Goal: Task Accomplishment & Management: Use online tool/utility

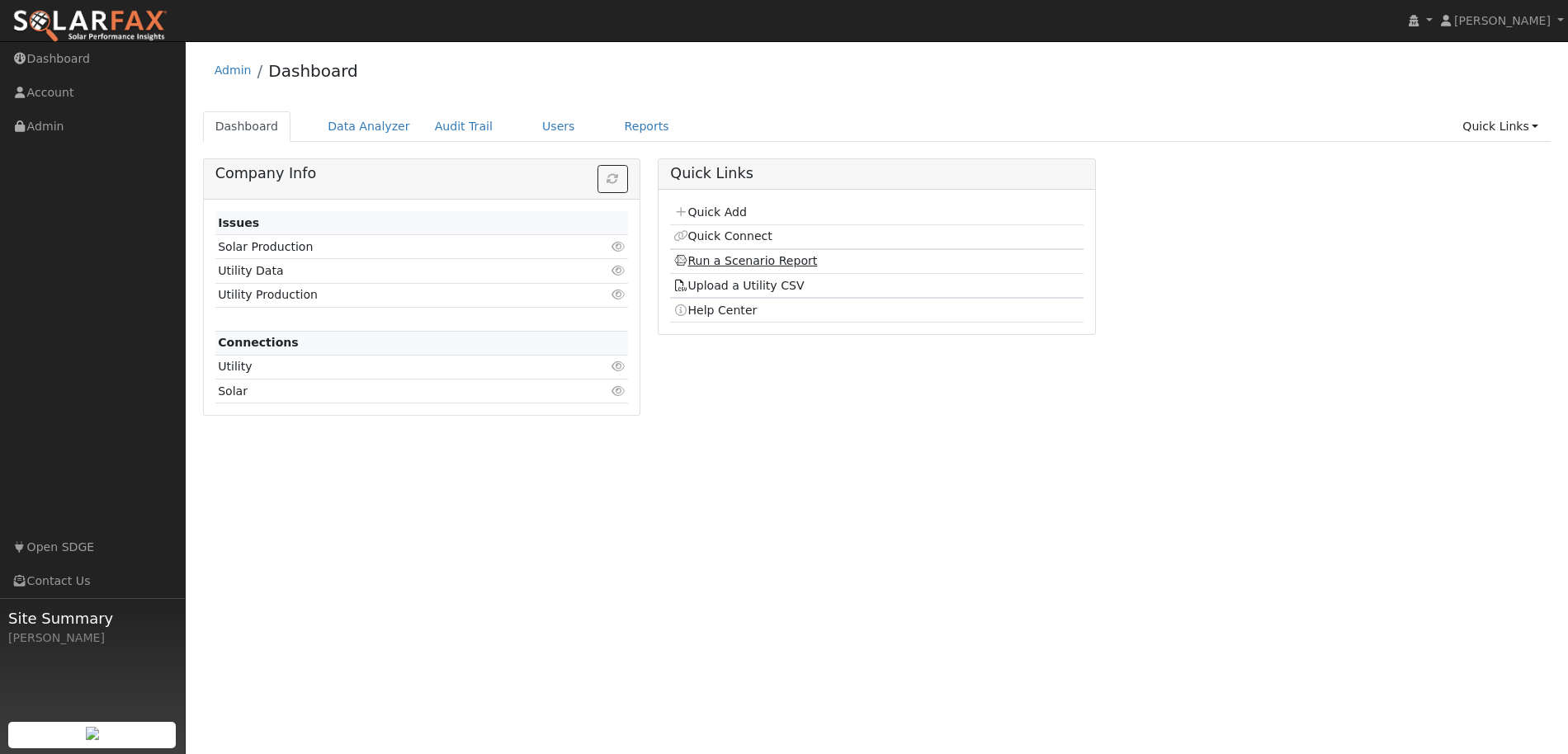
click at [688, 255] on link "Run a Scenario Report" at bounding box center [746, 260] width 145 height 13
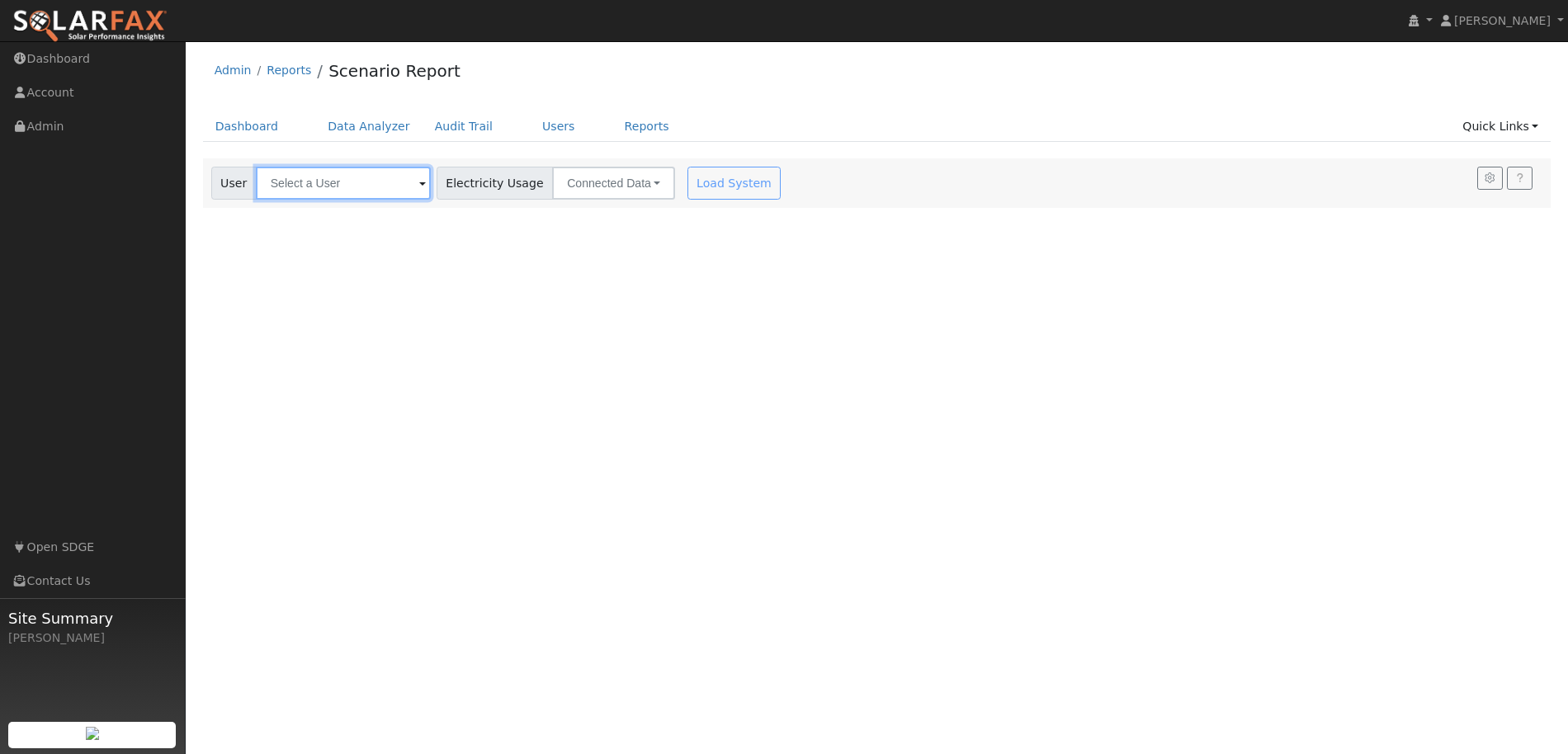
click at [360, 173] on input "text" at bounding box center [343, 183] width 175 height 33
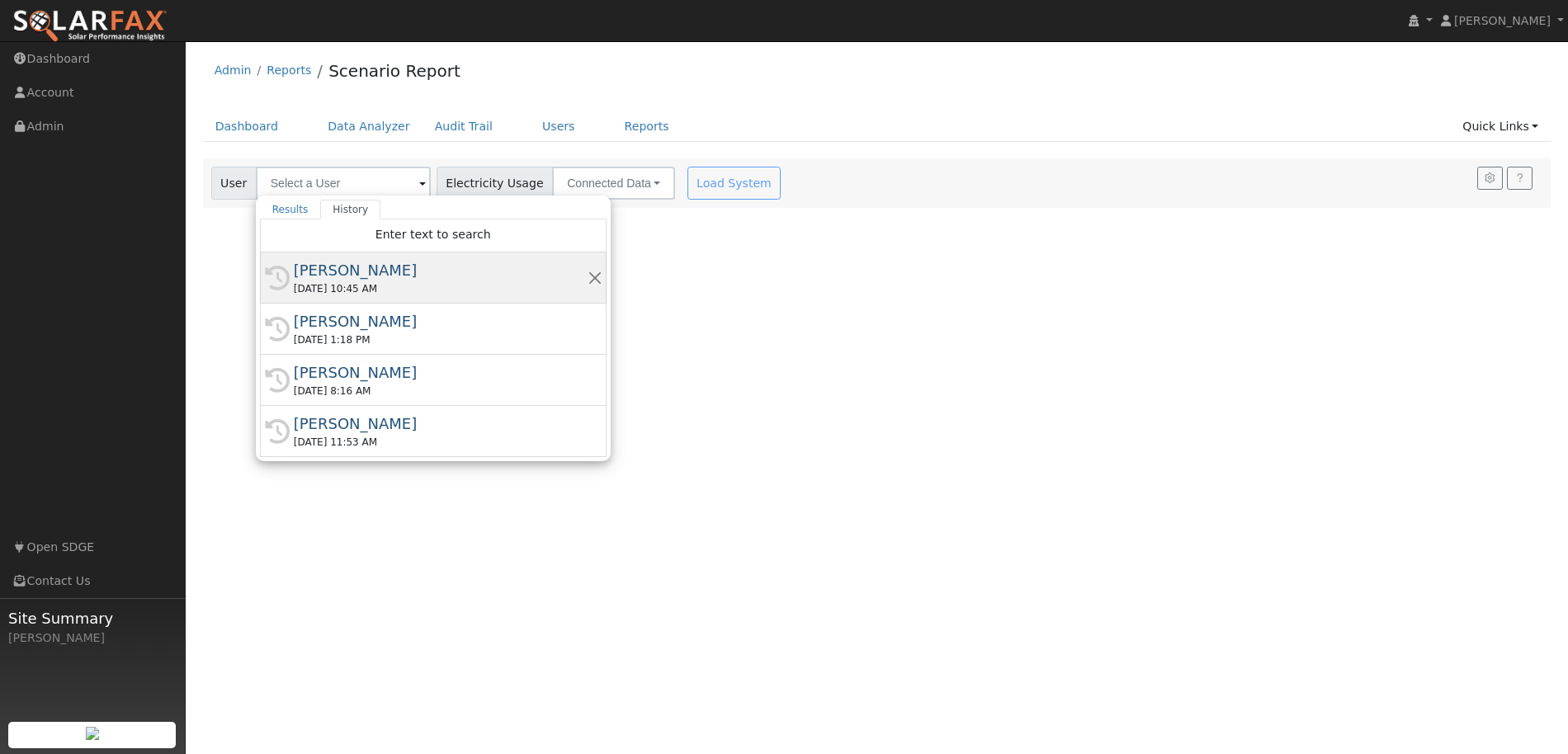
click at [318, 280] on div "Felix Yam" at bounding box center [440, 270] width 294 height 22
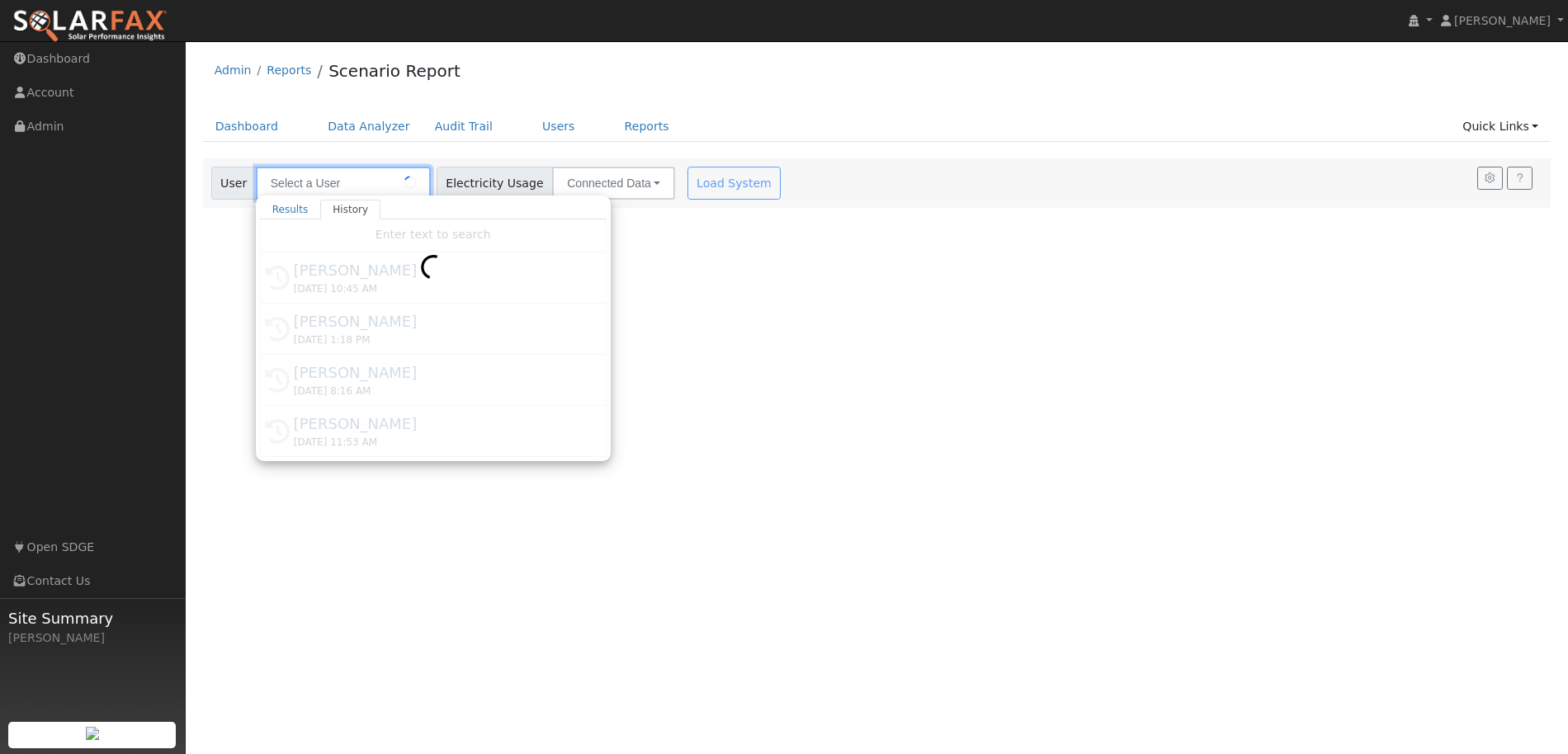
type input "Felix Yam"
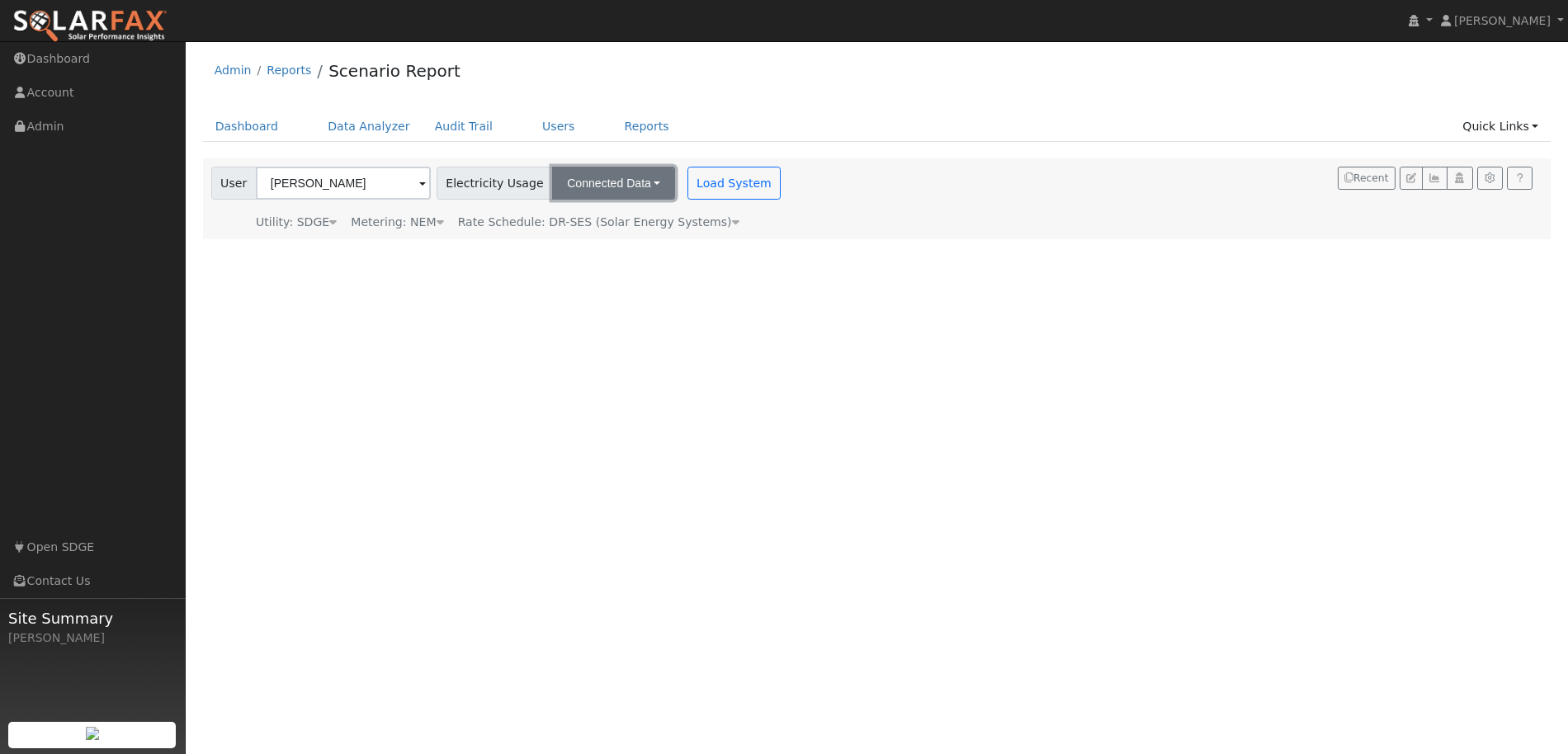
click at [586, 184] on button "Connected Data" at bounding box center [613, 183] width 123 height 33
click at [578, 264] on link "CSV Data" at bounding box center [615, 266] width 117 height 23
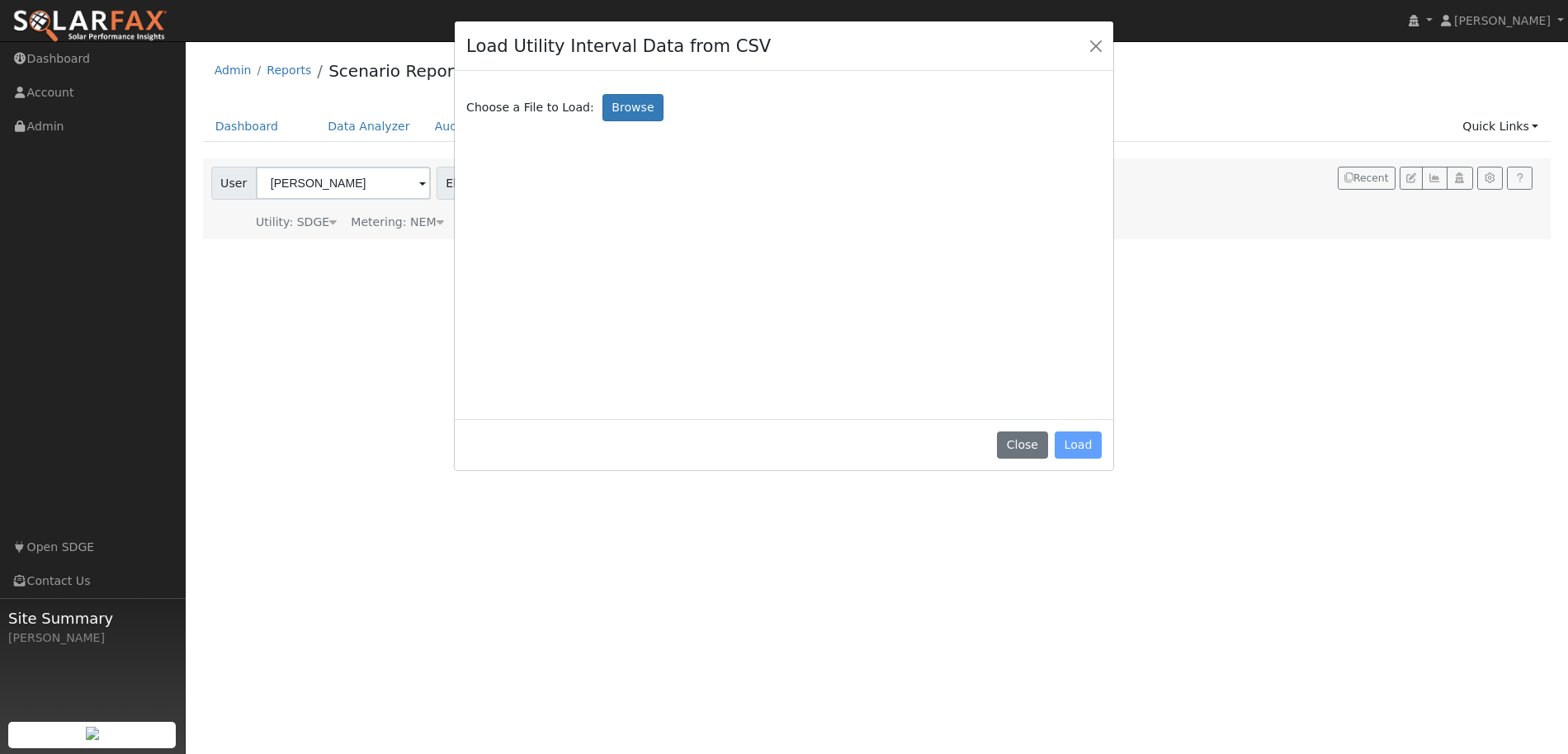
click at [693, 142] on div "Choose a File to Load: Browse" at bounding box center [783, 242] width 635 height 330
click at [618, 102] on label "Browse" at bounding box center [633, 108] width 61 height 28
click at [0, 0] on input "Browse" at bounding box center [0, 0] width 0 height 0
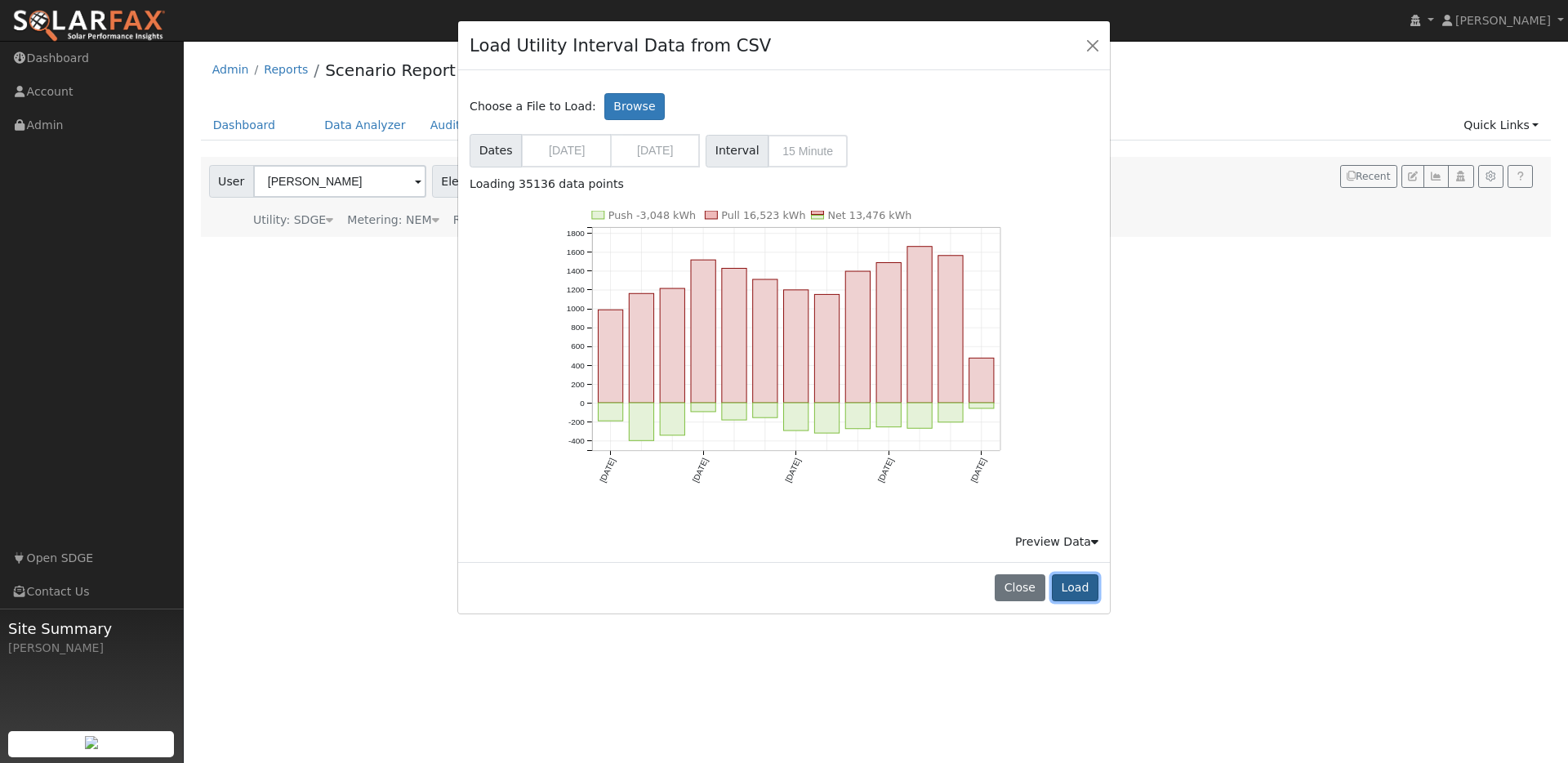
click at [1066, 581] on button "Load" at bounding box center [1075, 588] width 47 height 28
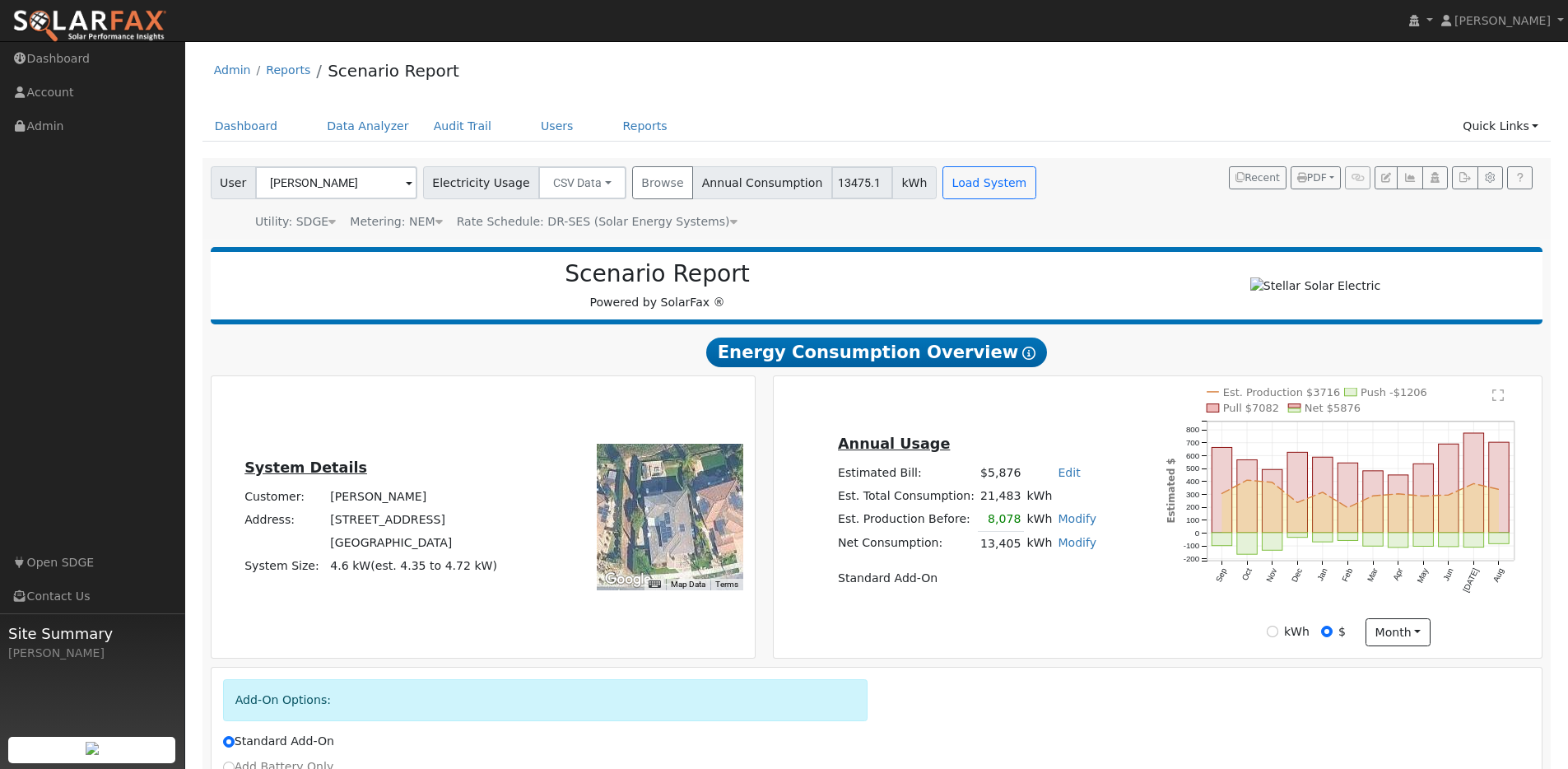
scroll to position [180, 0]
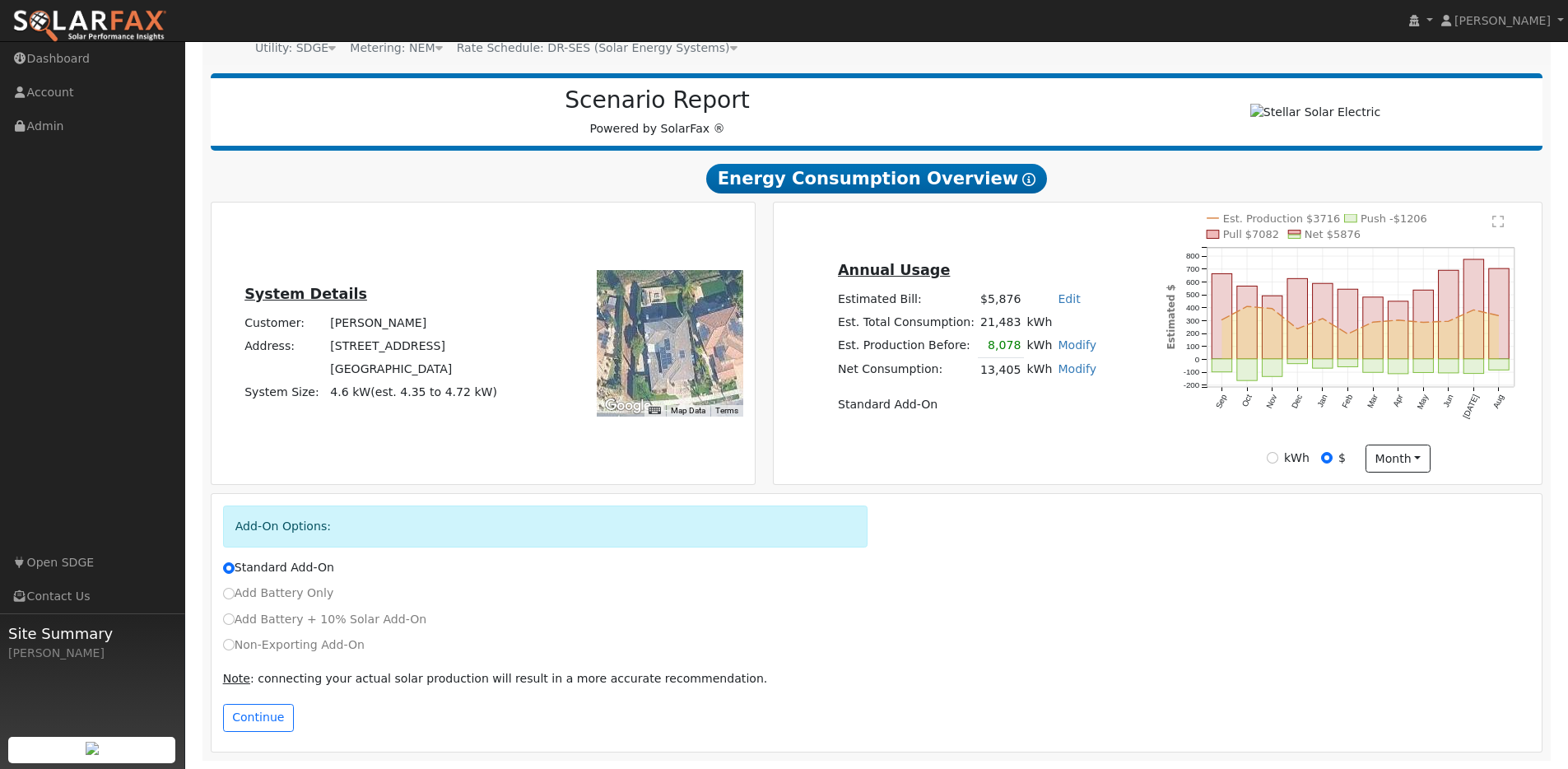
click at [254, 737] on div "Continue" at bounding box center [877, 722] width 1325 height 37
click at [262, 719] on button "Continue" at bounding box center [258, 718] width 71 height 28
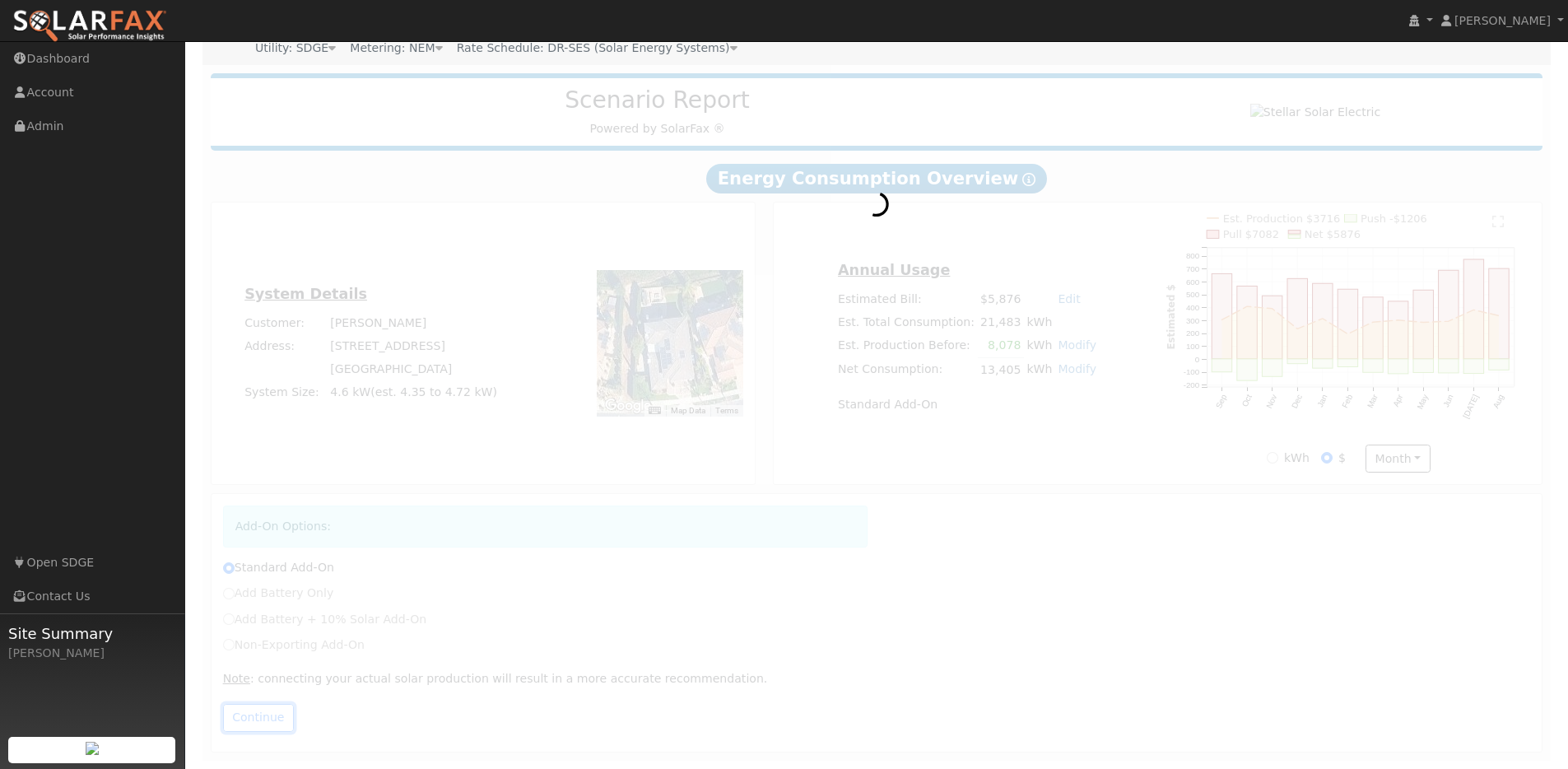
scroll to position [0, 0]
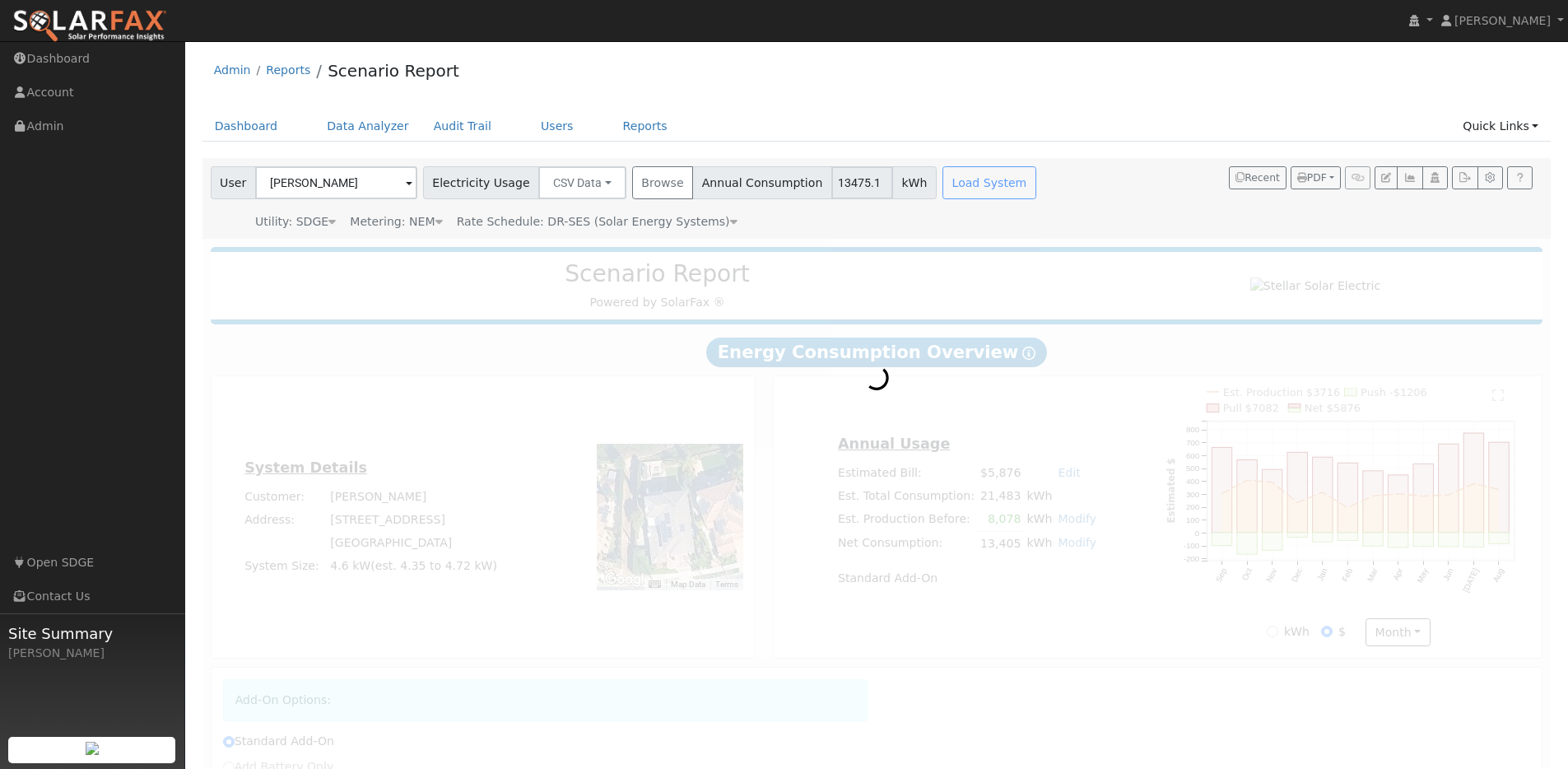
click at [380, 223] on div "Metering: NEM" at bounding box center [395, 222] width 92 height 17
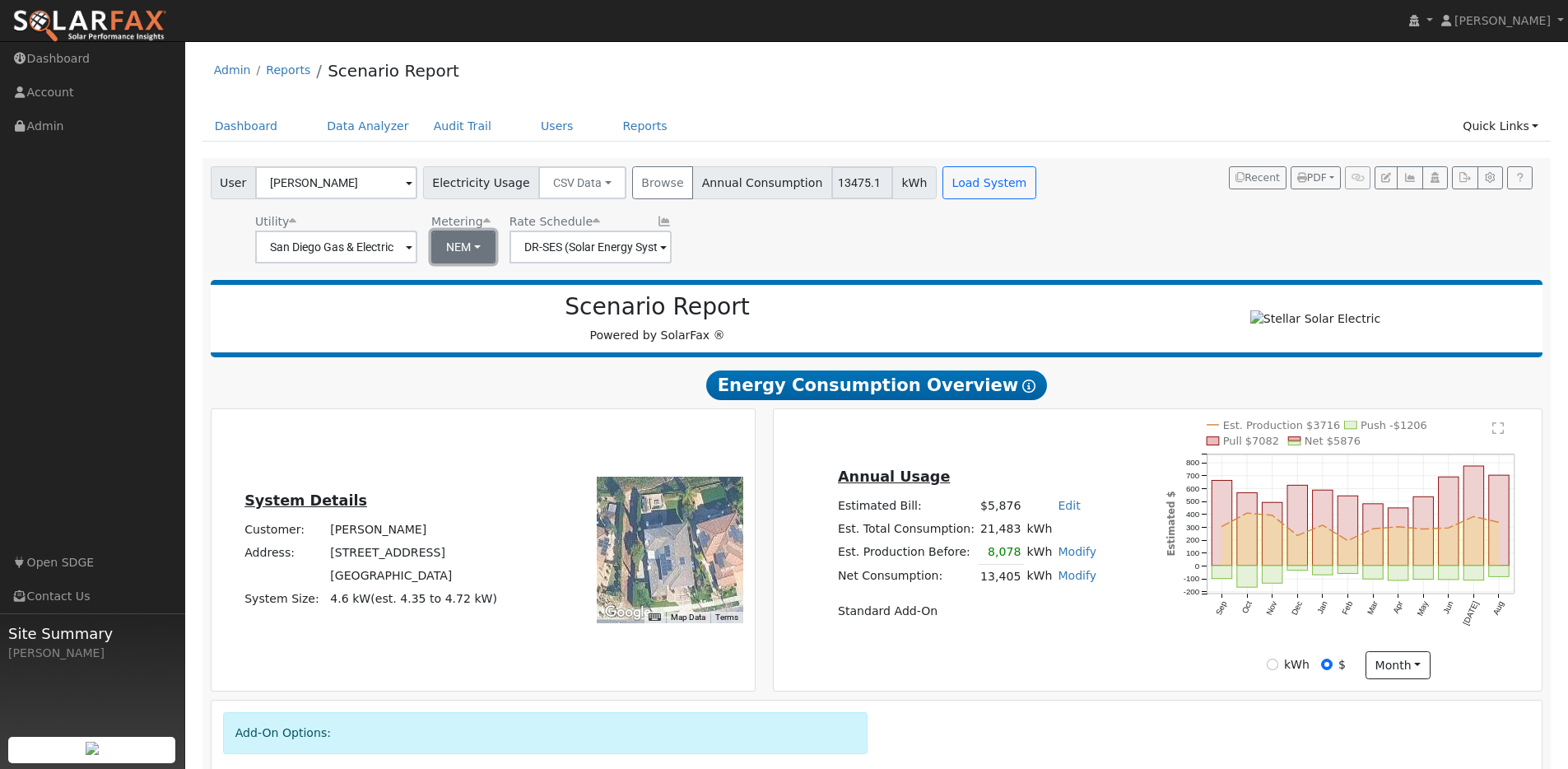
click at [437, 242] on button "NEM" at bounding box center [463, 247] width 64 height 33
click at [478, 314] on link "NBT" at bounding box center [478, 307] width 115 height 23
type input "EV-TOU-5"
click at [778, 241] on div "Utility San Diego Gas & Electric Metering NBT NEM NBT Rate Schedule EV-TOU-5" at bounding box center [625, 235] width 835 height 56
click at [654, 218] on icon at bounding box center [662, 222] width 15 height 12
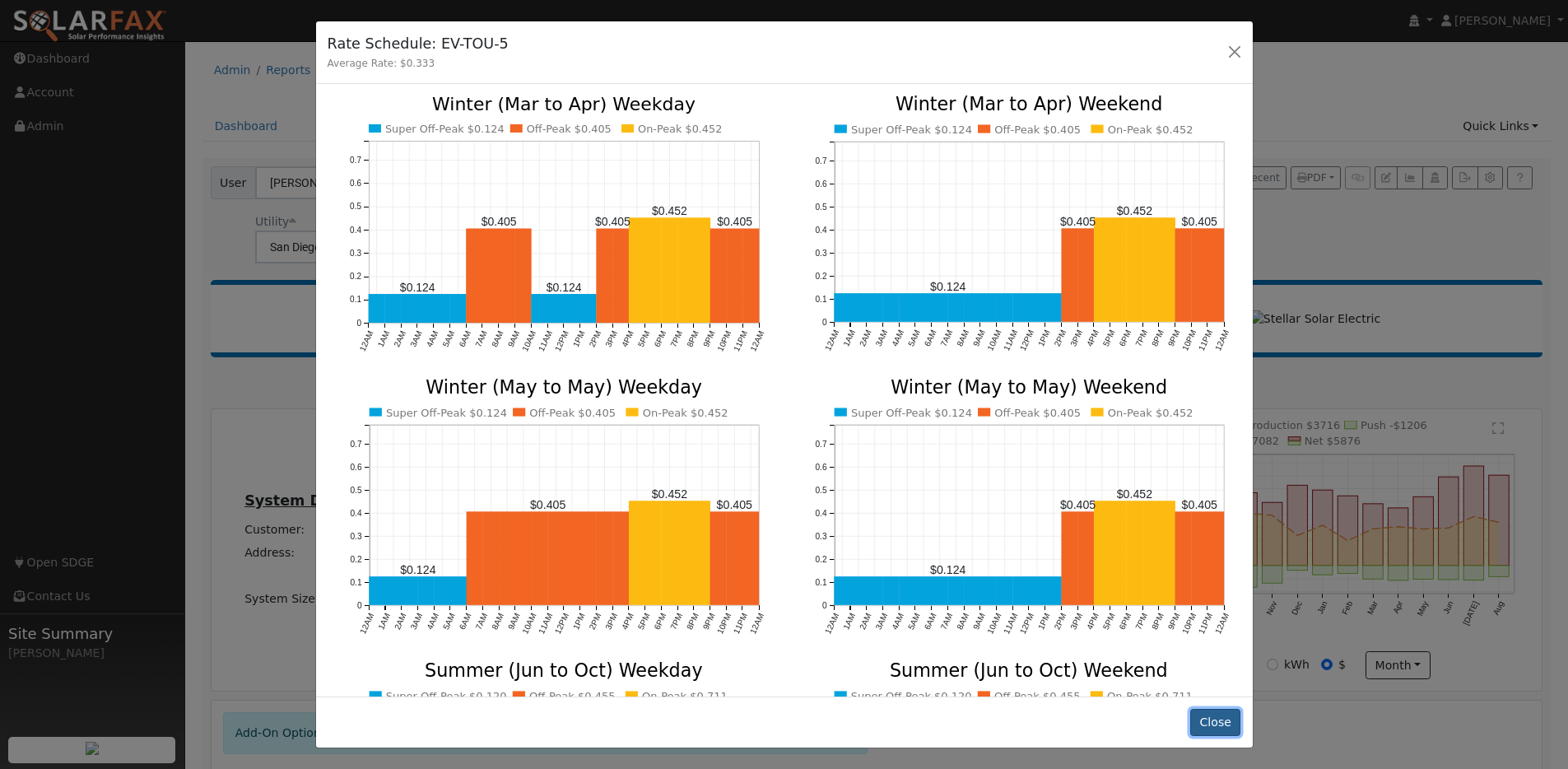
click at [1216, 721] on button "Close" at bounding box center [1215, 723] width 50 height 28
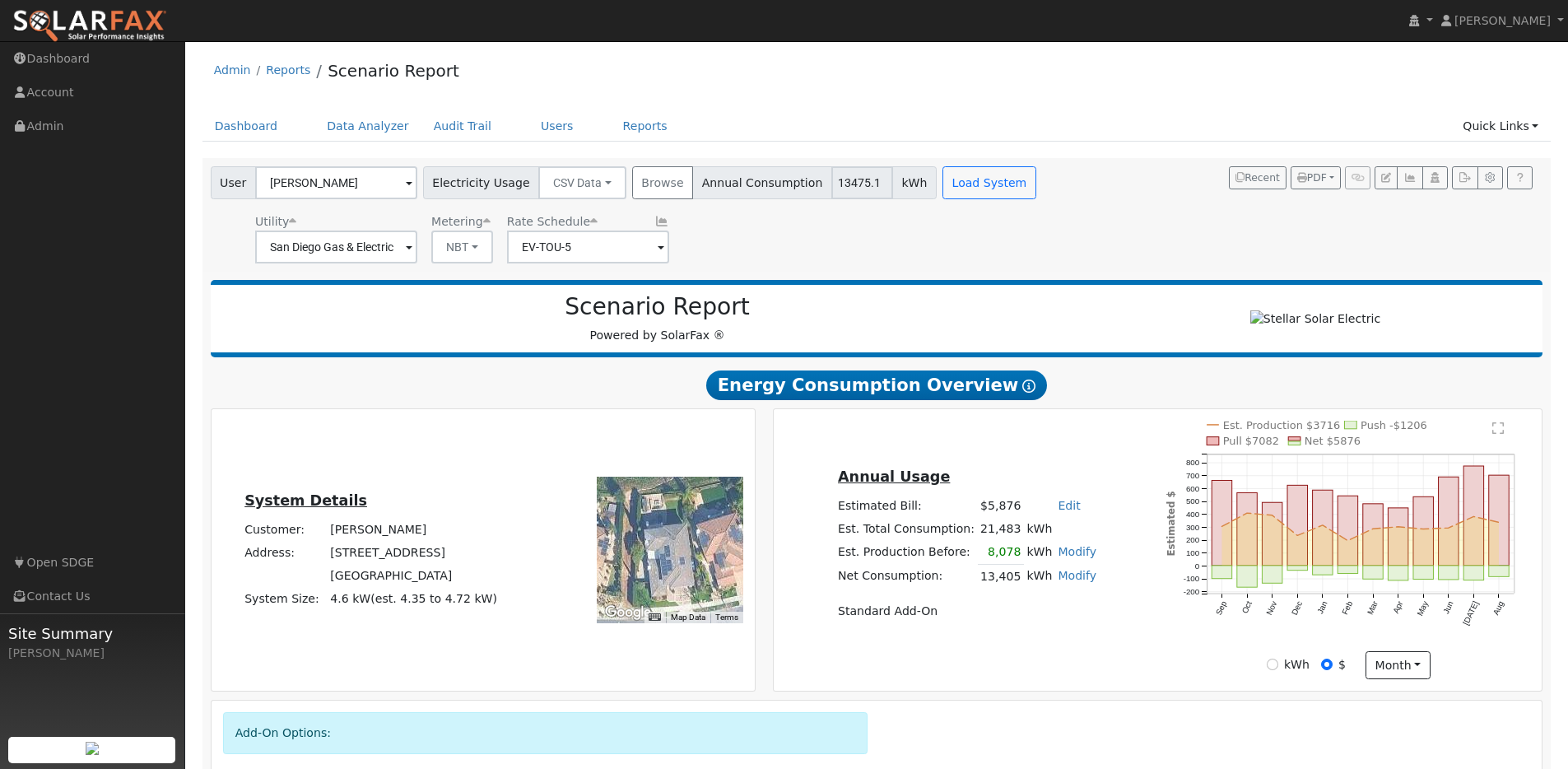
click at [965, 206] on div "User Felix Yam Account Default Account Default Account 7114 Sherbourne Lane, Sa…" at bounding box center [625, 214] width 835 height 97
click at [965, 202] on div "User Felix Yam Account Default Account Default Account 7114 Sherbourne Lane, Sa…" at bounding box center [625, 214] width 835 height 97
click at [972, 179] on button "Load System" at bounding box center [989, 183] width 94 height 33
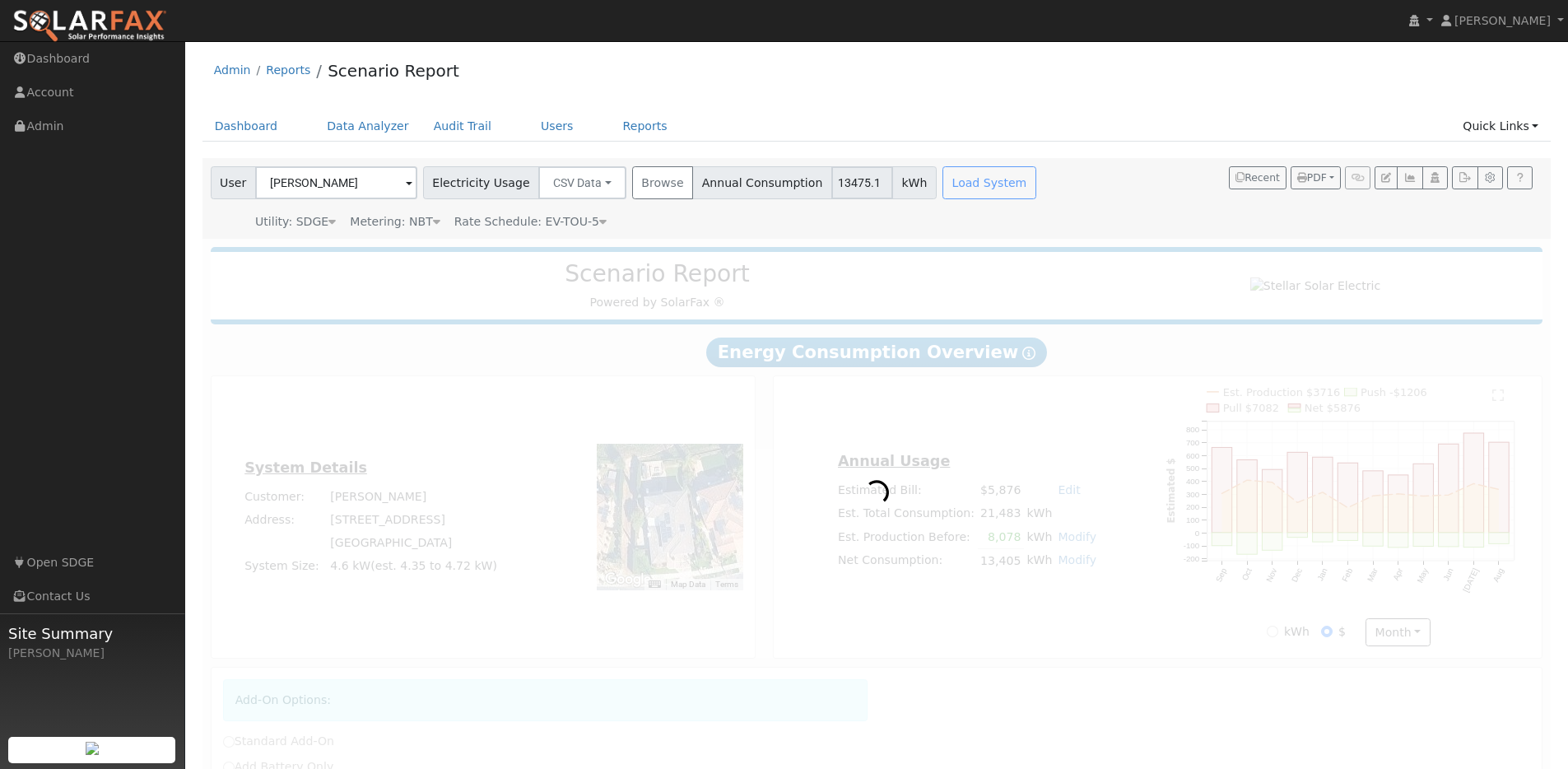
radio input "true"
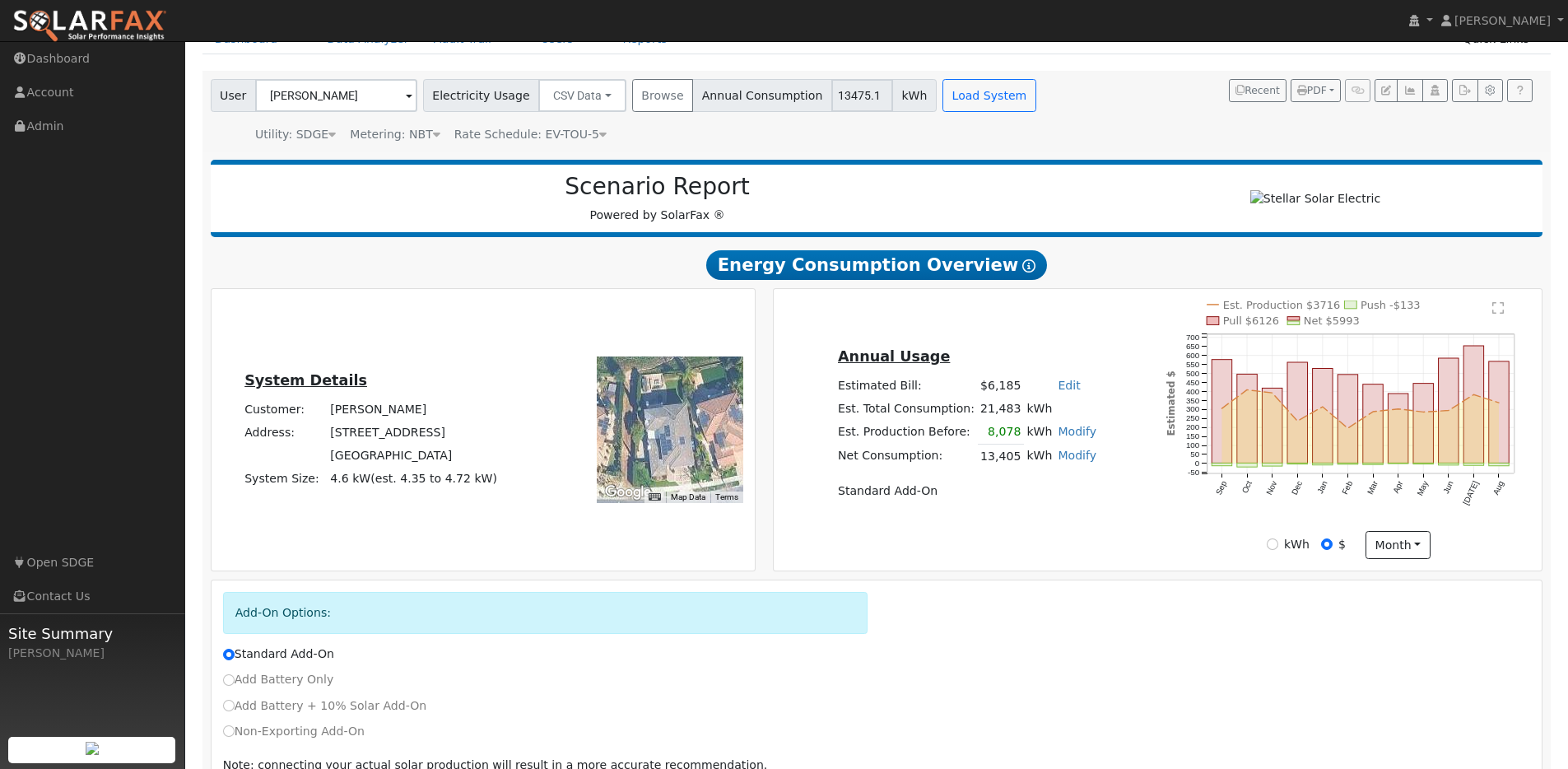
scroll to position [180, 0]
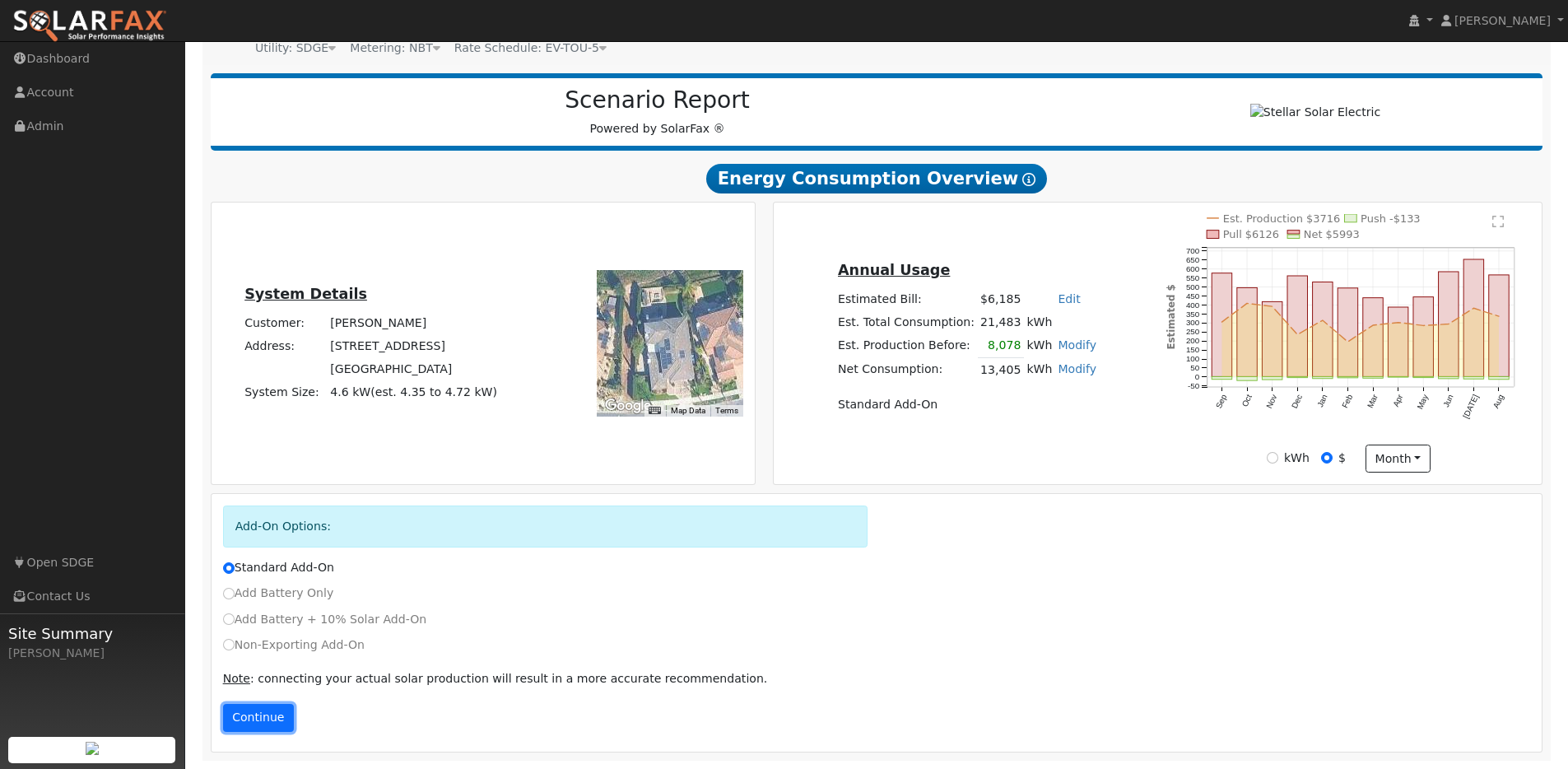
click at [270, 713] on button "Continue" at bounding box center [258, 718] width 71 height 28
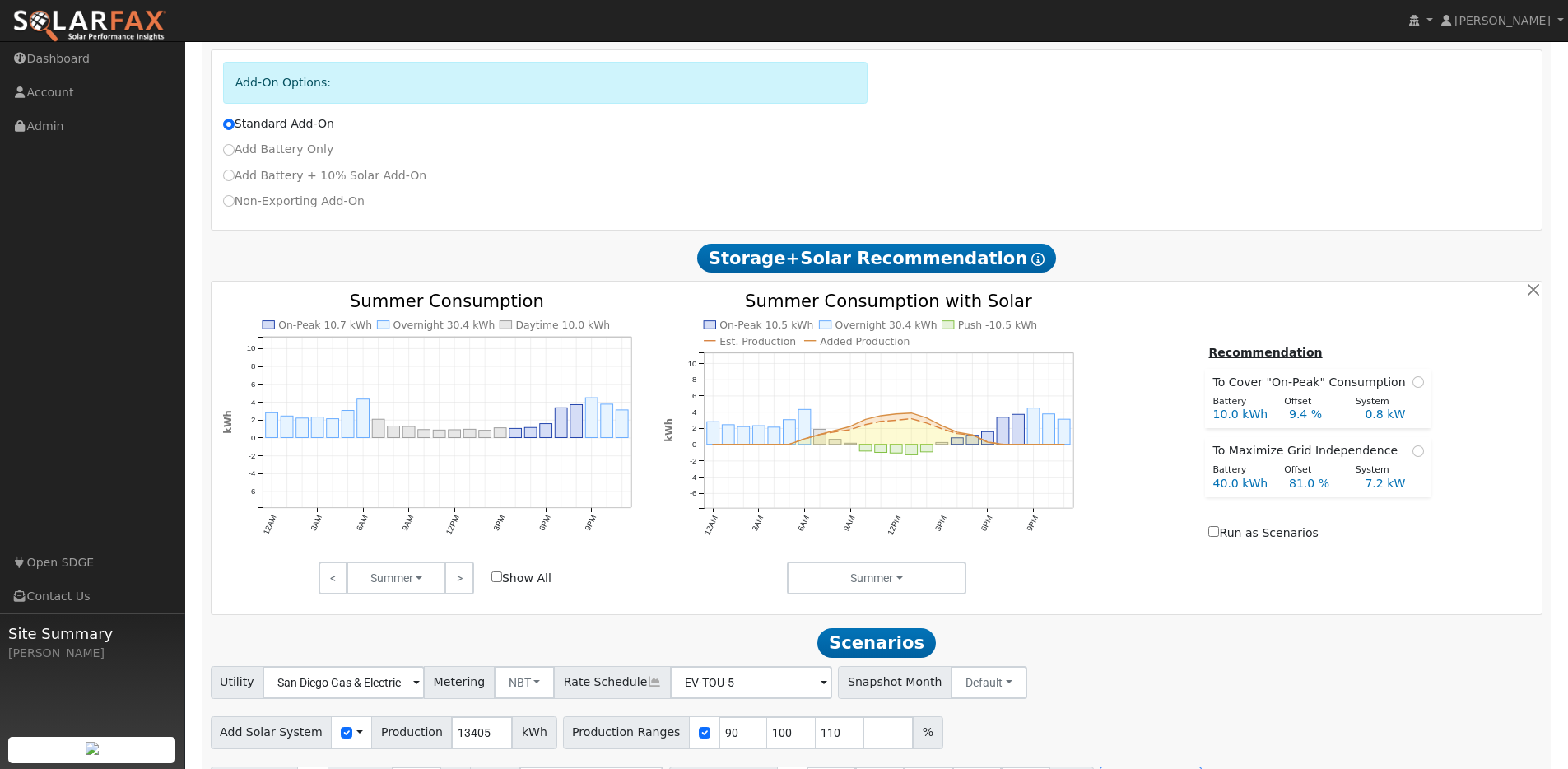
scroll to position [672, 0]
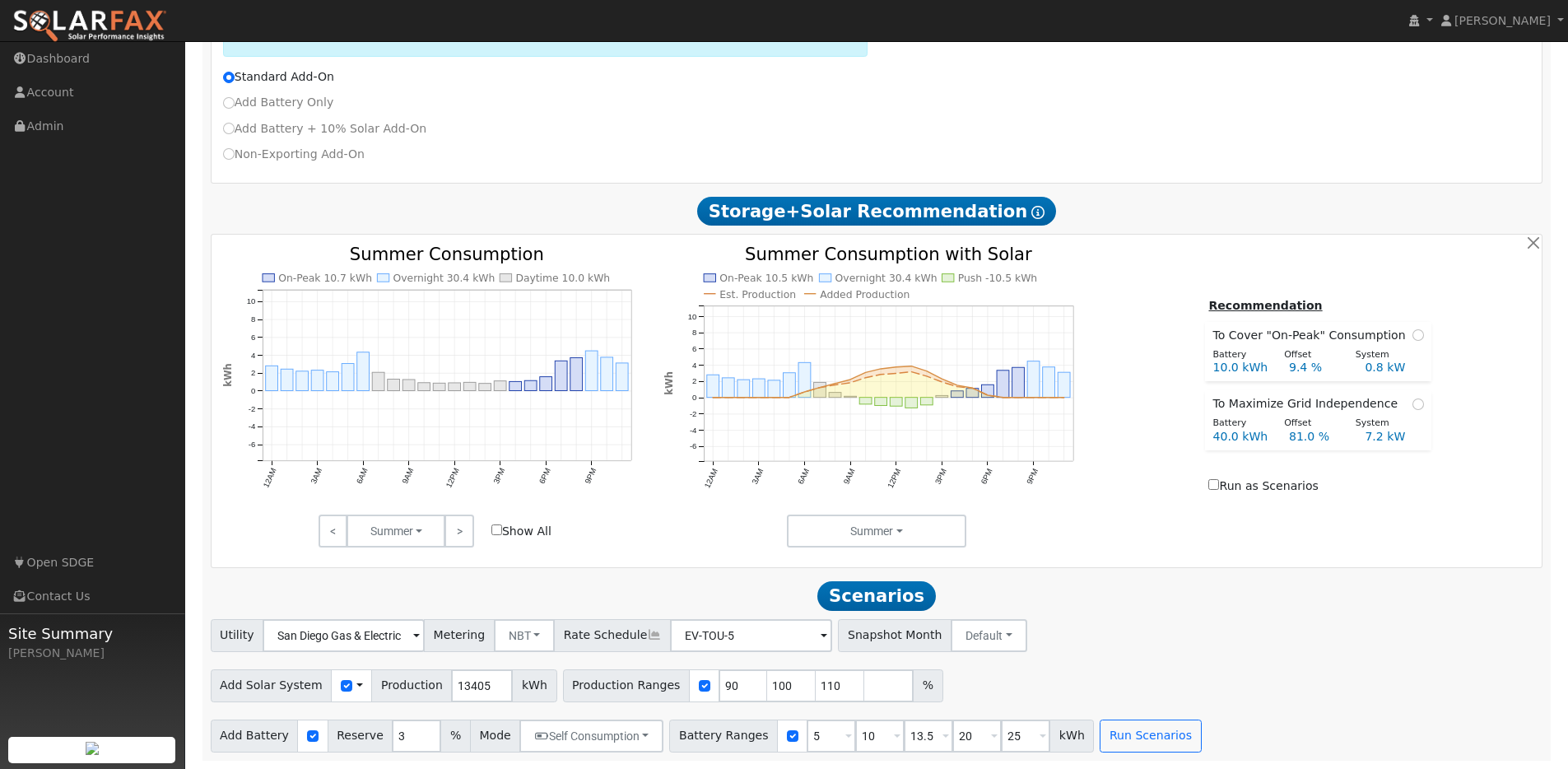
click at [222, 583] on h2 "Scenarios Scenario" at bounding box center [877, 595] width 1332 height 31
click at [1209, 633] on div "Utility San Diego Gas & Electric Metering NBT NEM NBT Rate Schedule EV-TOU-5 - …" at bounding box center [877, 633] width 1338 height 39
click at [723, 686] on input "90" at bounding box center [743, 686] width 49 height 33
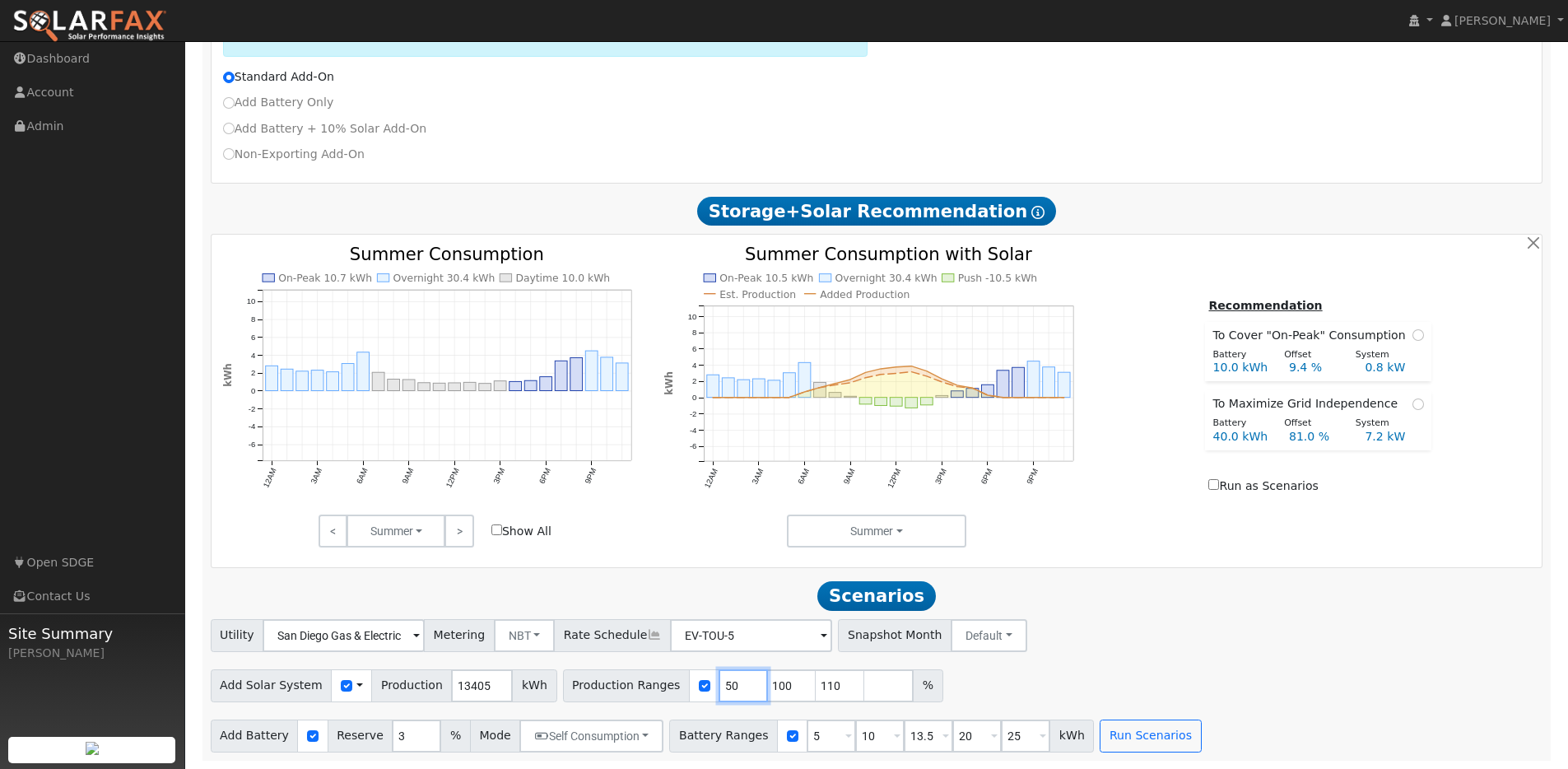
type input "50"
type input "150"
click at [824, 741] on input "5" at bounding box center [831, 737] width 49 height 33
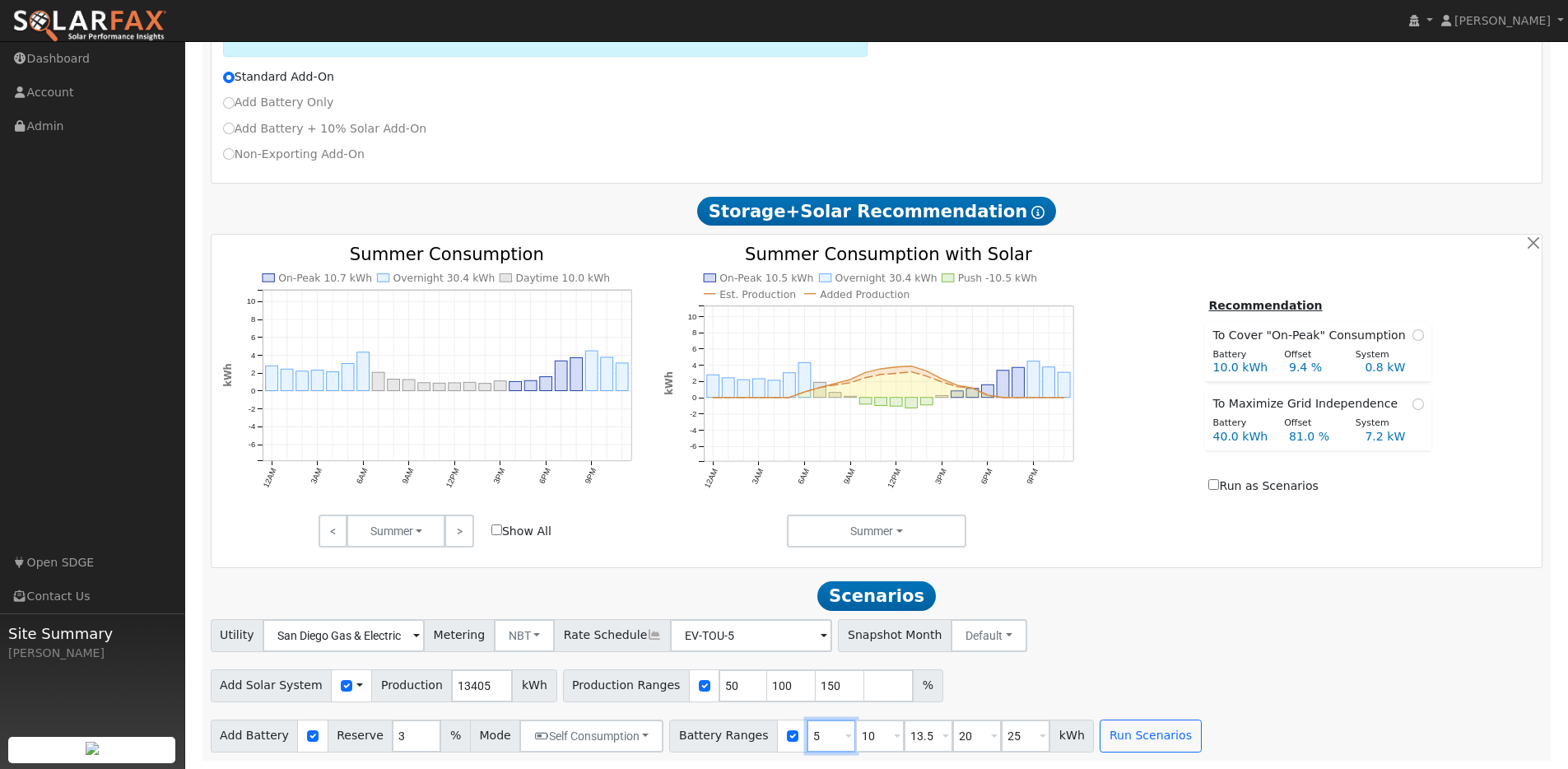
type input "10"
type input "13.5"
type input "20"
type input "25"
type input "10"
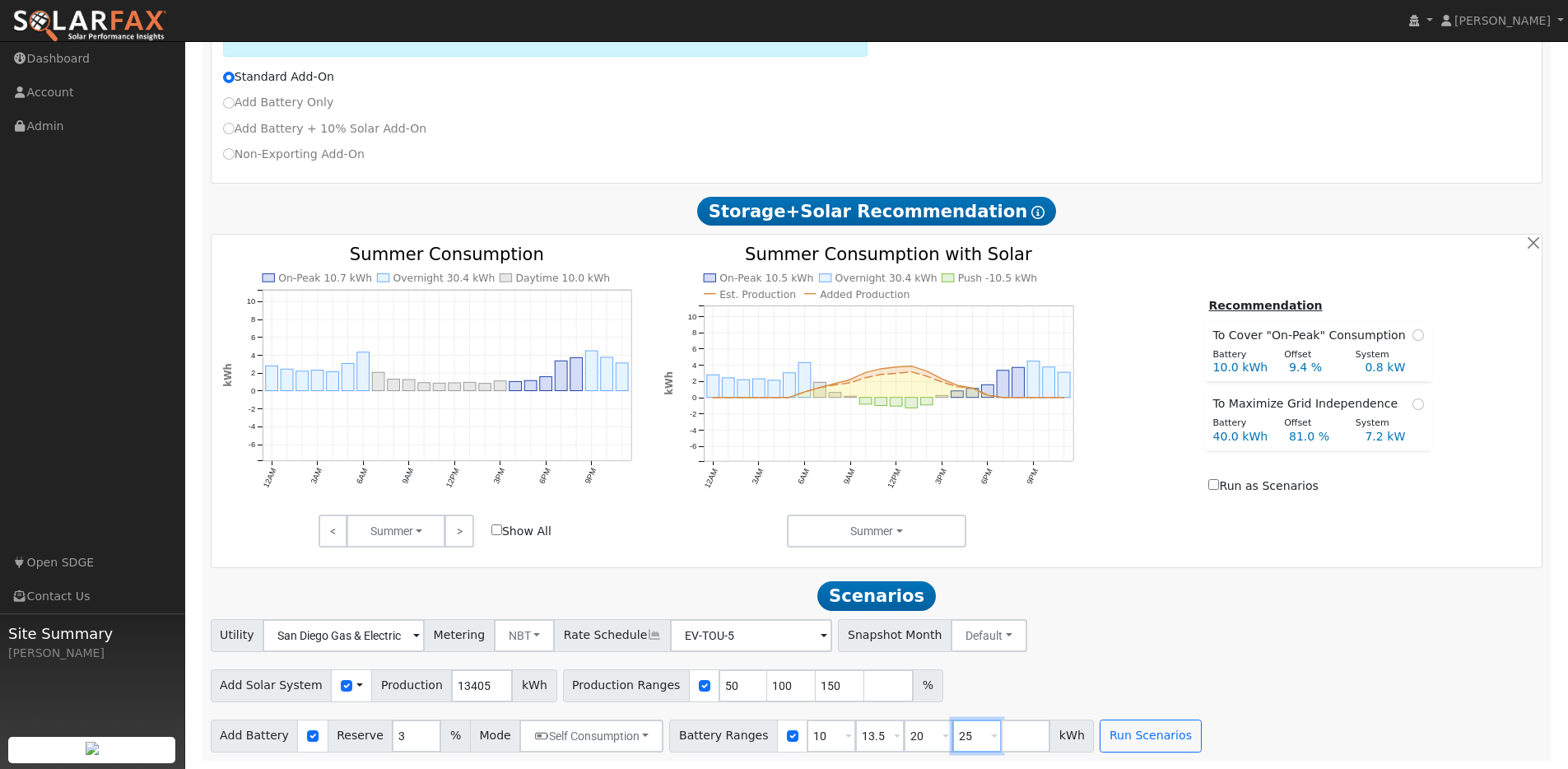
click at [952, 734] on input "25" at bounding box center [976, 737] width 49 height 33
type input "27"
click at [1126, 740] on button "Run Scenarios" at bounding box center [1150, 737] width 101 height 33
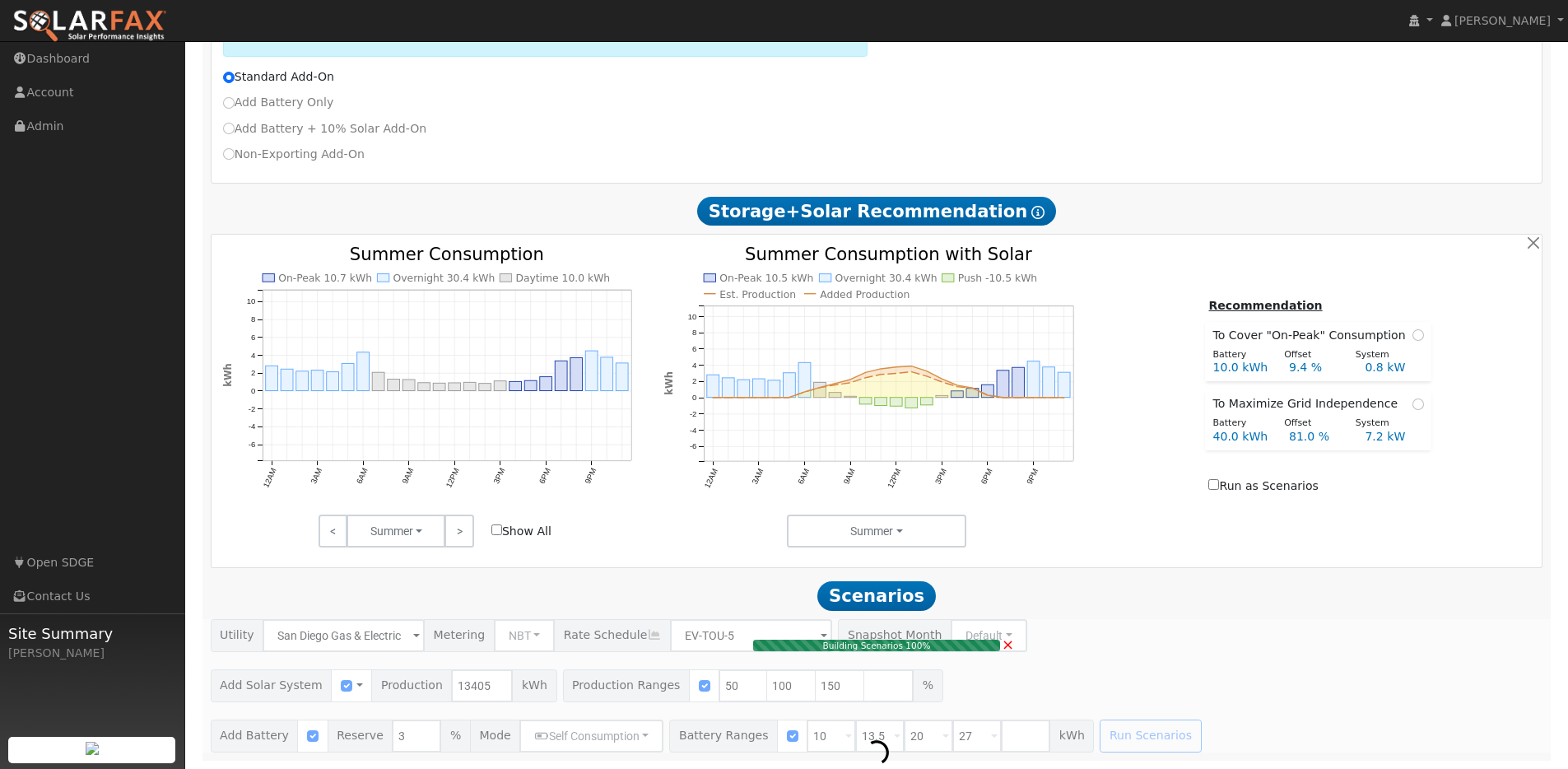
type input "4.5"
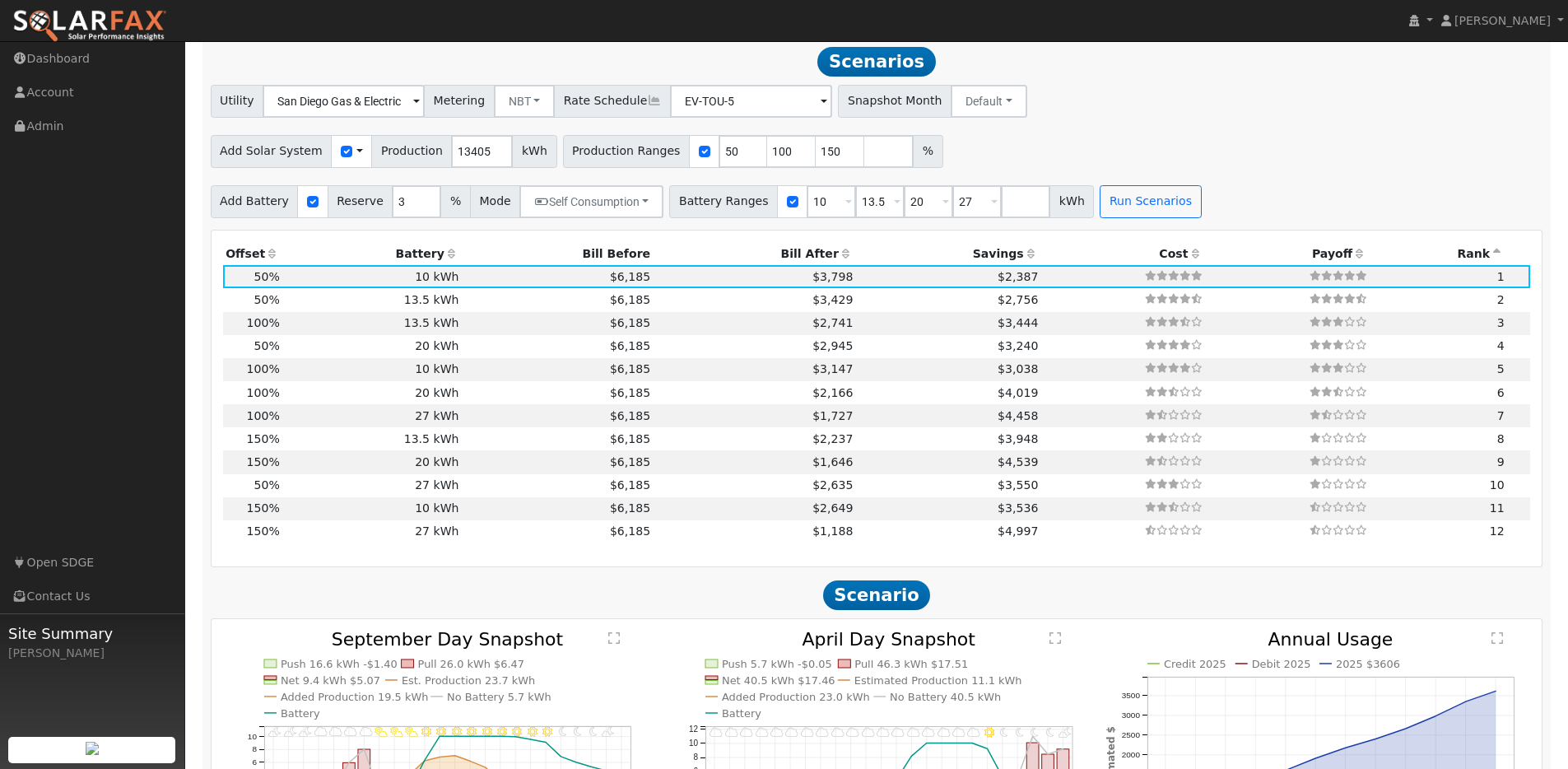
scroll to position [1202, 0]
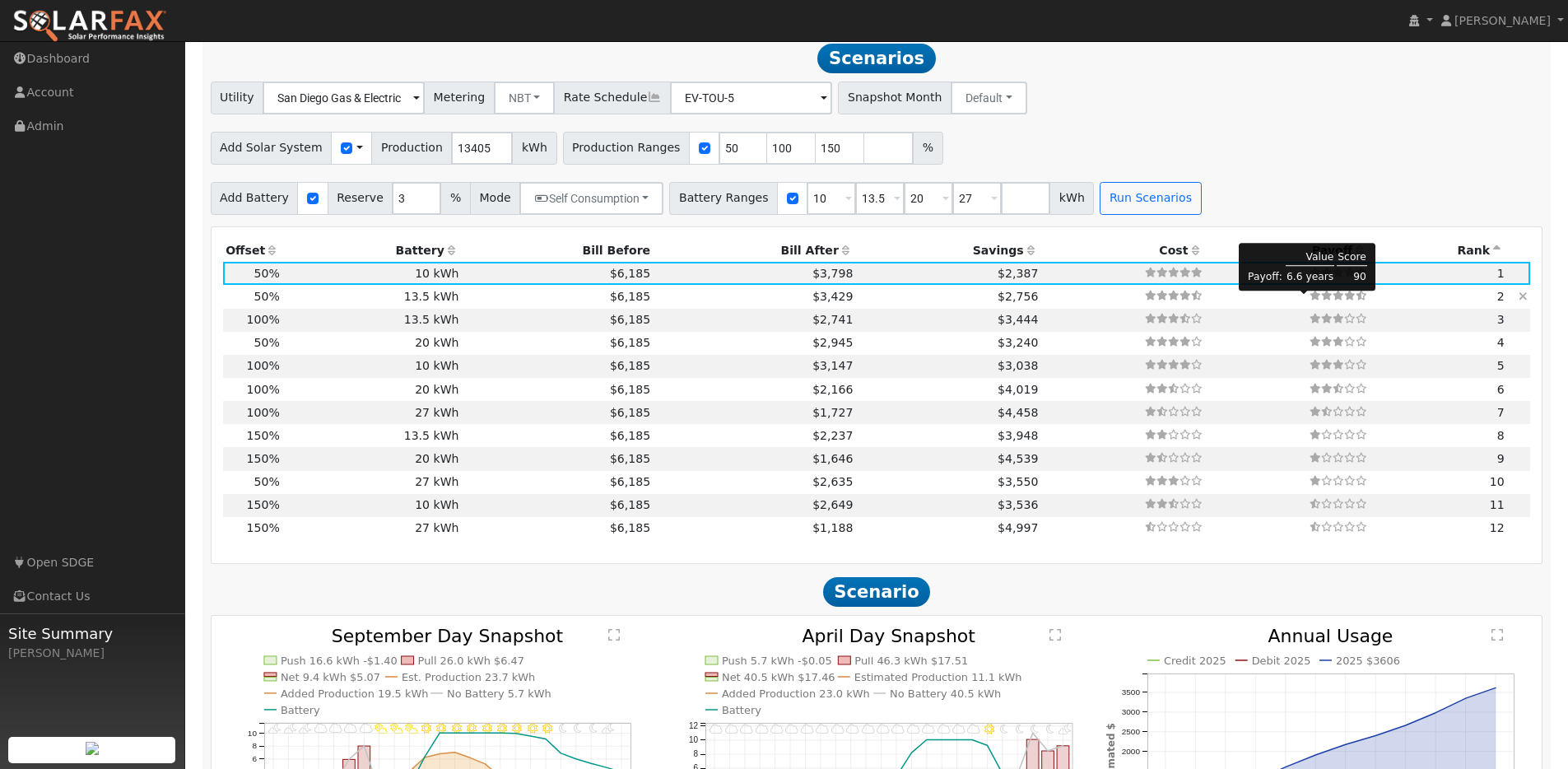
click at [1344, 301] on icon at bounding box center [1350, 296] width 12 height 10
type input "$17,550"
type input "$8,616"
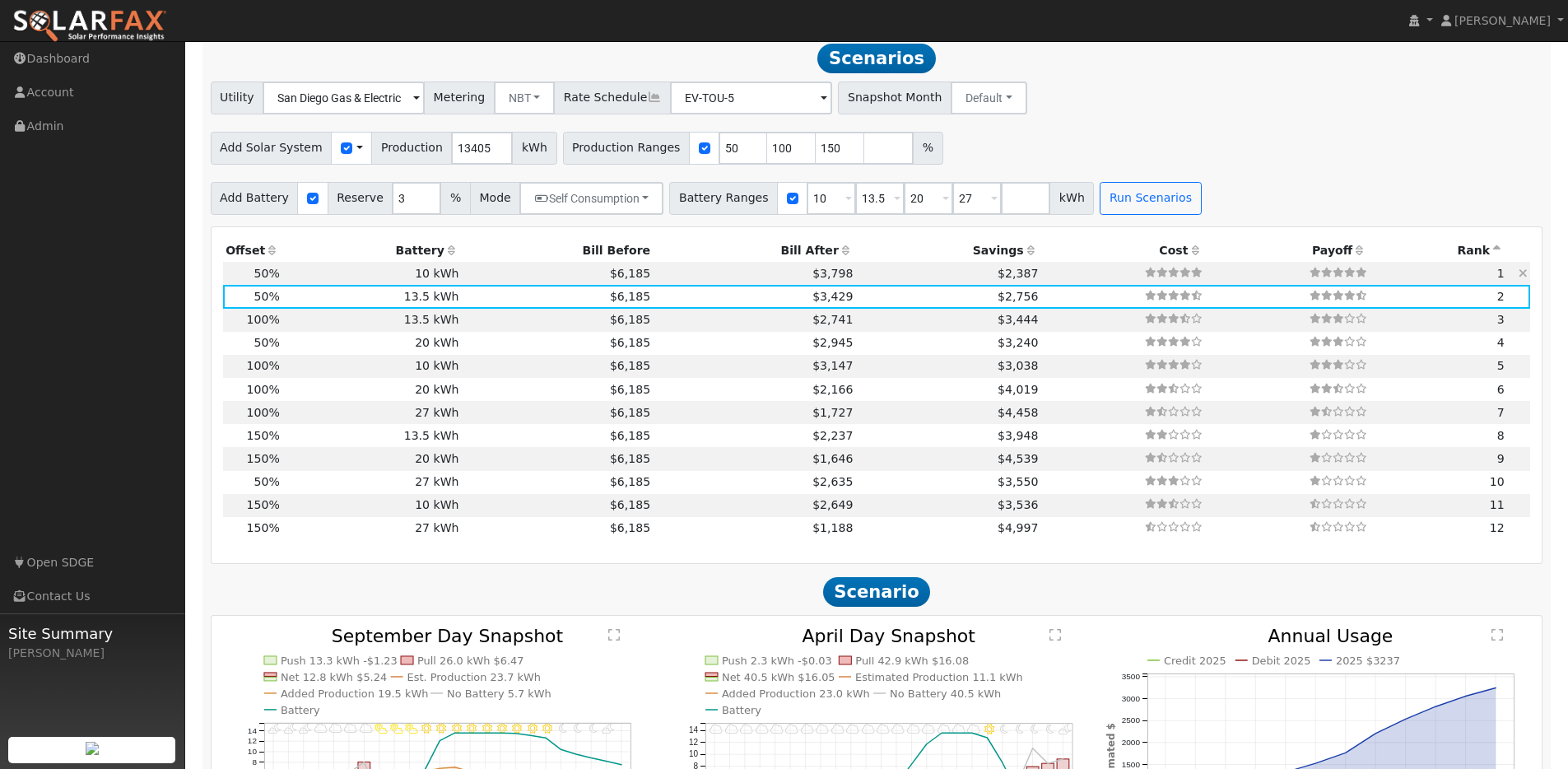
click at [1356, 277] on icon at bounding box center [1361, 272] width 12 height 10
type input "$13,000"
type input "$7,251"
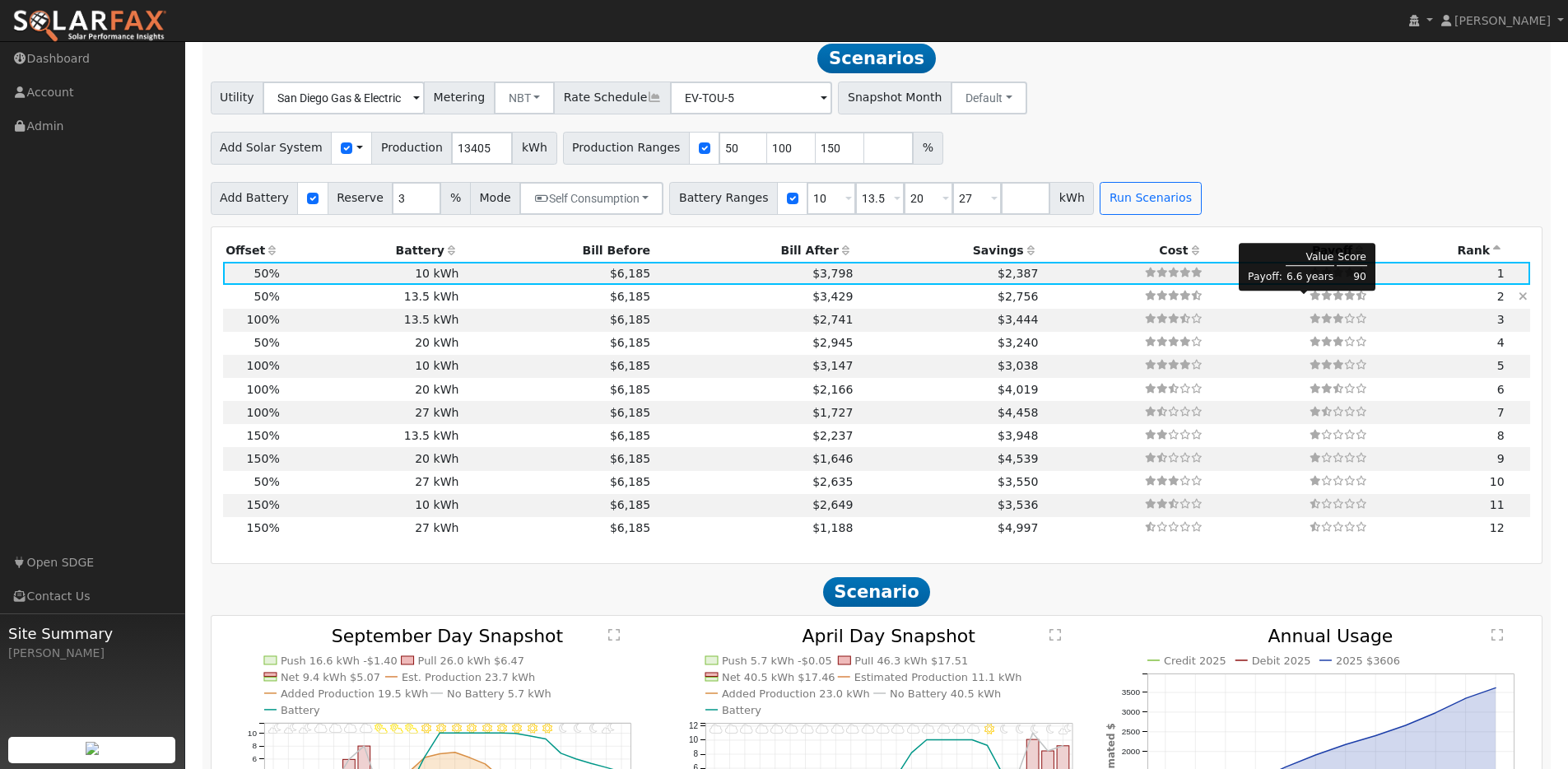
click at [1344, 299] on icon at bounding box center [1350, 296] width 12 height 10
type input "$17,550"
type input "$8,616"
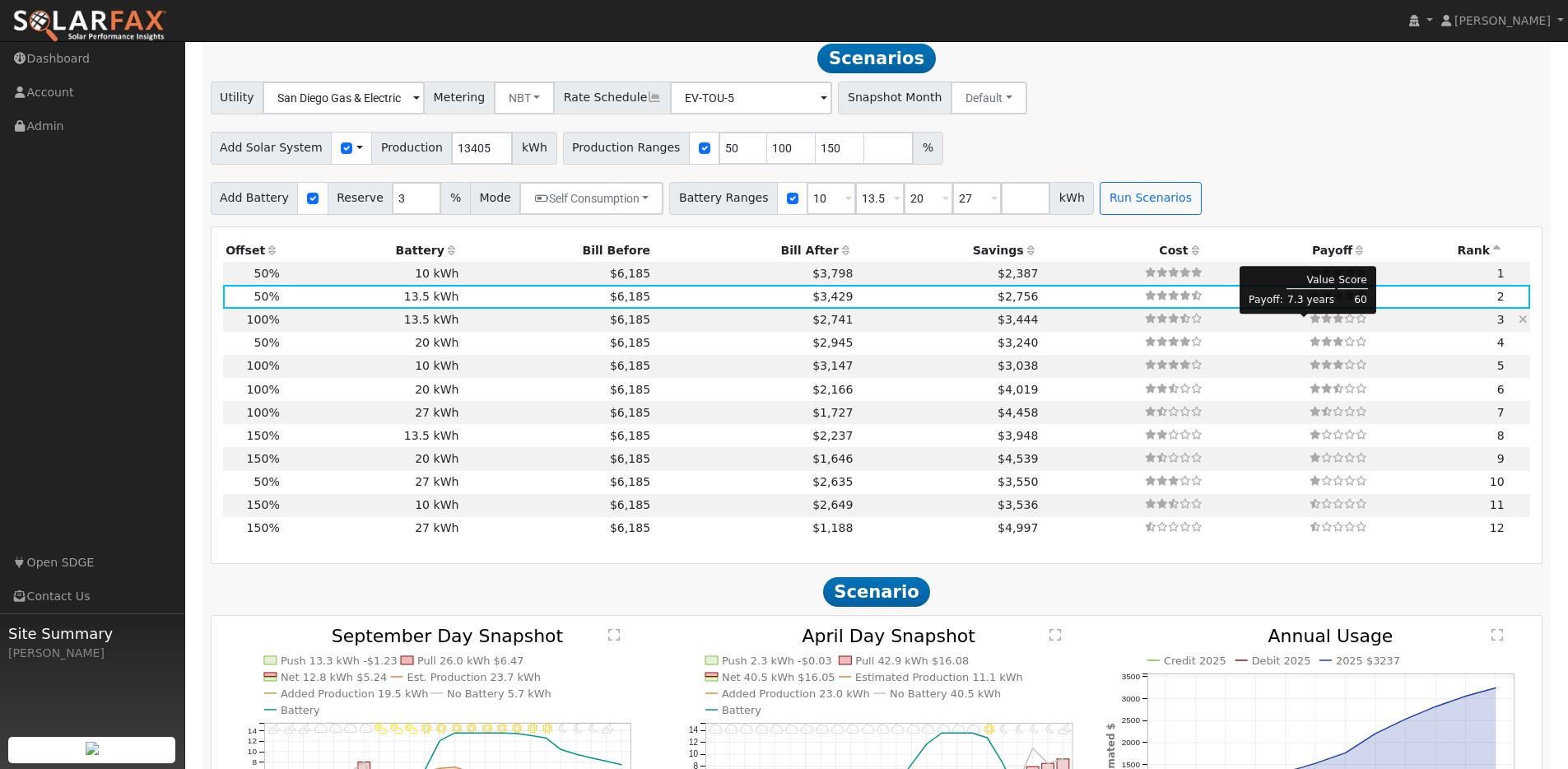
click at [1344, 322] on icon at bounding box center [1350, 319] width 12 height 10
type input "8.9"
type input "$22,342"
type input "$11,968"
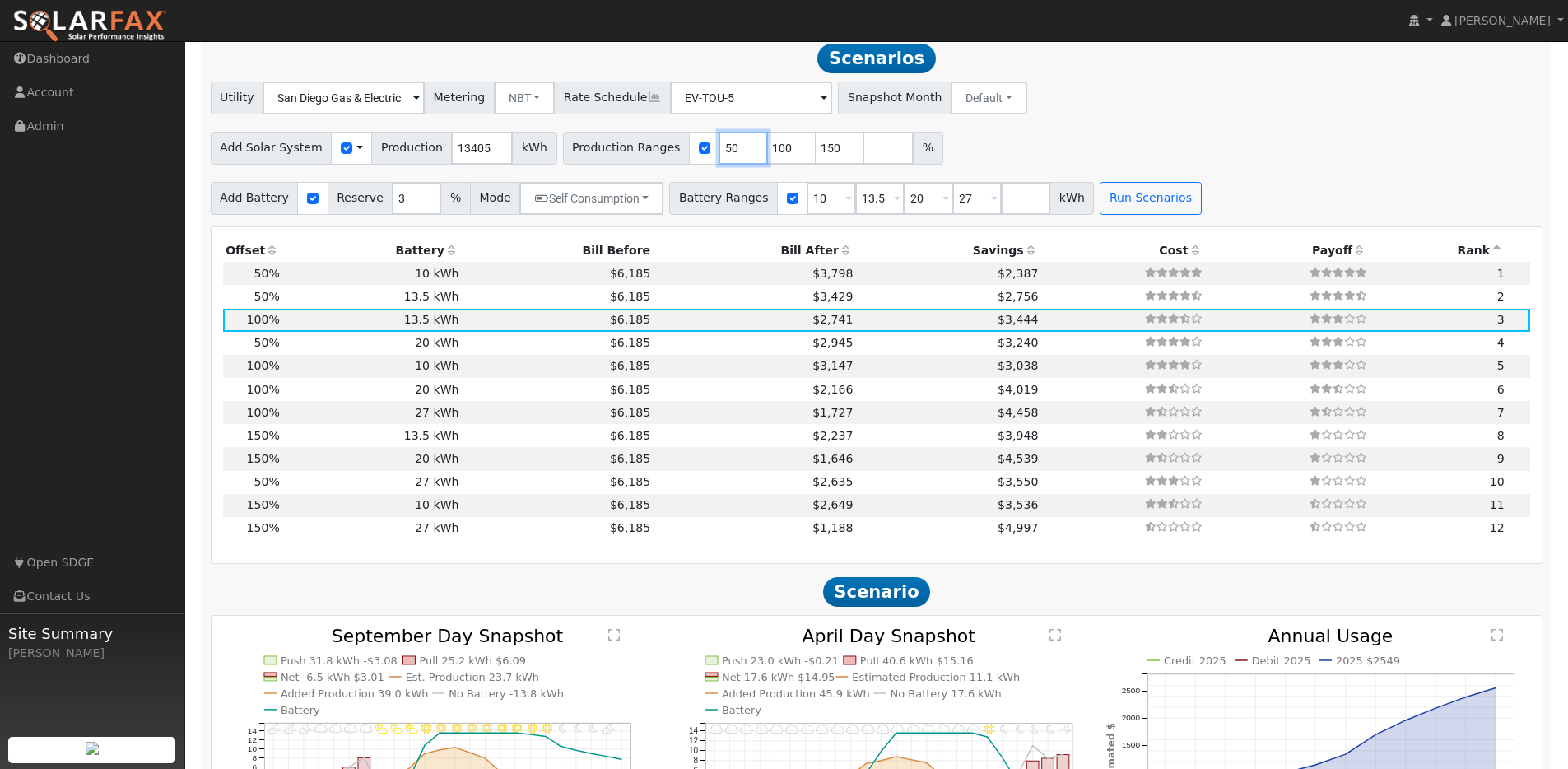
click at [719, 155] on input "50" at bounding box center [743, 149] width 49 height 33
type input "80"
click at [1126, 201] on button "Run Scenarios" at bounding box center [1150, 198] width 101 height 33
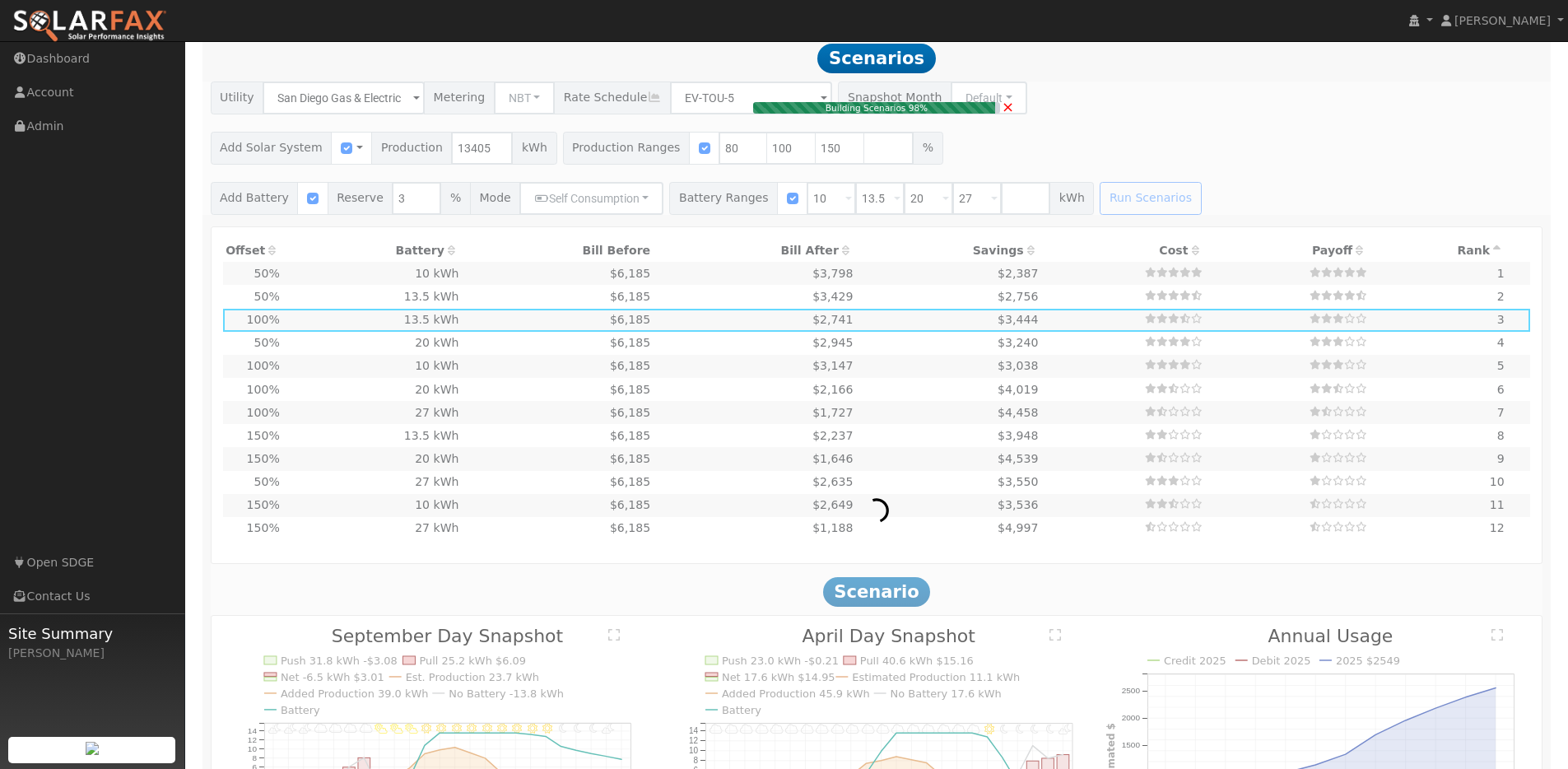
type input "7.1"
type input "$17,873"
type input "$13,000"
type input "$9,262"
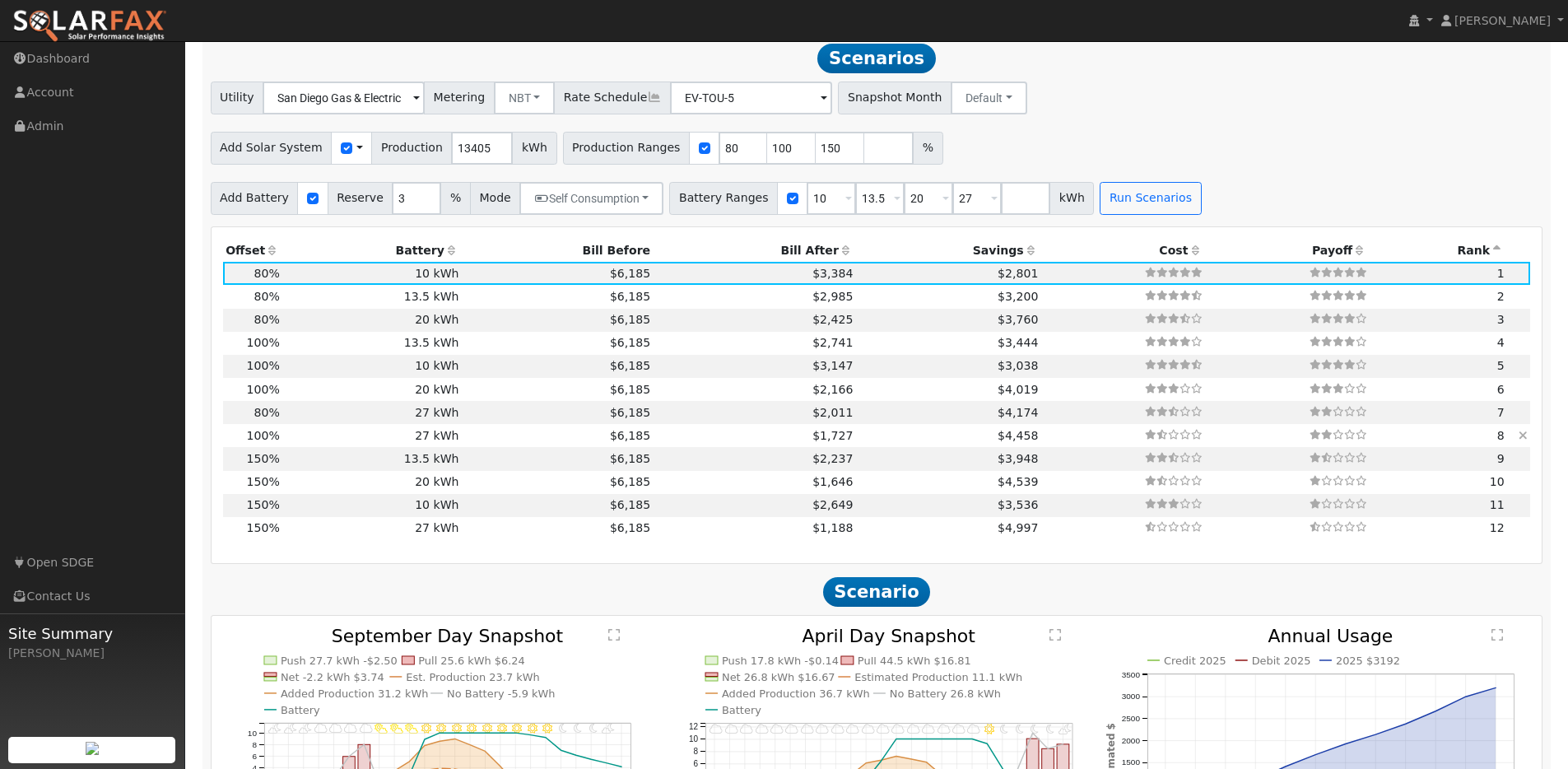
click at [400, 447] on td "27 kWh" at bounding box center [372, 436] width 179 height 23
type input "8.9"
type input "$22,342"
type input "$35,100"
type input "$17,233"
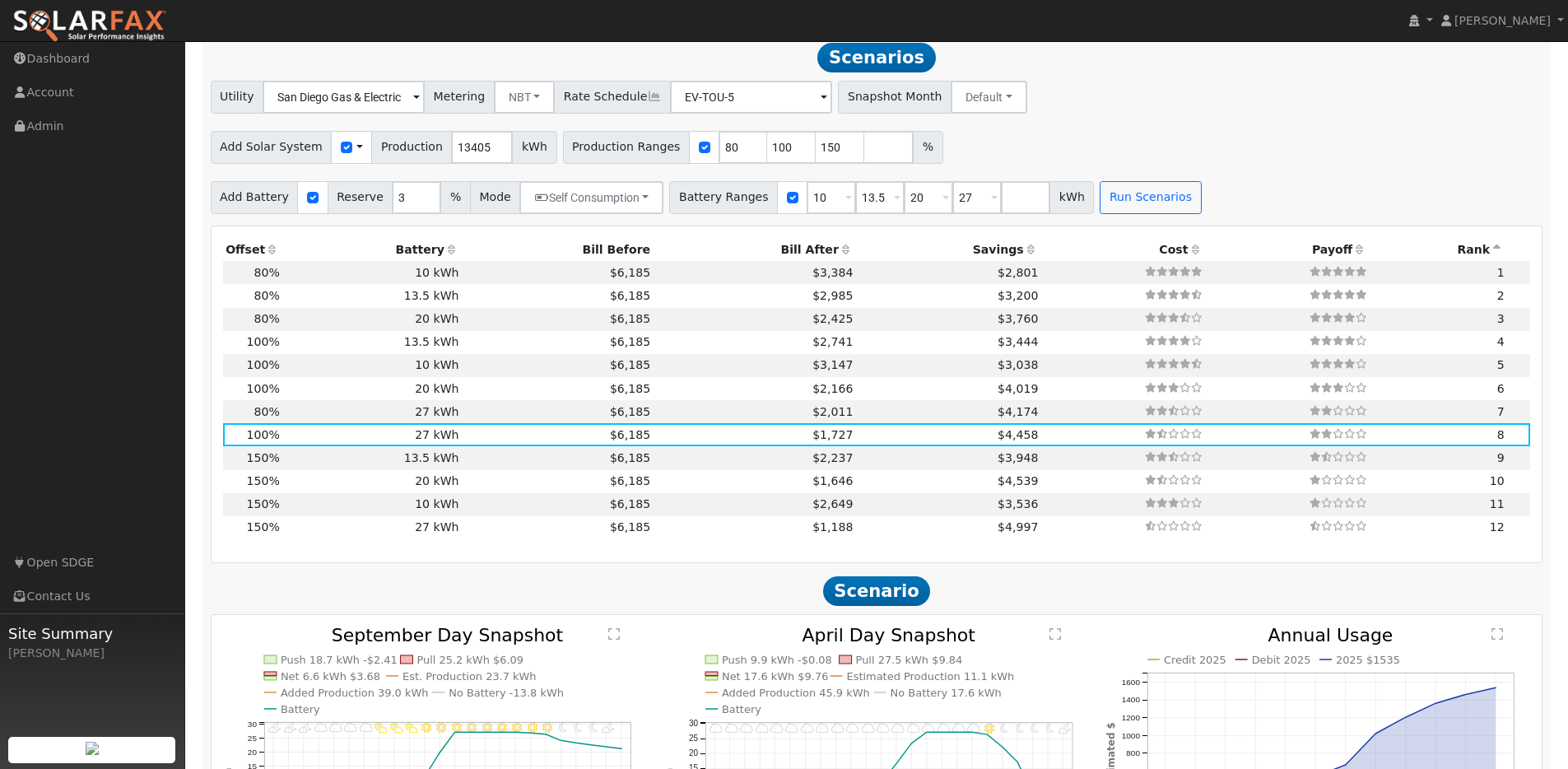
scroll to position [2160, 0]
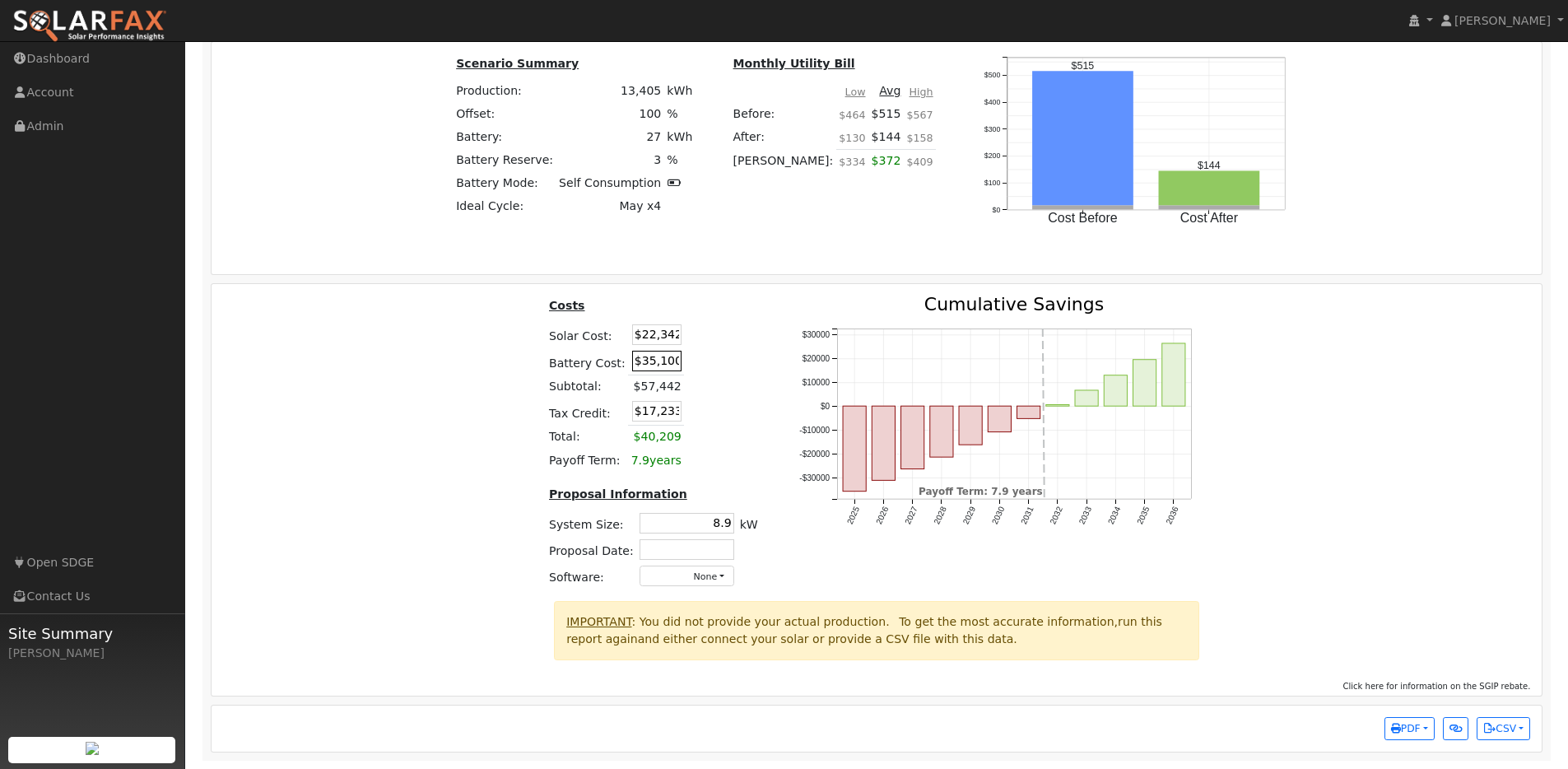
click at [649, 369] on input "$35,100" at bounding box center [656, 360] width 49 height 21
type input "$2,600"
type input "$7,483"
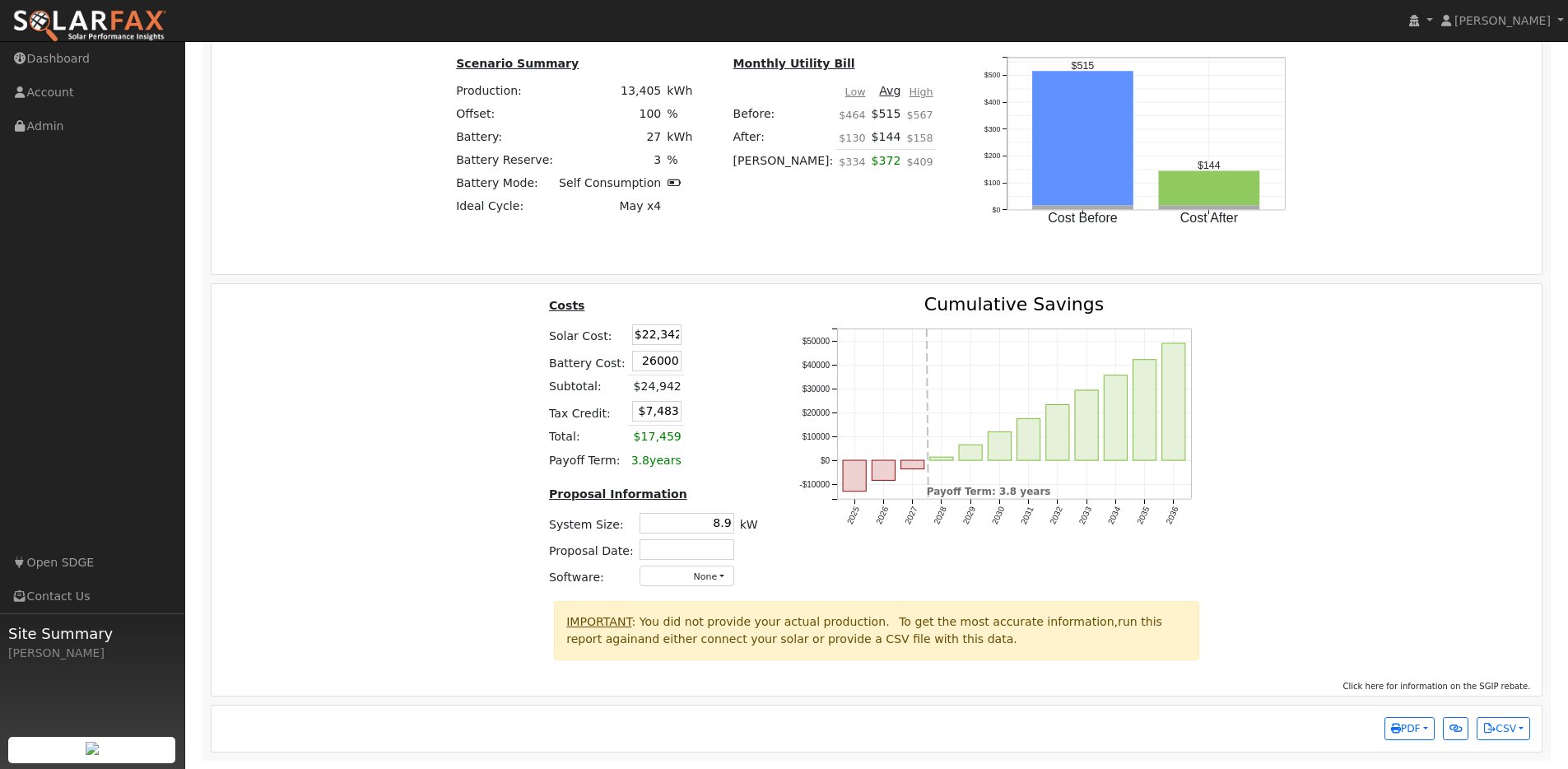
type input "$26,000"
type input "$14,503"
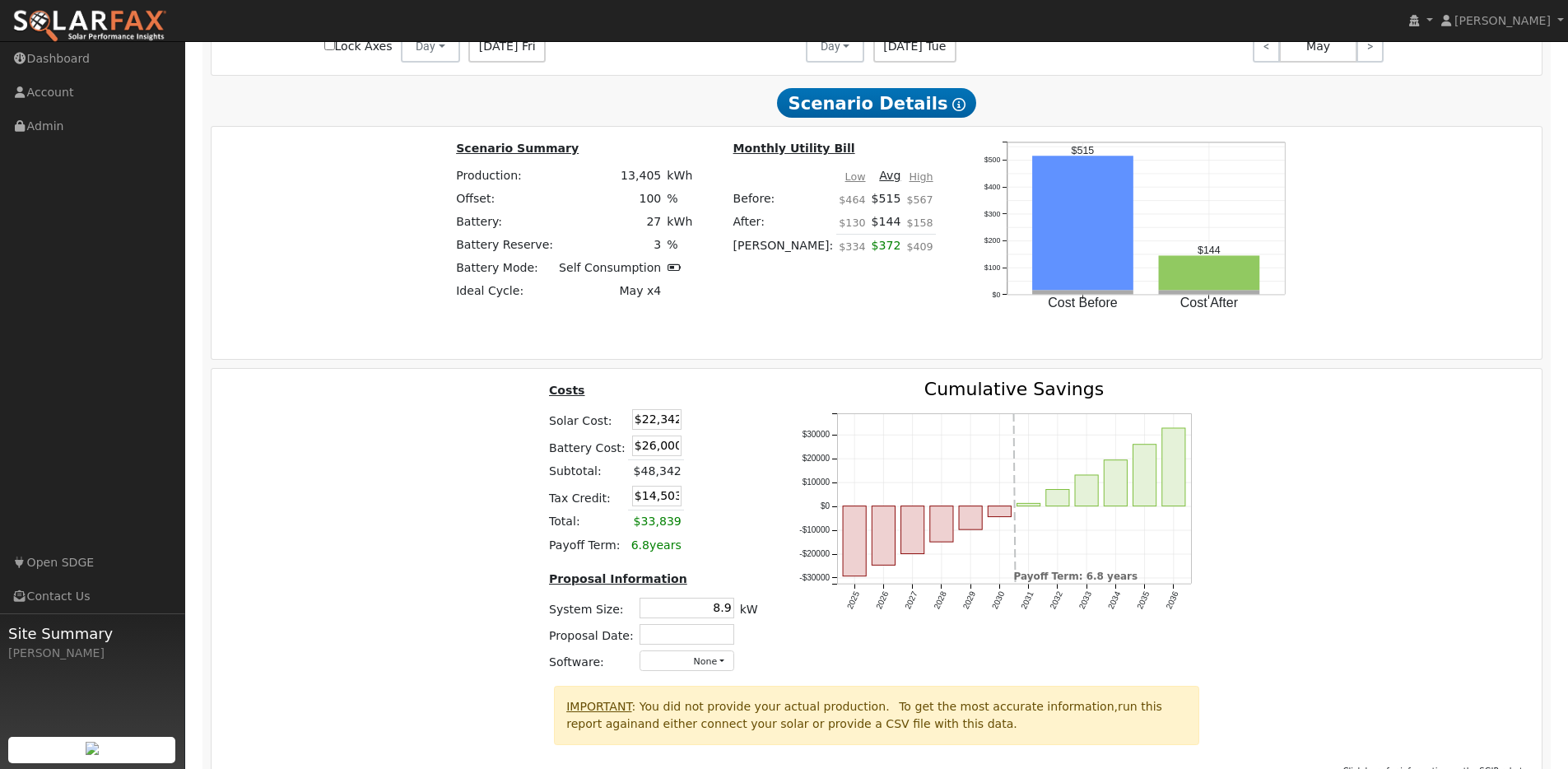
scroll to position [1742, 0]
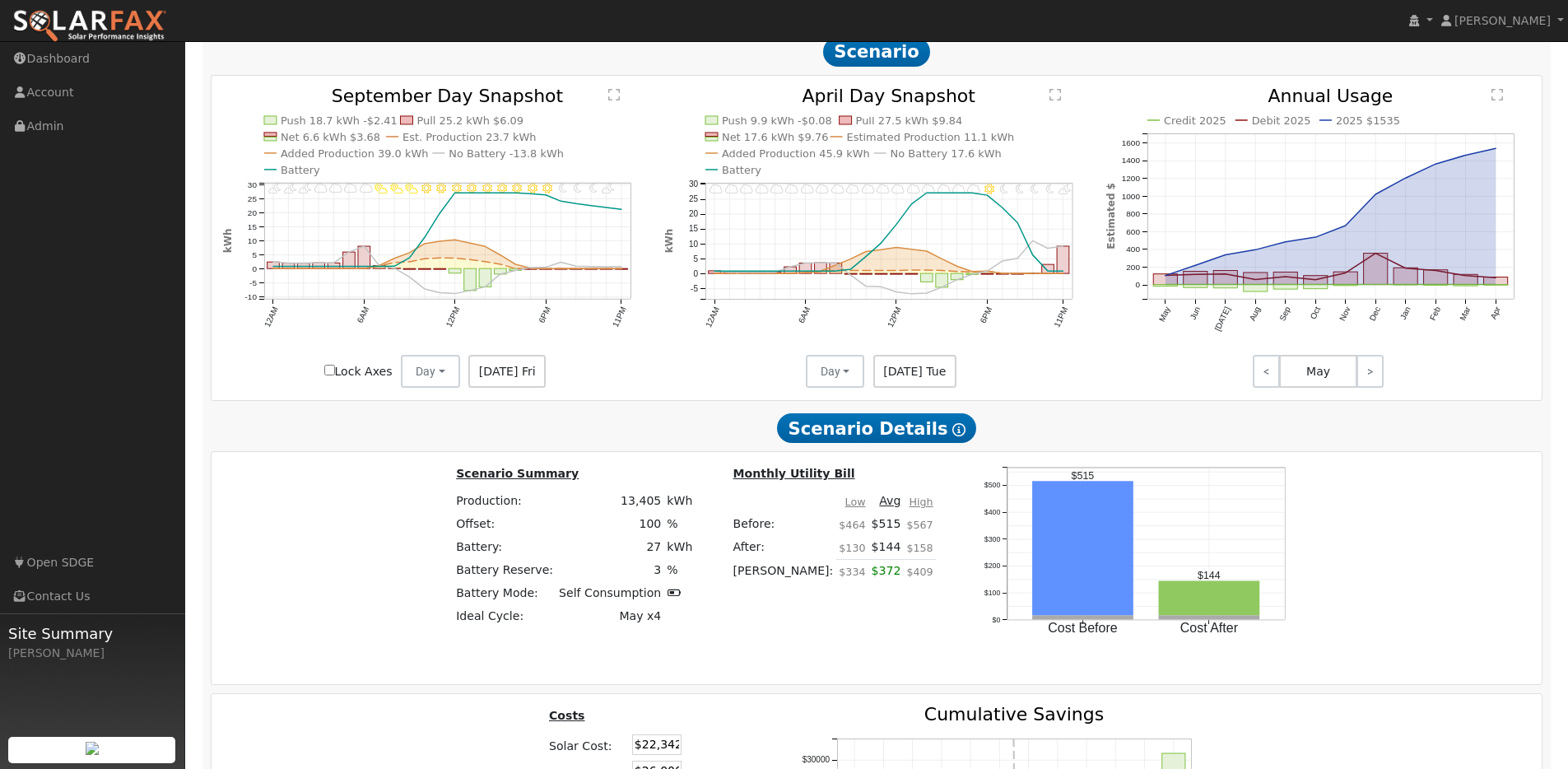
click at [937, 193] on icon at bounding box center [944, 189] width 13 height 10
click at [867, 433] on span "Scenario Details Show Help" at bounding box center [877, 429] width 199 height 30
click at [952, 433] on icon at bounding box center [959, 430] width 13 height 13
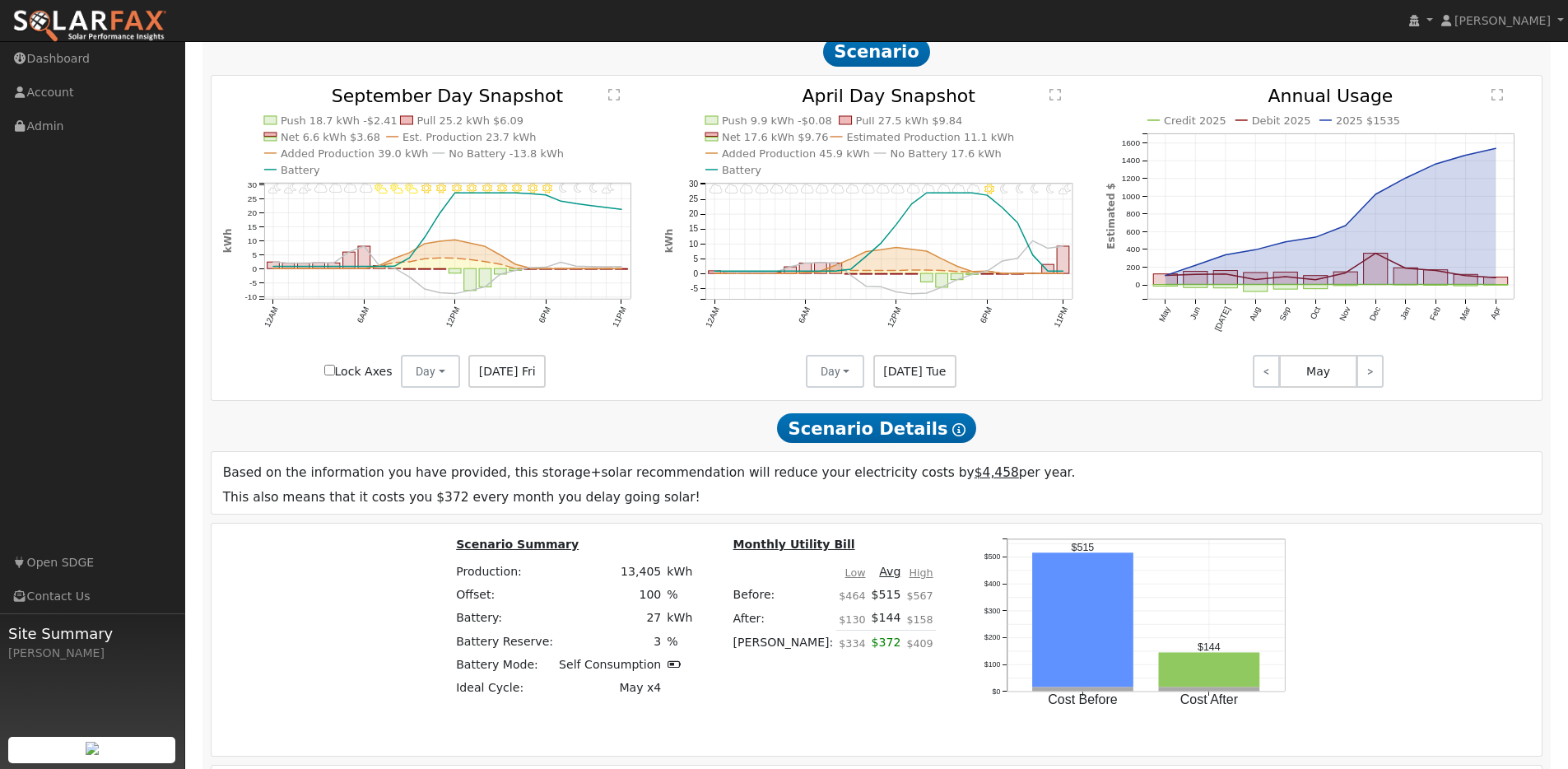
click at [952, 433] on icon at bounding box center [959, 430] width 13 height 13
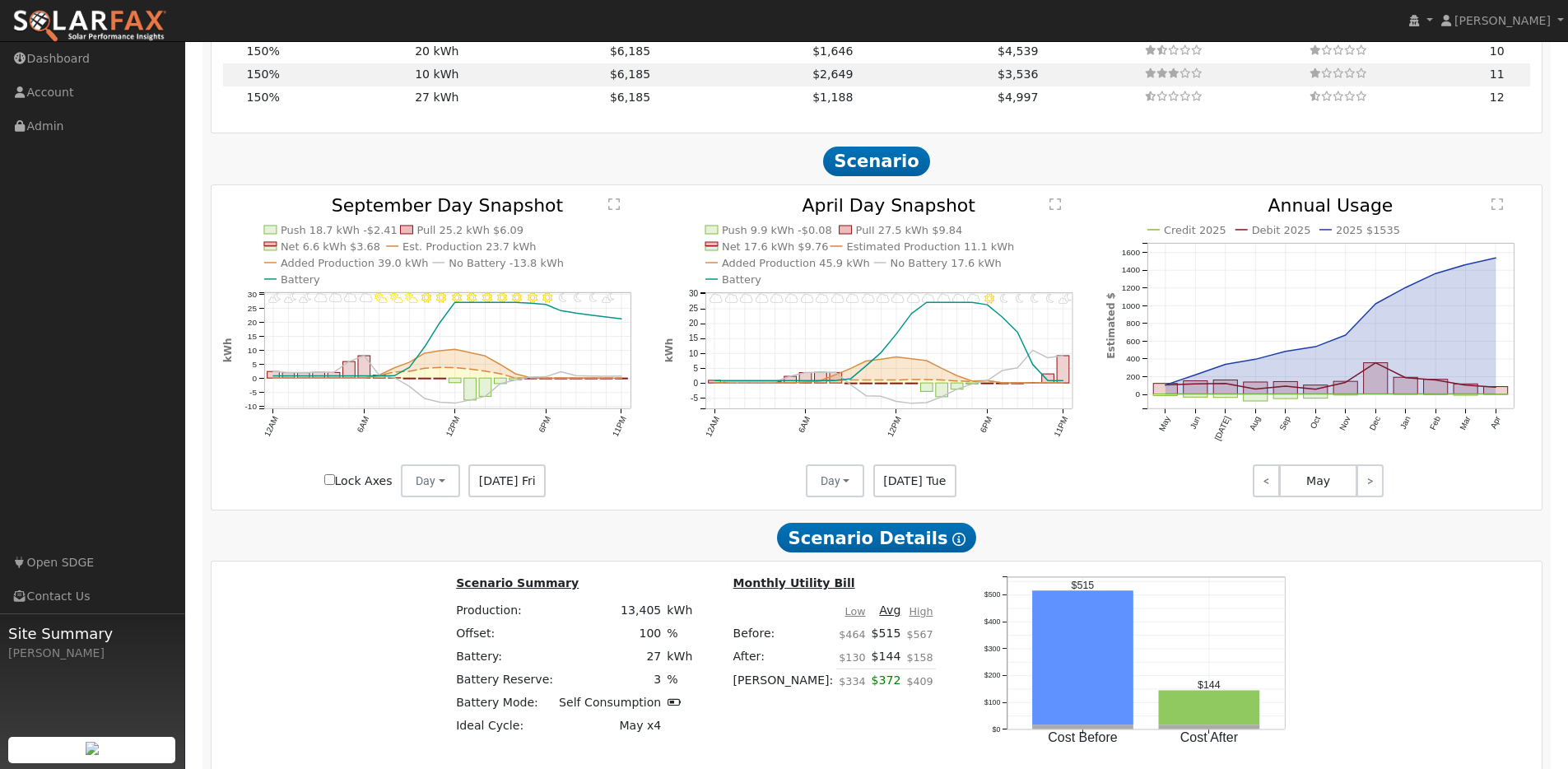
scroll to position [1630, 0]
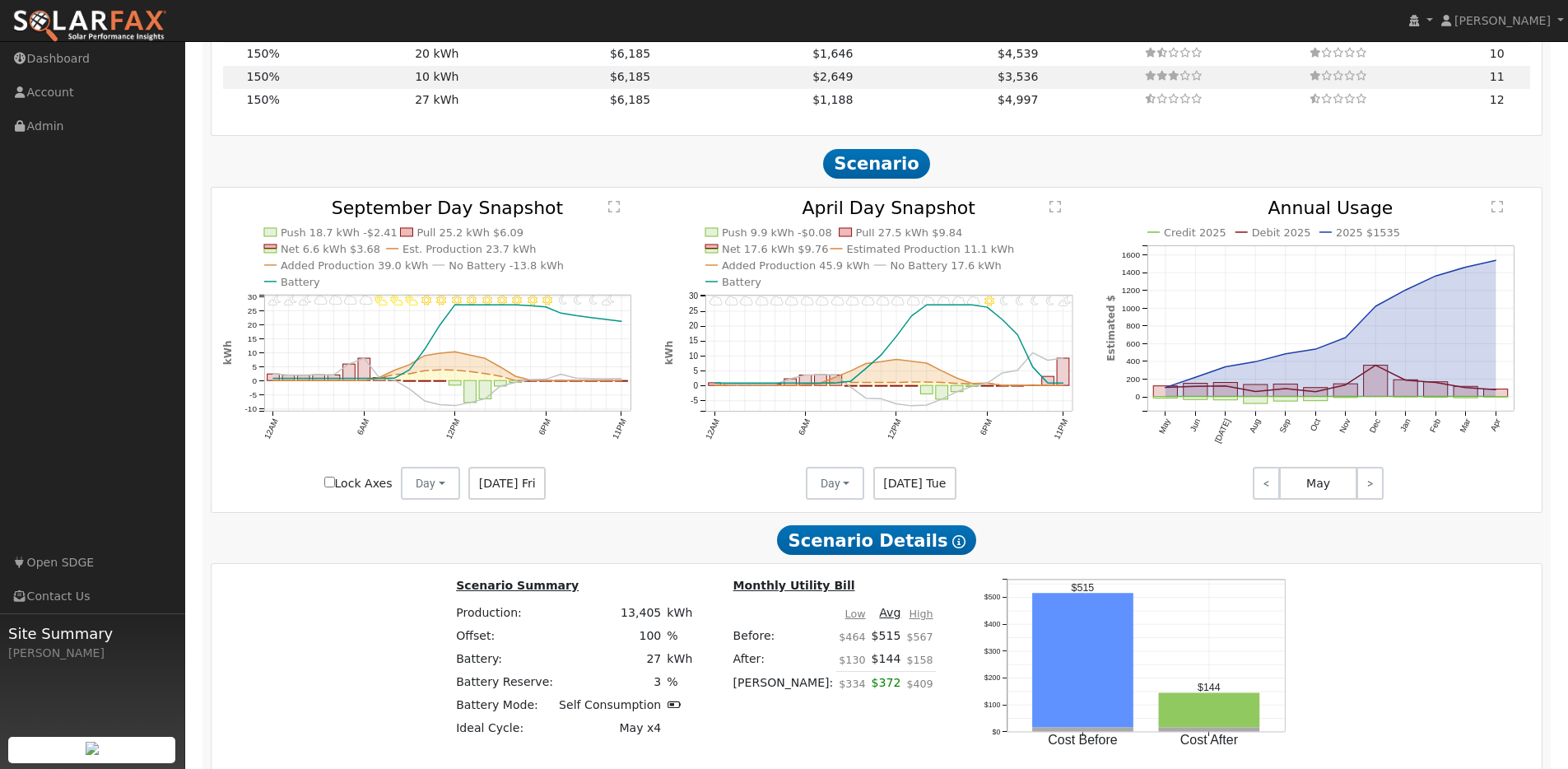
click at [443, 329] on icon "11PM - undefined 10PM - PartlyCloudy 9PM - MostlyClear 8PM - MostlyClear 7PM - …" at bounding box center [436, 354] width 425 height 309
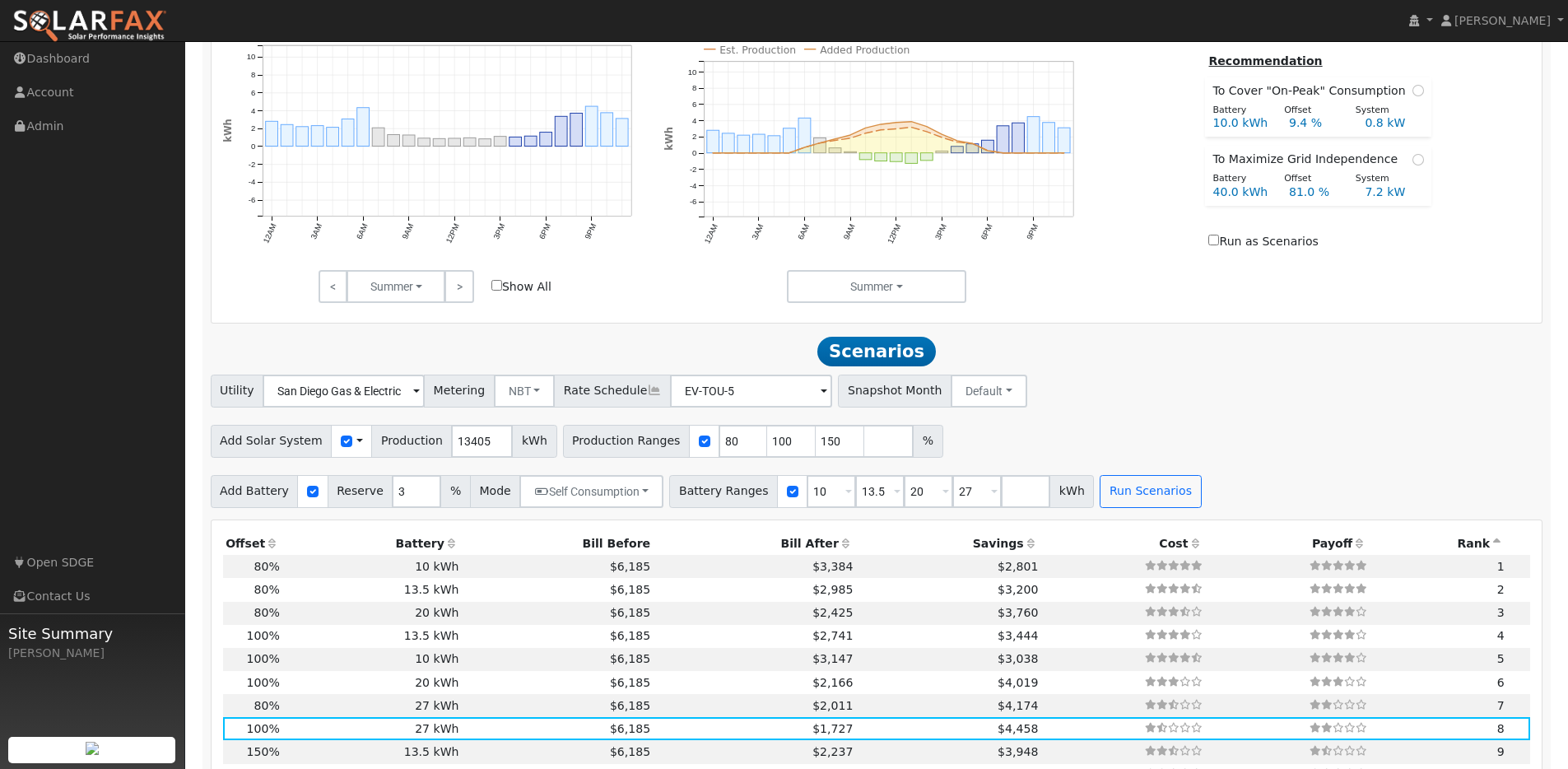
scroll to position [910, 0]
click at [1003, 480] on div "Add Battery Reserve 3 % Mode Self Consumption Self Consumption Peak Savings ACC…" at bounding box center [877, 487] width 1338 height 39
click at [1003, 481] on div "Add Battery Reserve 3 % Mode Self Consumption Self Consumption Peak Savings ACC…" at bounding box center [877, 487] width 1338 height 39
click at [1008, 496] on input "number" at bounding box center [1025, 491] width 49 height 33
type input "40.5"
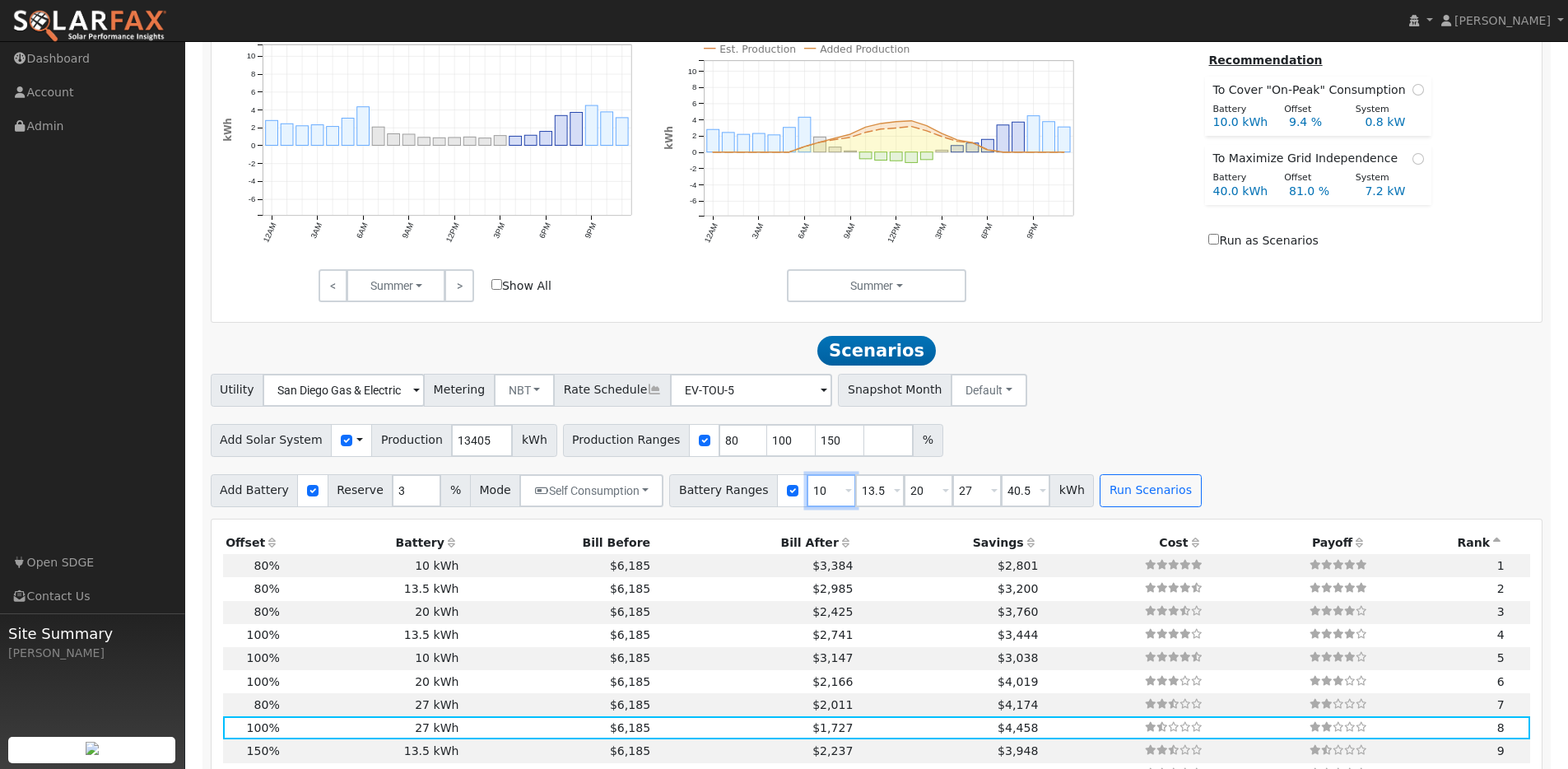
click at [810, 493] on input "10" at bounding box center [831, 491] width 49 height 33
type input "13.5"
type input "20"
type input "27"
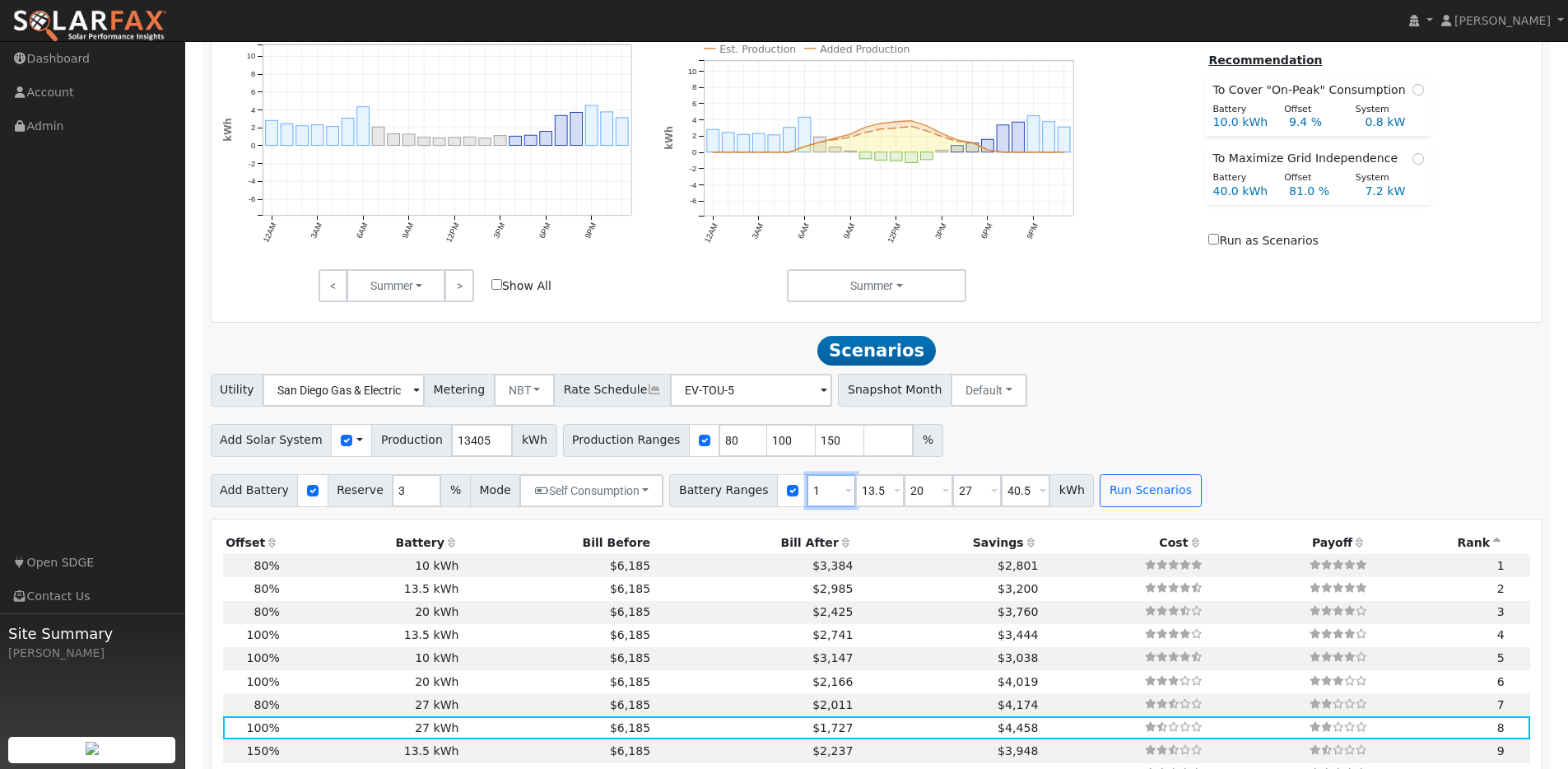
type input "40.5"
type input "20"
type input "27"
type input "40.5"
type input "20"
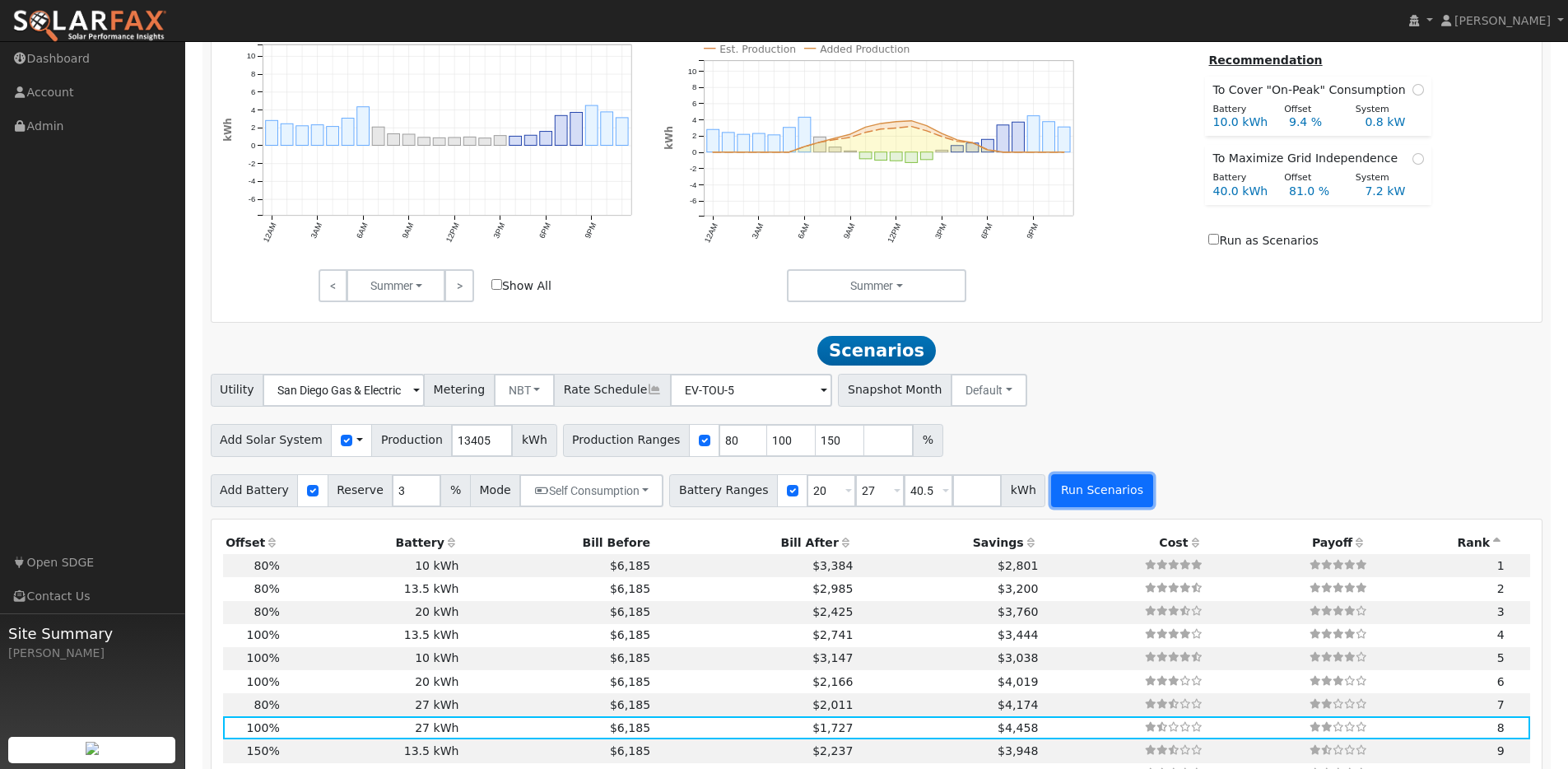
click at [1118, 501] on button "Run Scenarios" at bounding box center [1102, 491] width 101 height 33
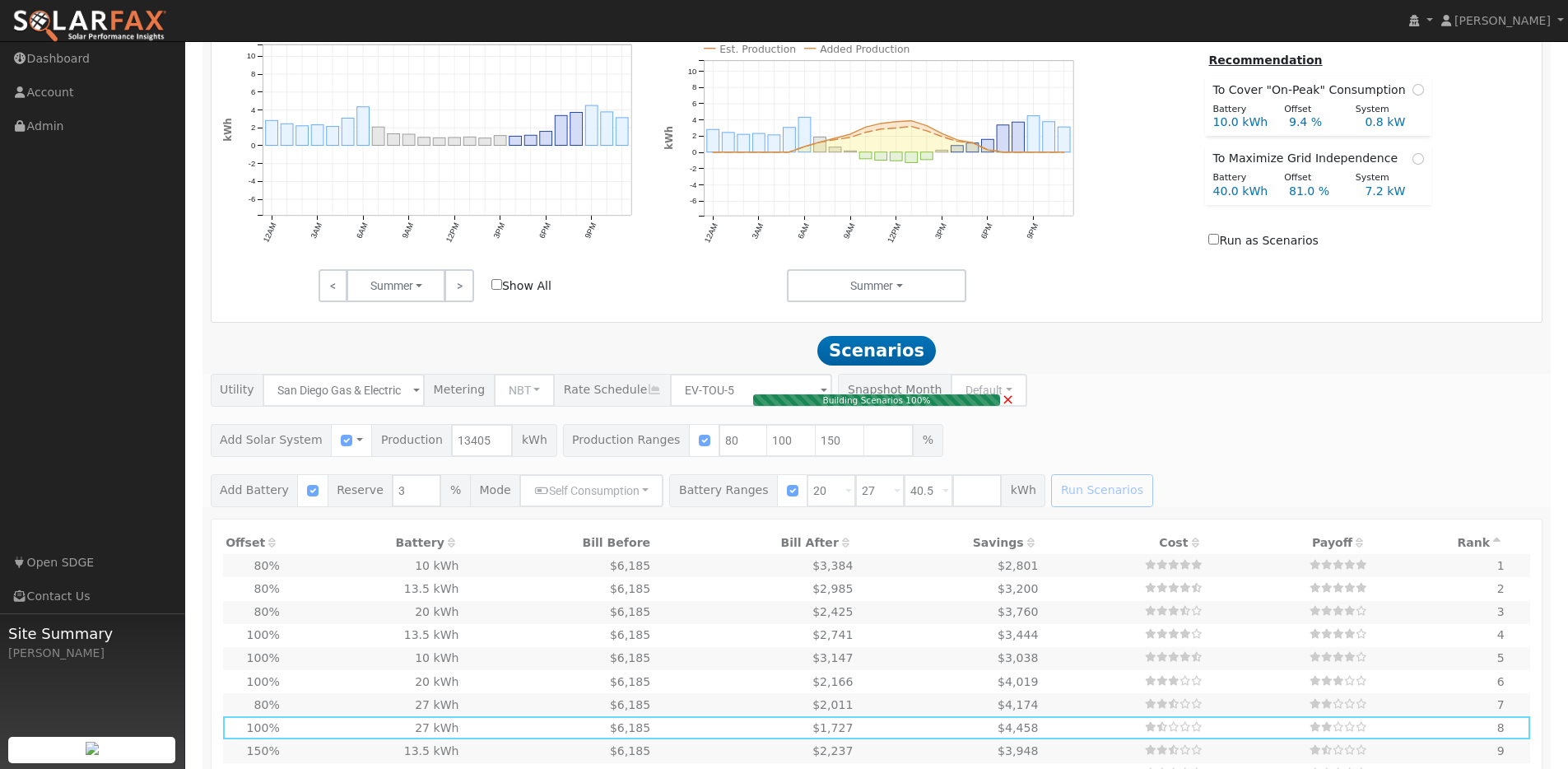
type input "7.1"
type input "$17,873"
type input "$13,162"
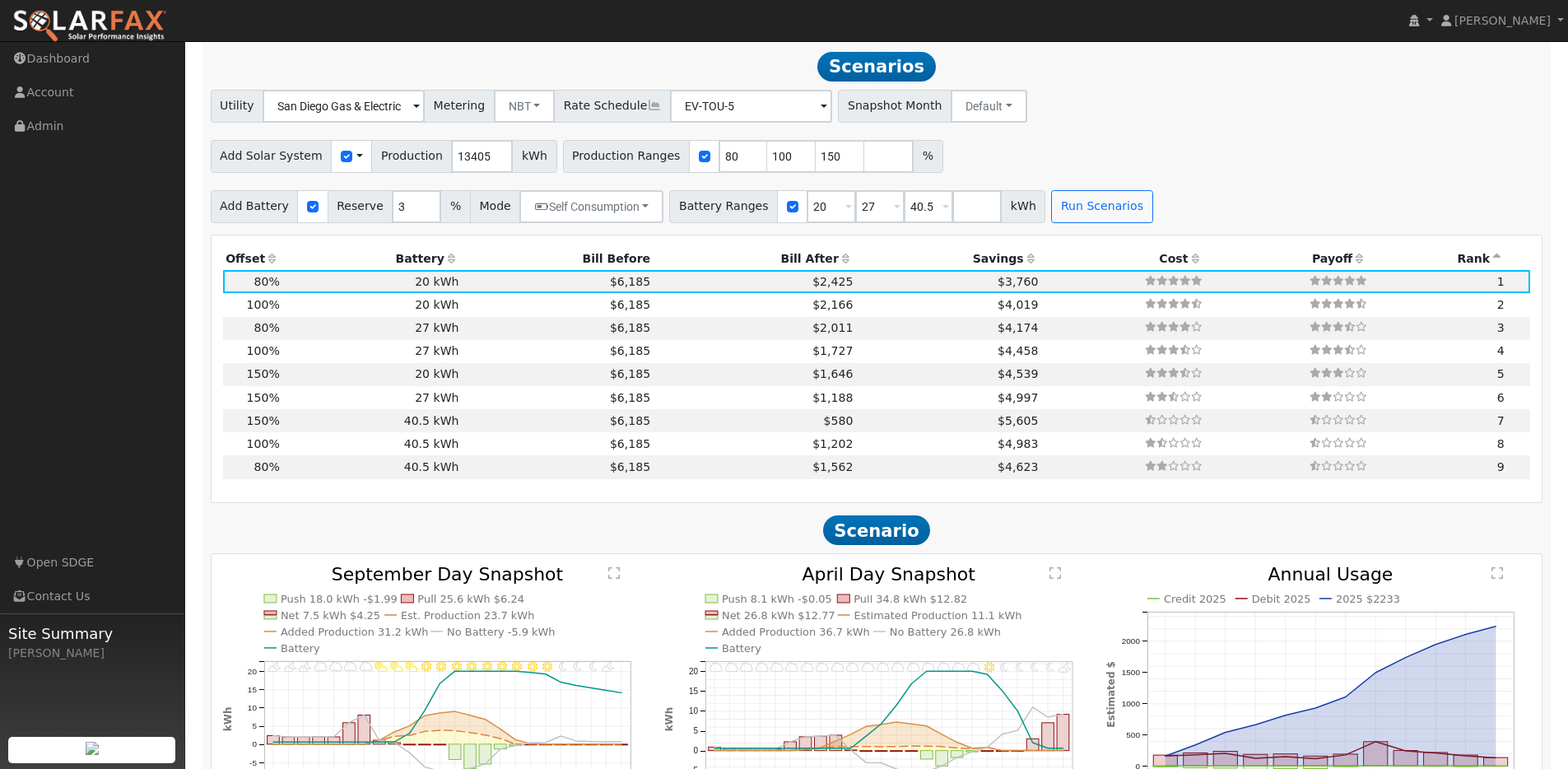
scroll to position [1202, 0]
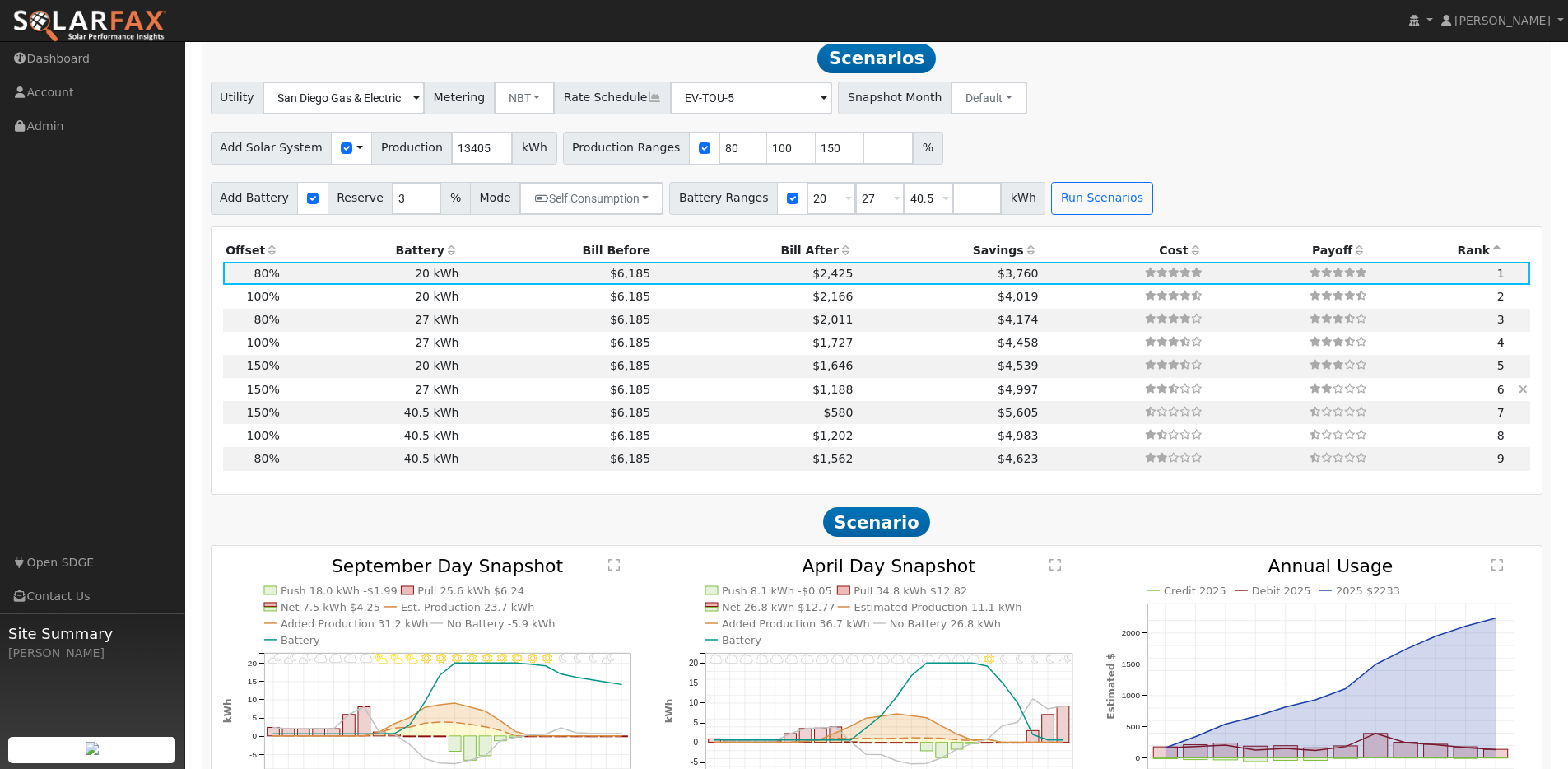
click at [452, 391] on td "27 kWh" at bounding box center [372, 389] width 179 height 23
type input "13.4"
type input "$33,513"
type input "$35,100"
type input "$20,584"
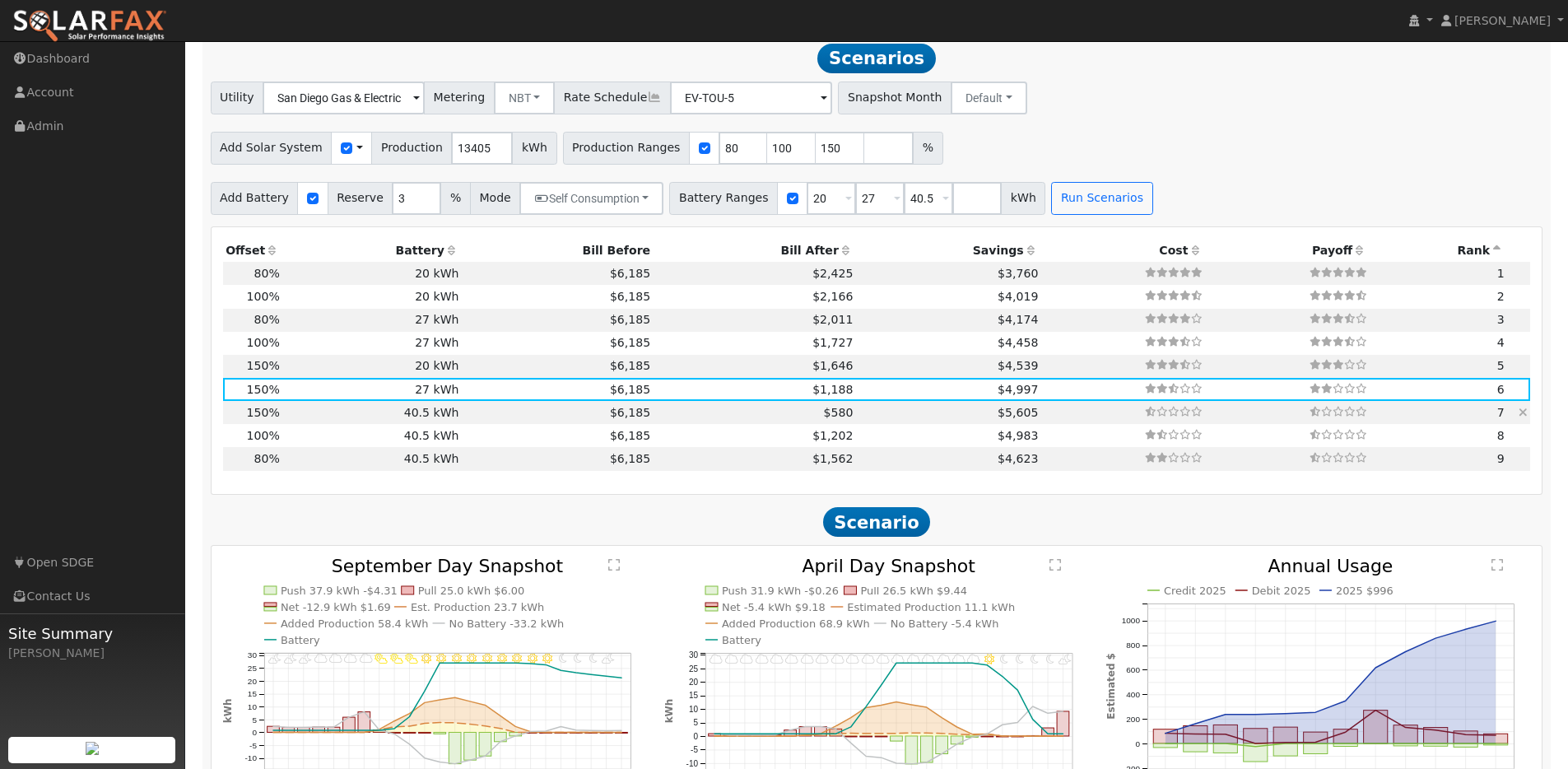
click at [464, 415] on td "$6,185" at bounding box center [557, 413] width 192 height 23
type input "$52,650"
type input "$25,849"
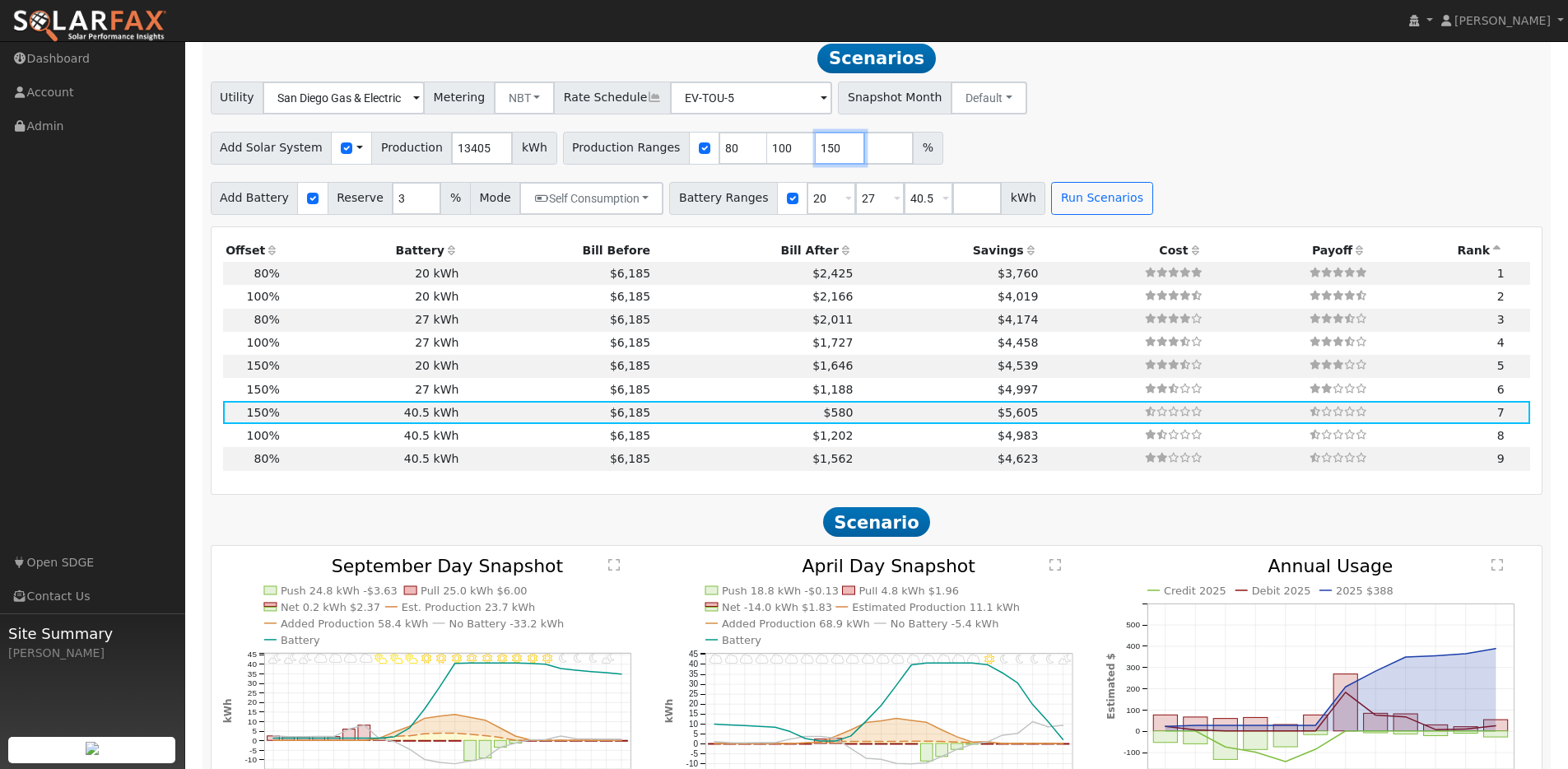
click at [816, 149] on input "150" at bounding box center [840, 149] width 49 height 33
type input "125"
click at [1092, 209] on button "Run Scenarios" at bounding box center [1102, 198] width 101 height 33
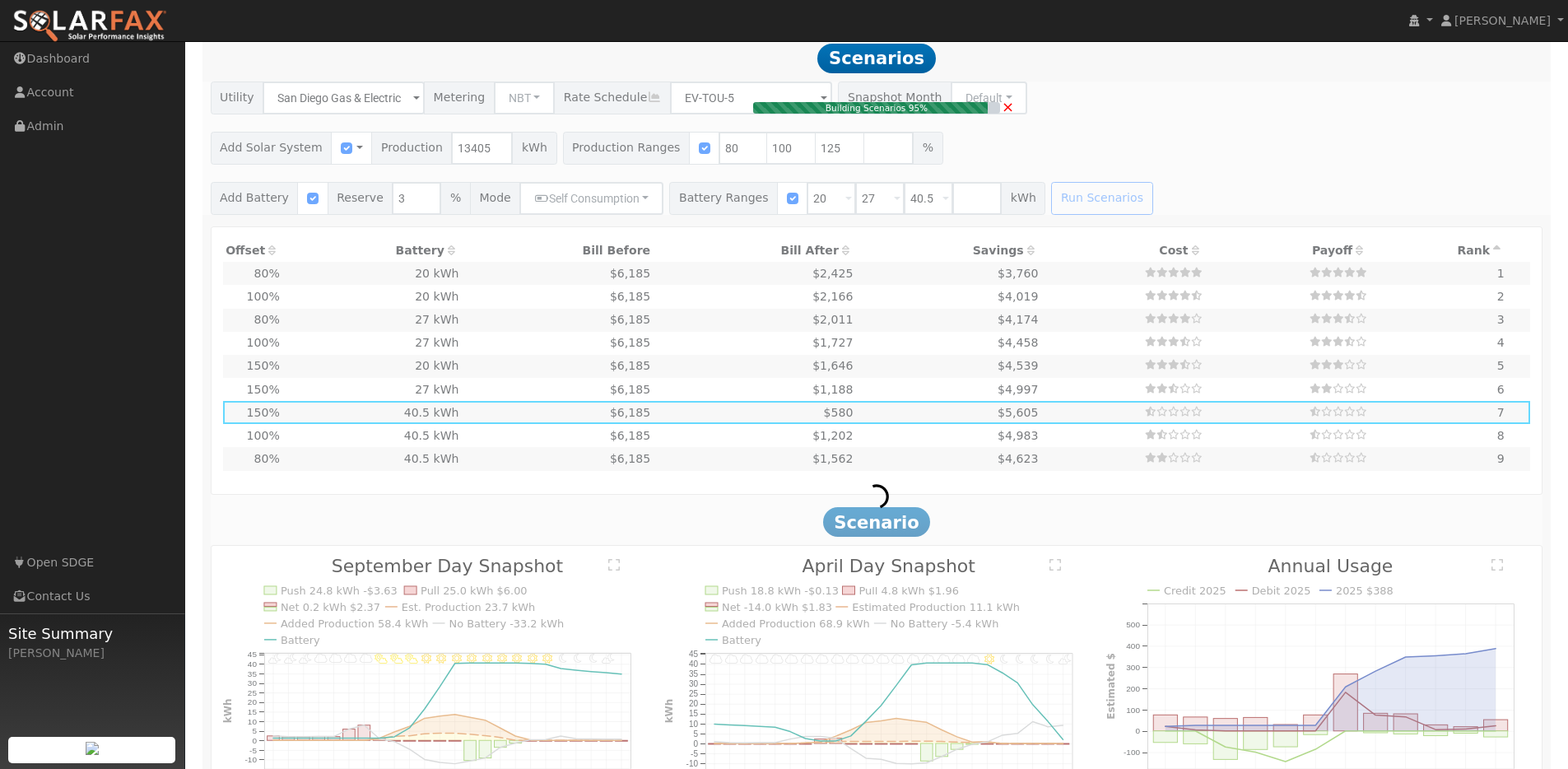
type input "7.1"
type input "$17,873"
type input "$26,000"
type input "$13,162"
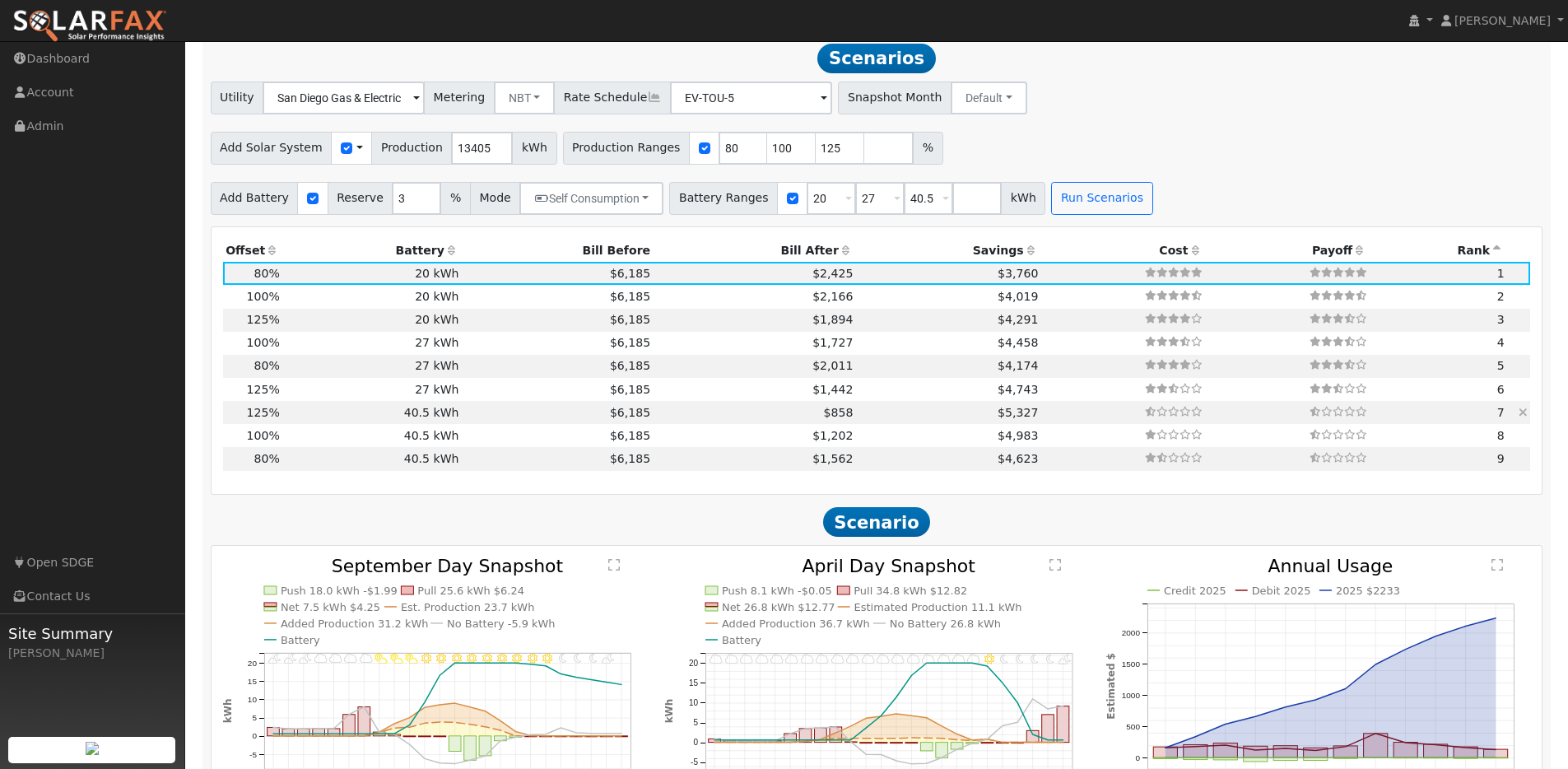
click at [477, 424] on td "$6,185" at bounding box center [557, 413] width 192 height 23
type input "11.2"
type input "$27,927"
type input "$52,650"
type input "$24,173"
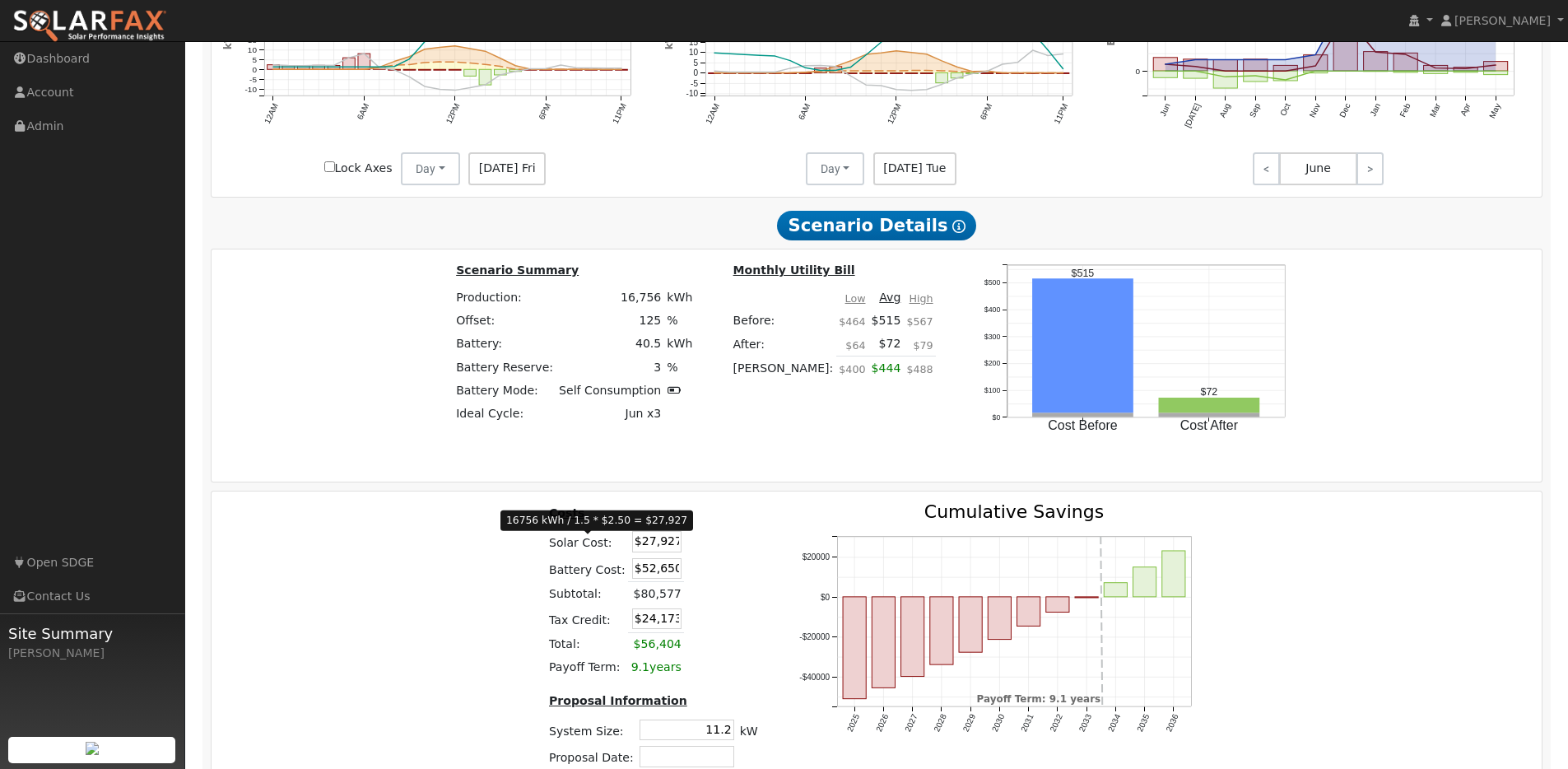
scroll to position [2016, 0]
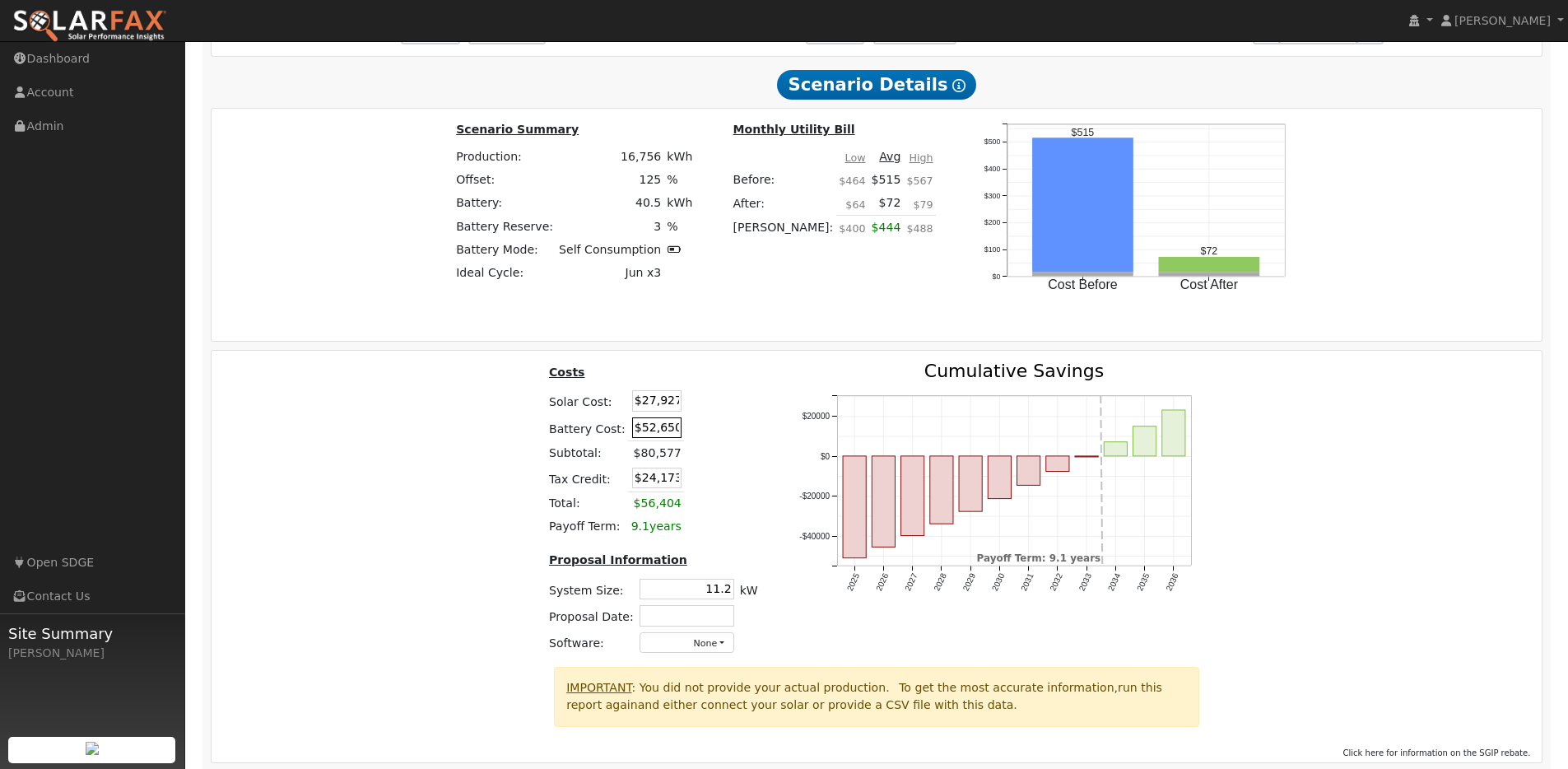
click at [659, 438] on input "$52,650" at bounding box center [656, 428] width 49 height 21
type input "3"
type input "$40,000"
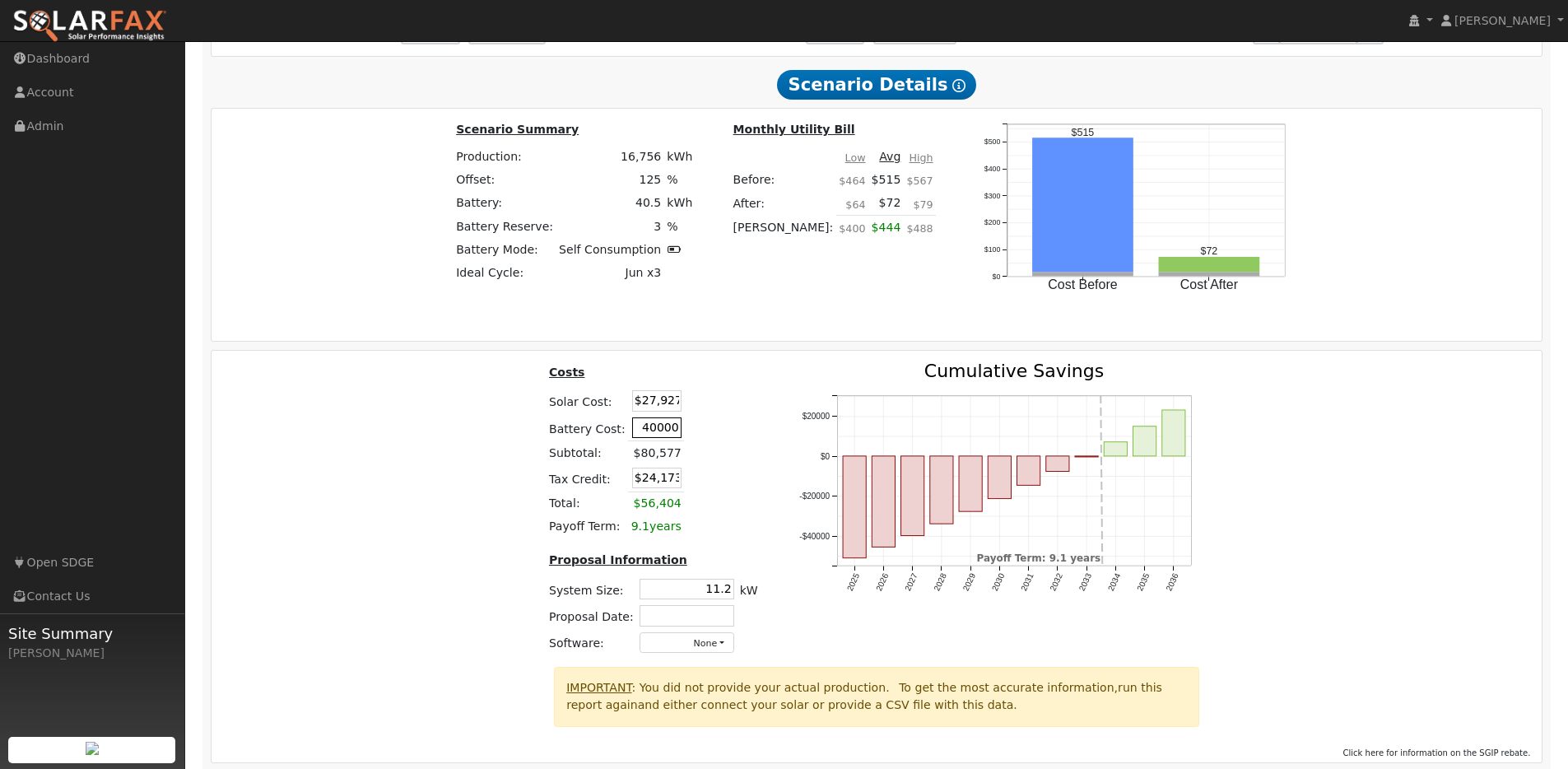
type input "$20,378"
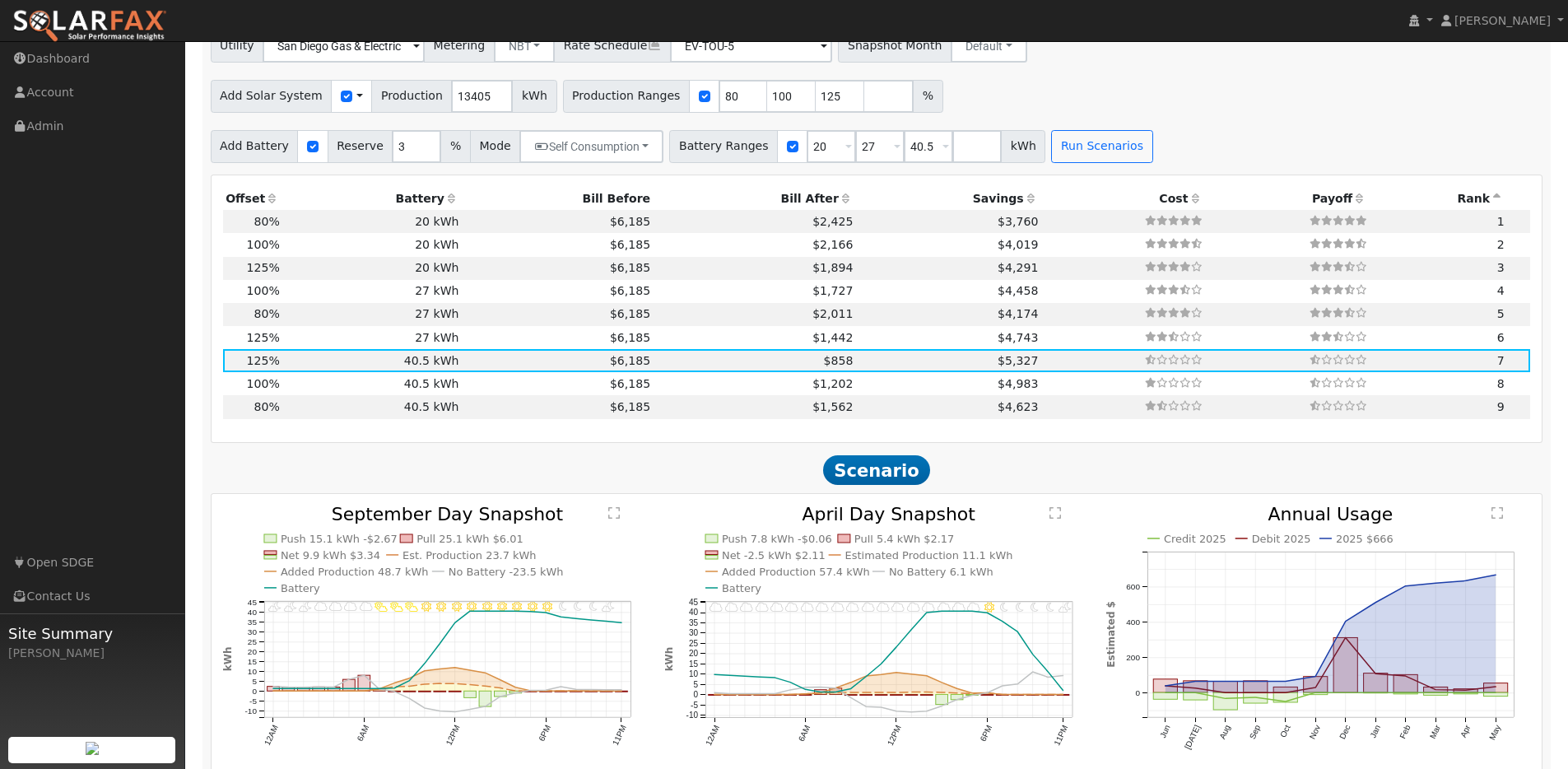
scroll to position [1160, 0]
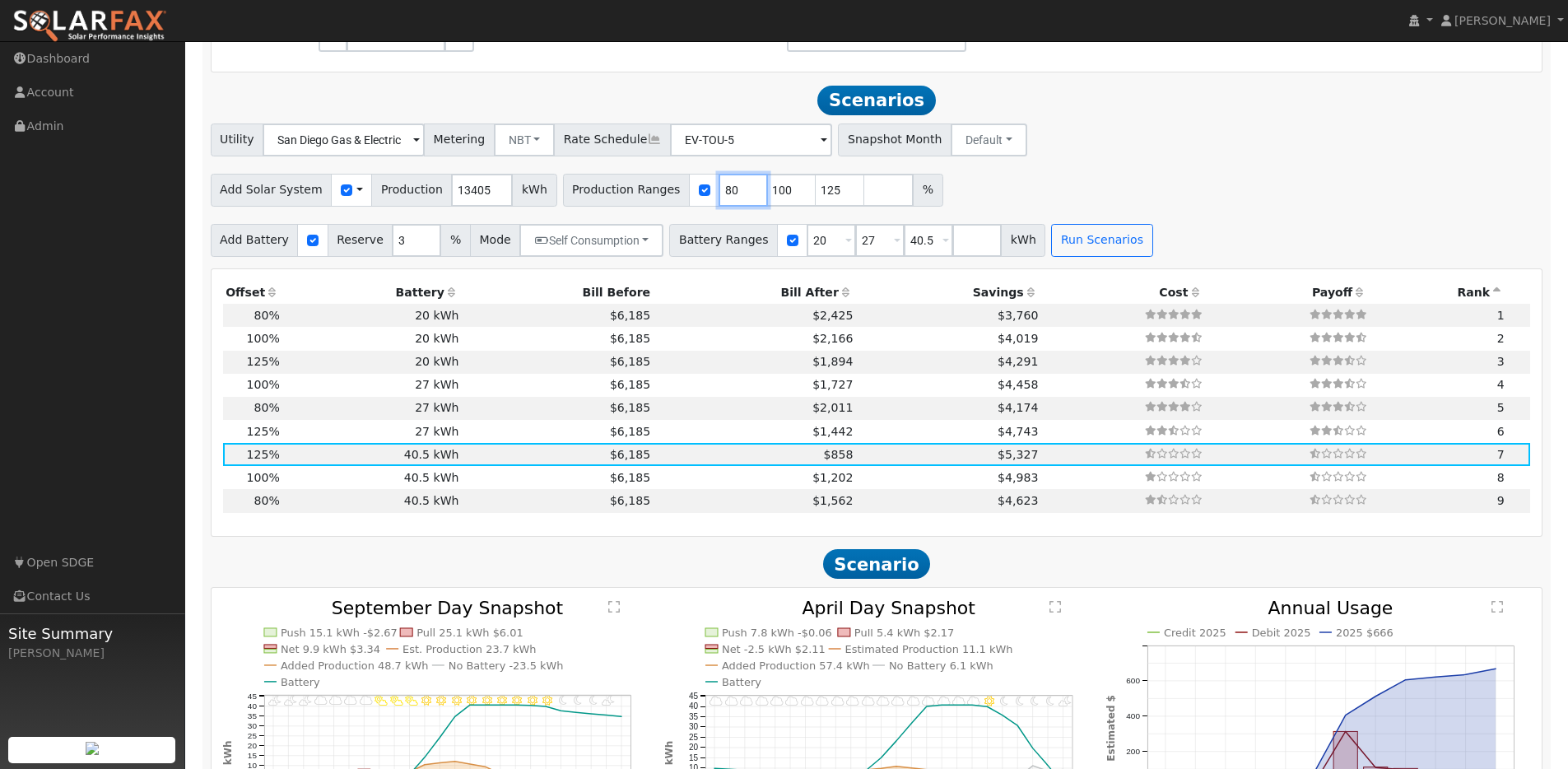
click at [719, 196] on input "80" at bounding box center [743, 190] width 49 height 33
type input "90"
type input "125"
type input "133"
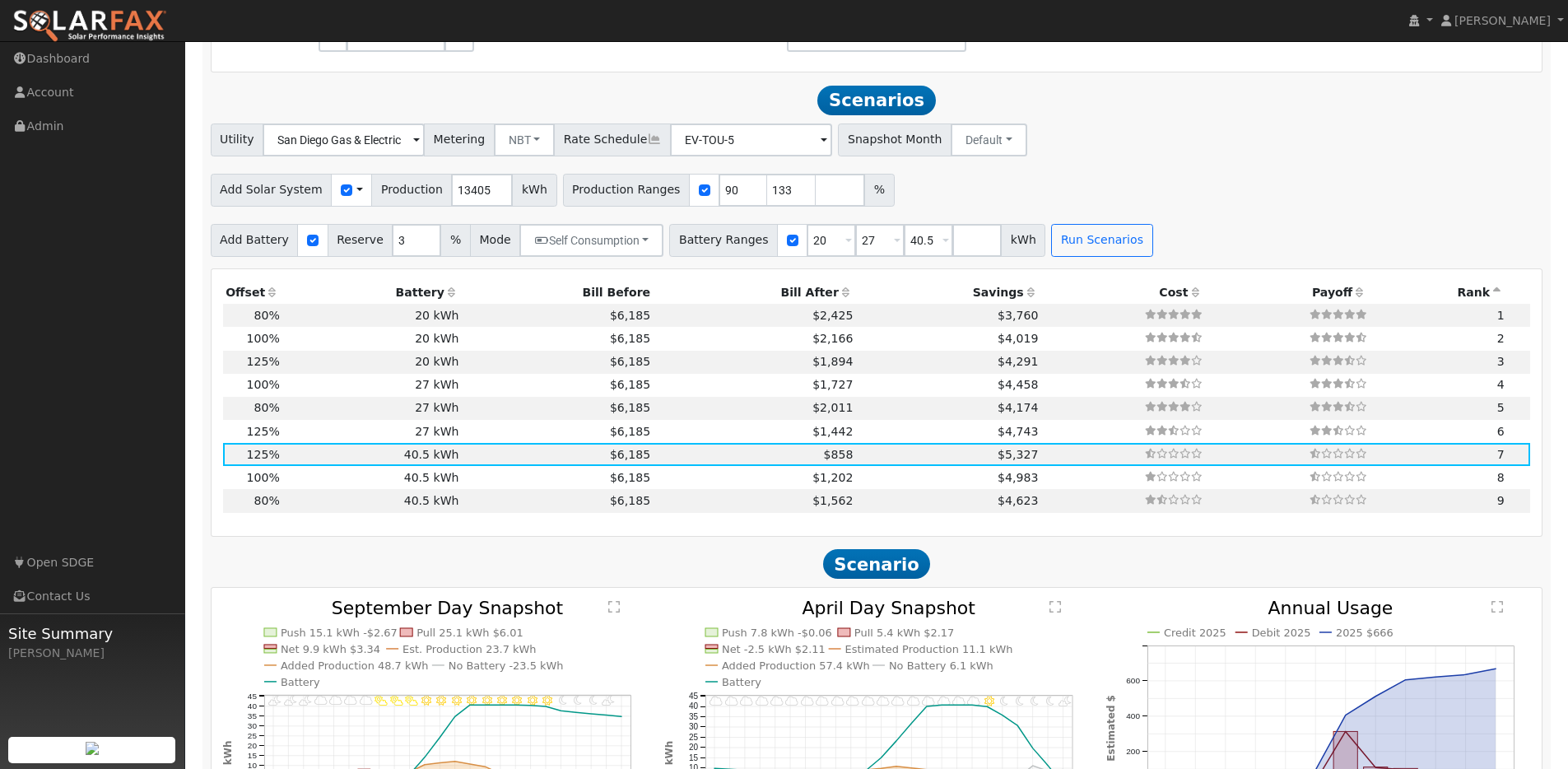
click at [1225, 192] on div "Add Solar System Use CSV Data Production 13405 kWh Production Ranges 90 133 %" at bounding box center [877, 187] width 1338 height 39
click at [866, 240] on input "27" at bounding box center [879, 241] width 49 height 33
click at [808, 257] on input "20" at bounding box center [831, 241] width 49 height 33
click at [809, 257] on input "20" at bounding box center [831, 241] width 49 height 33
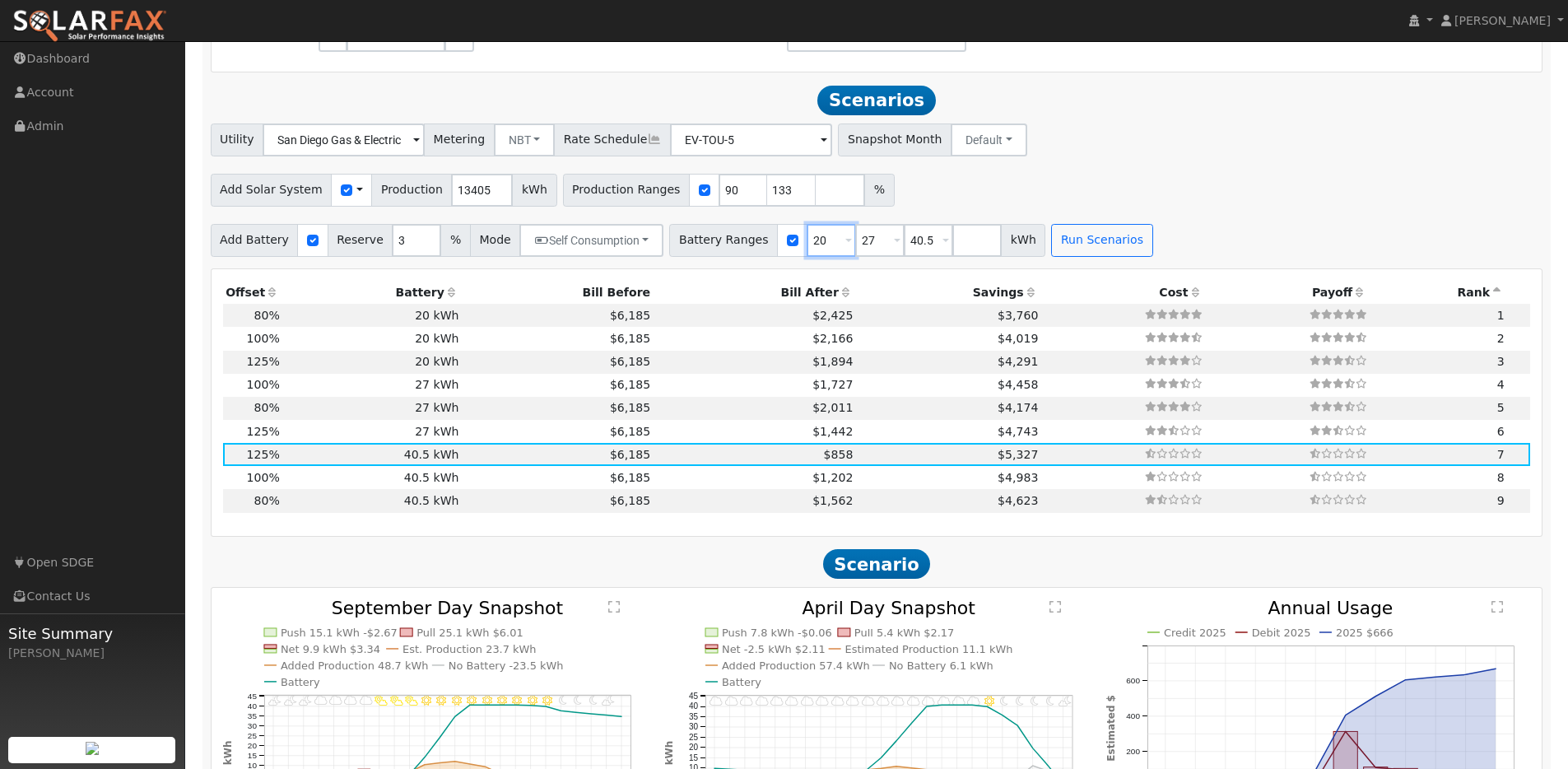
click at [809, 257] on input "20" at bounding box center [831, 241] width 49 height 33
type input "27"
type input "40.5"
type input "27"
click at [1026, 249] on button "Run Scenarios" at bounding box center [1053, 241] width 101 height 33
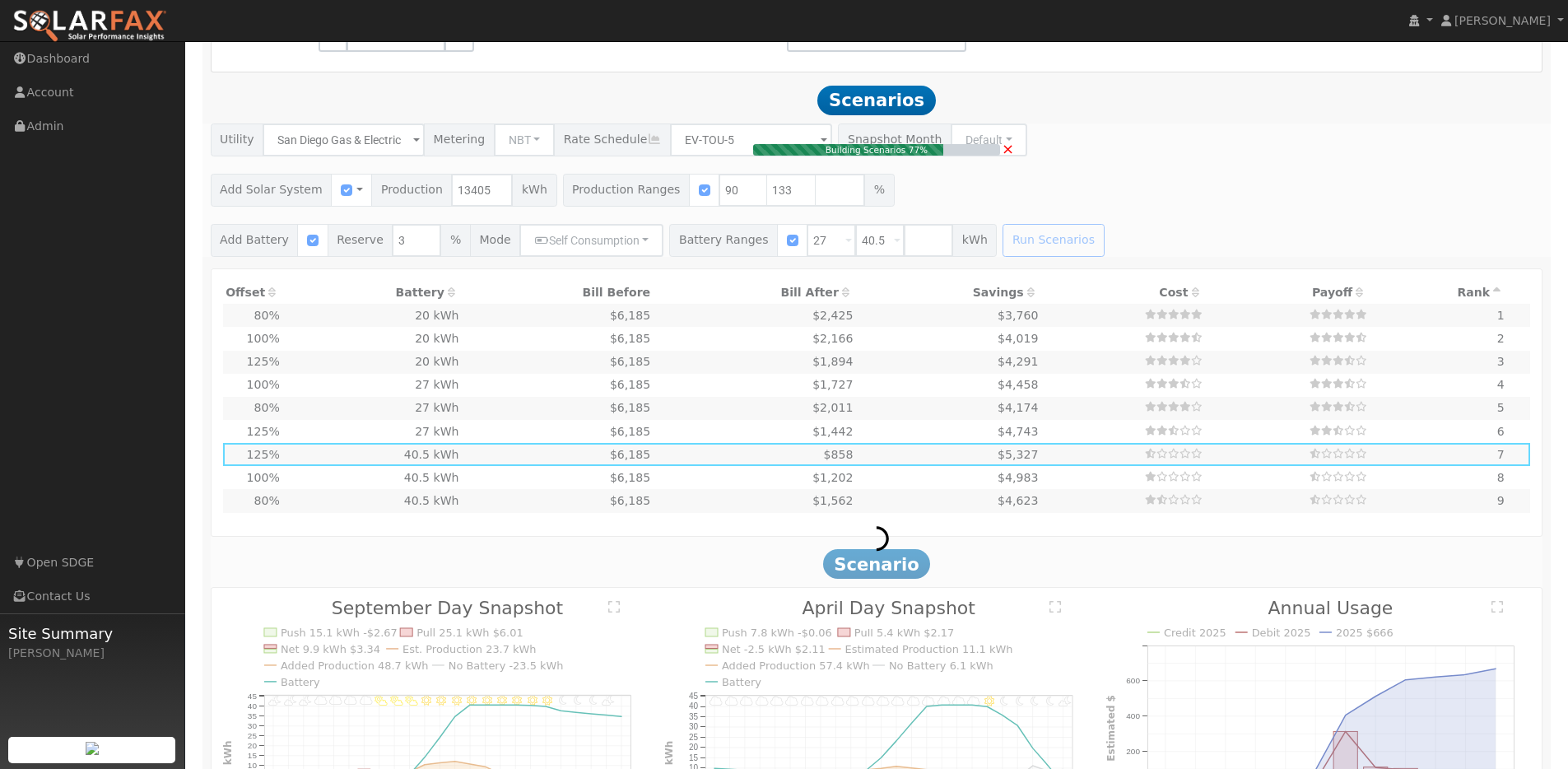
type input "8.0"
type input "$20,107"
type input "$35,100"
type input "$16,562"
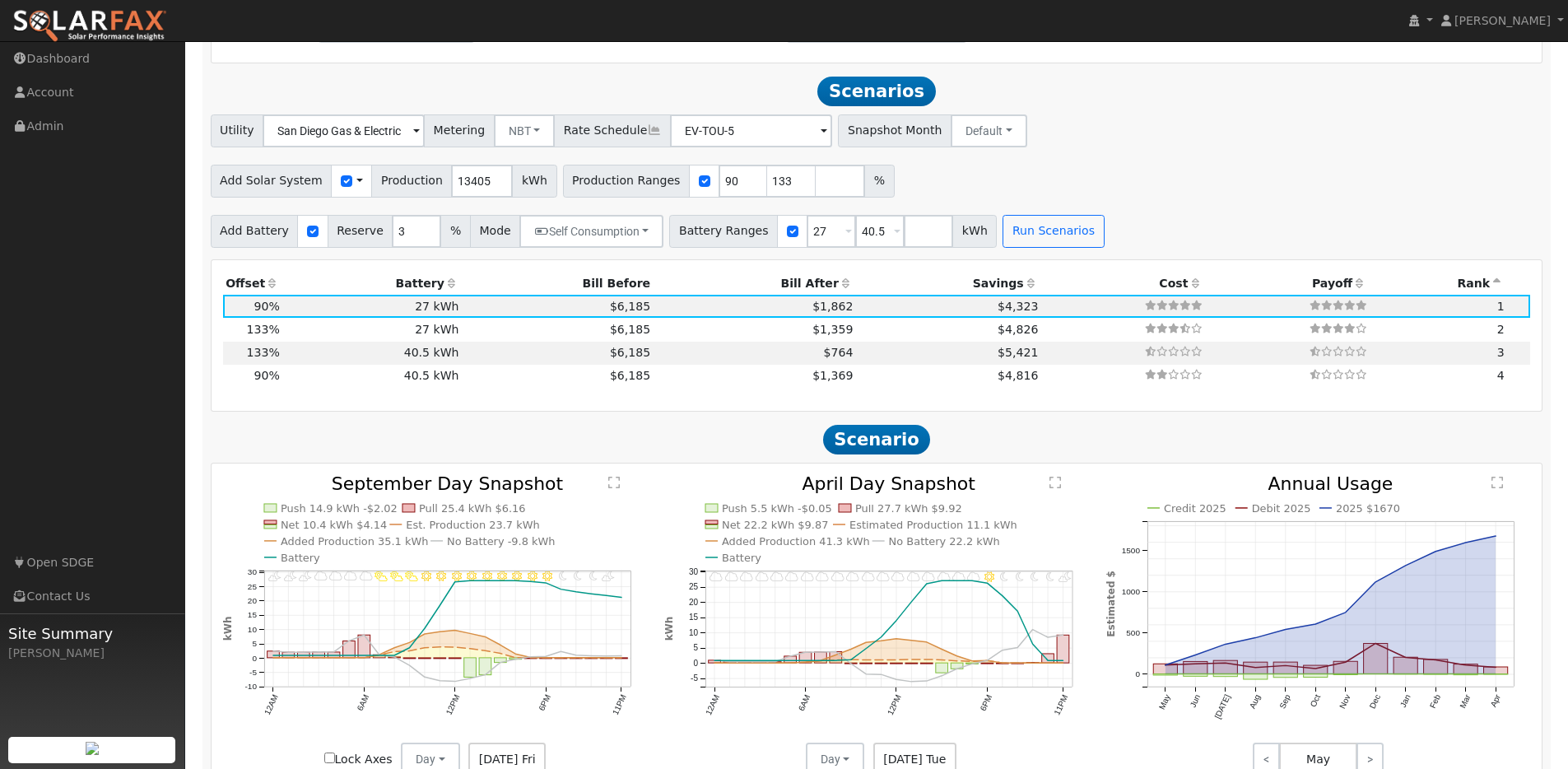
scroll to position [1151, 0]
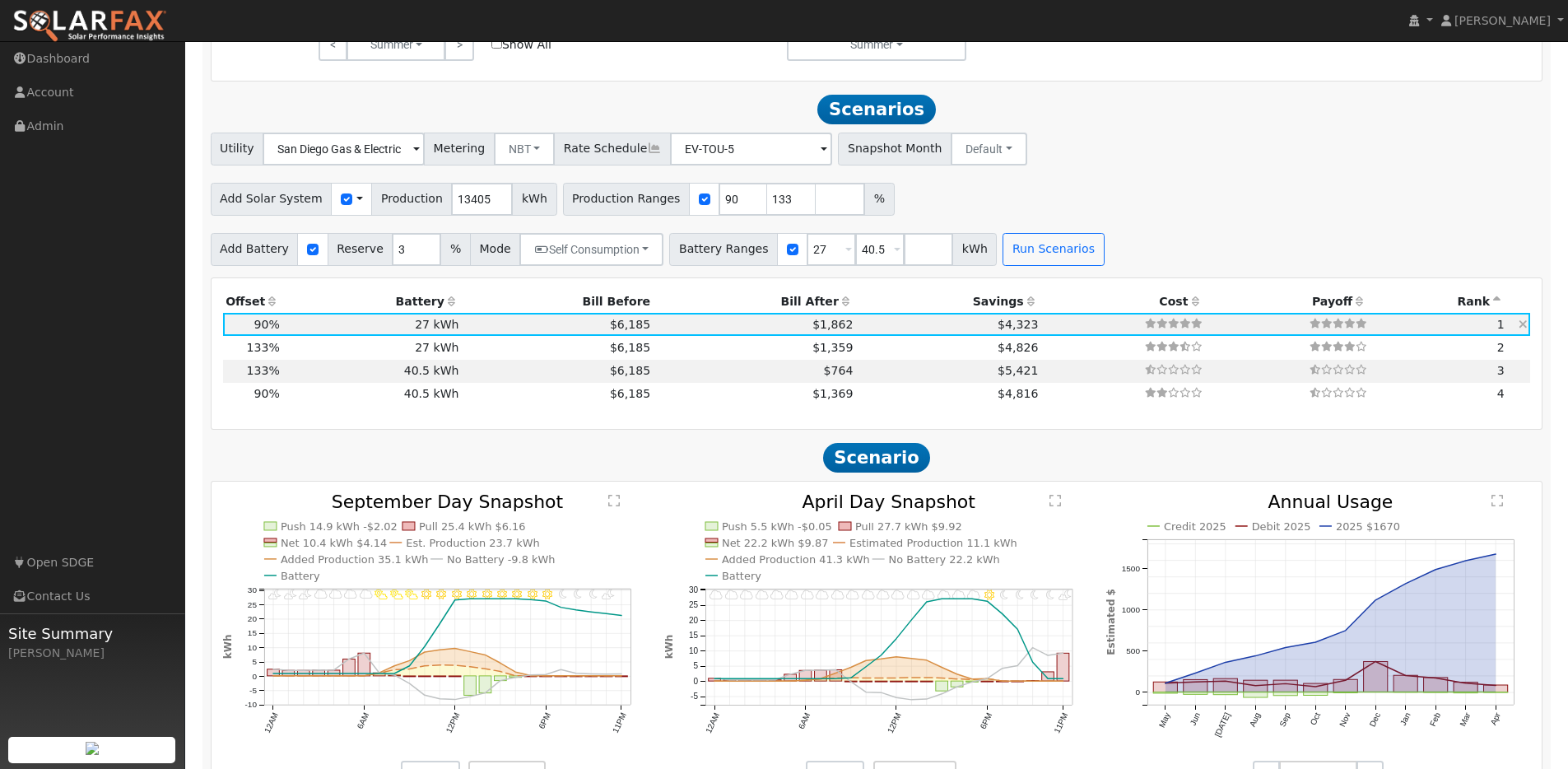
click at [433, 328] on td "27 kWh" at bounding box center [372, 325] width 179 height 23
click at [1321, 375] on icon at bounding box center [1326, 370] width 12 height 10
type input "11.9"
type input "$29,715"
type input "$52,650"
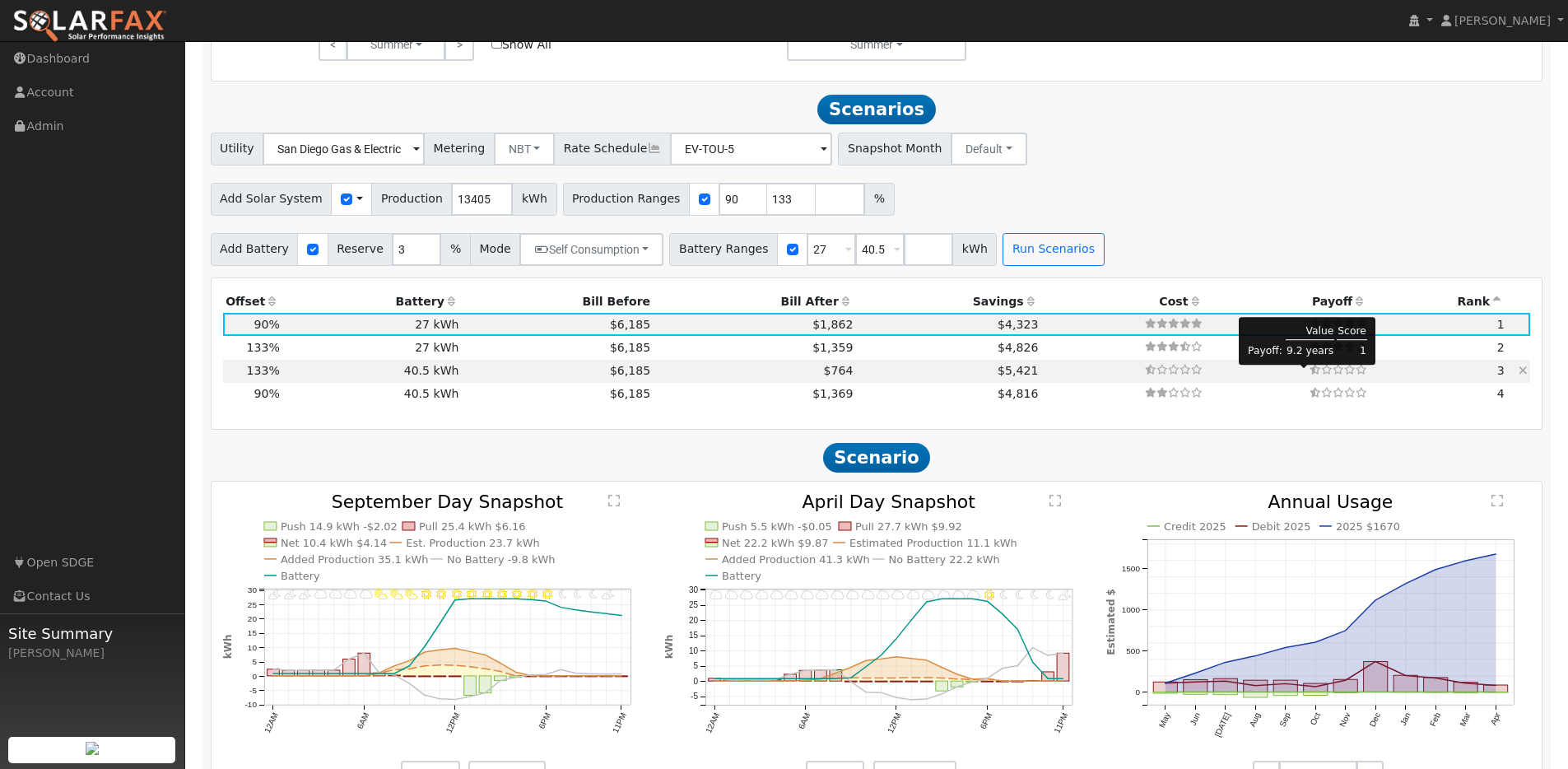
type input "$24,710"
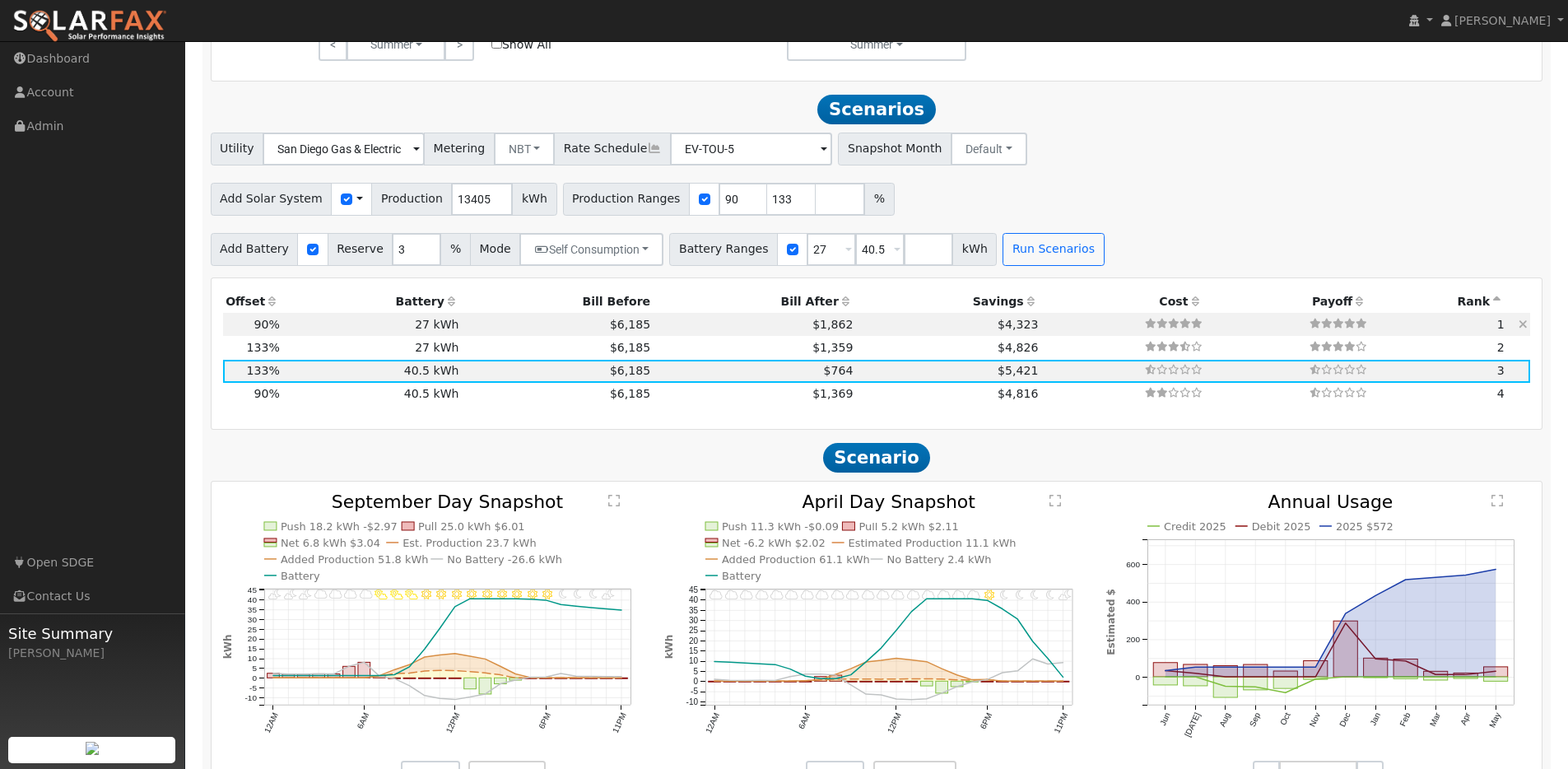
click at [1353, 321] on td at bounding box center [1287, 325] width 164 height 23
type input "8.0"
type input "$20,107"
type input "$35,100"
type input "$16,562"
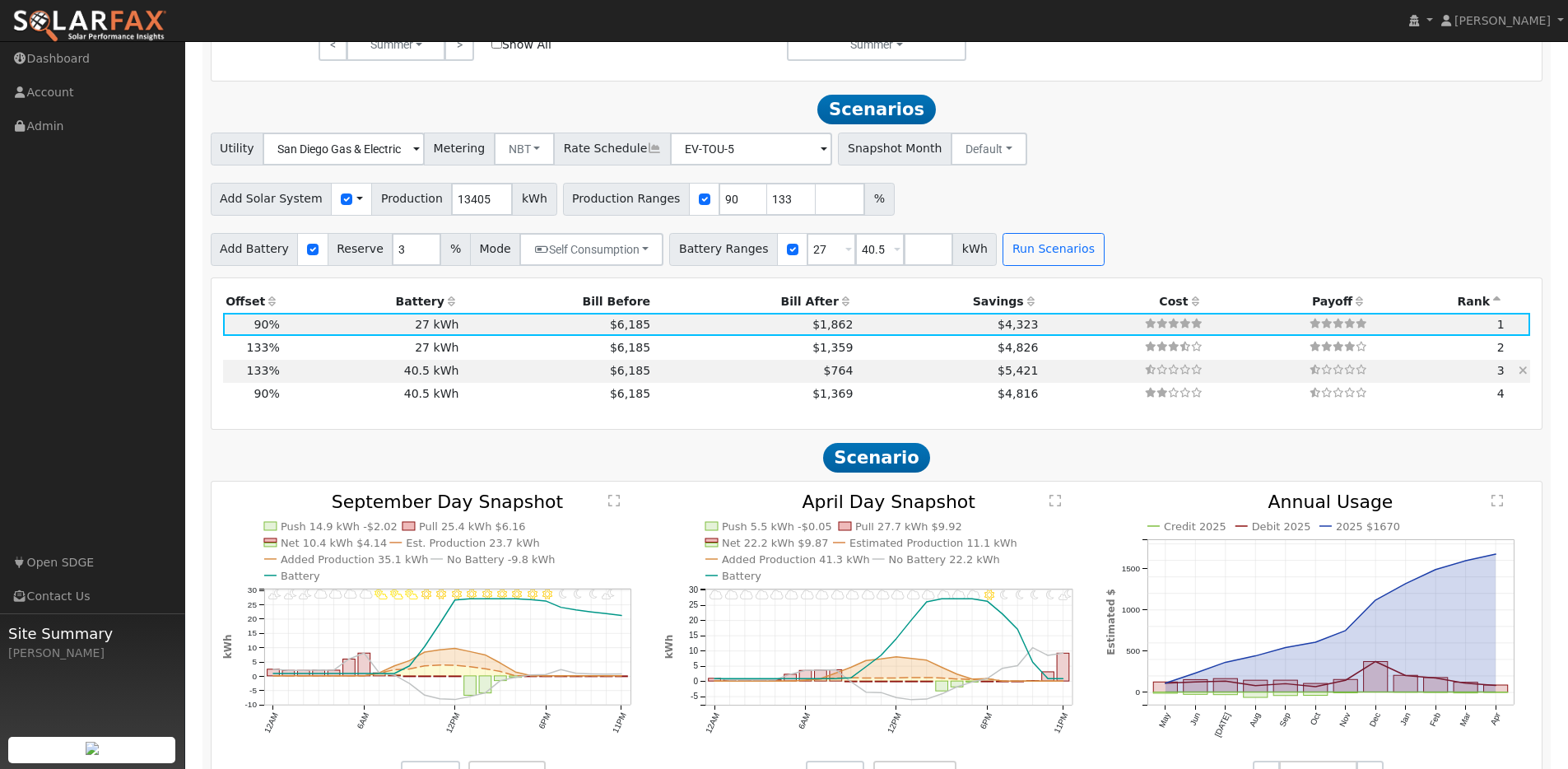
click at [325, 375] on td "40.5 kWh" at bounding box center [372, 371] width 179 height 23
type input "11.9"
type input "$29,715"
type input "$52,650"
type input "$24,710"
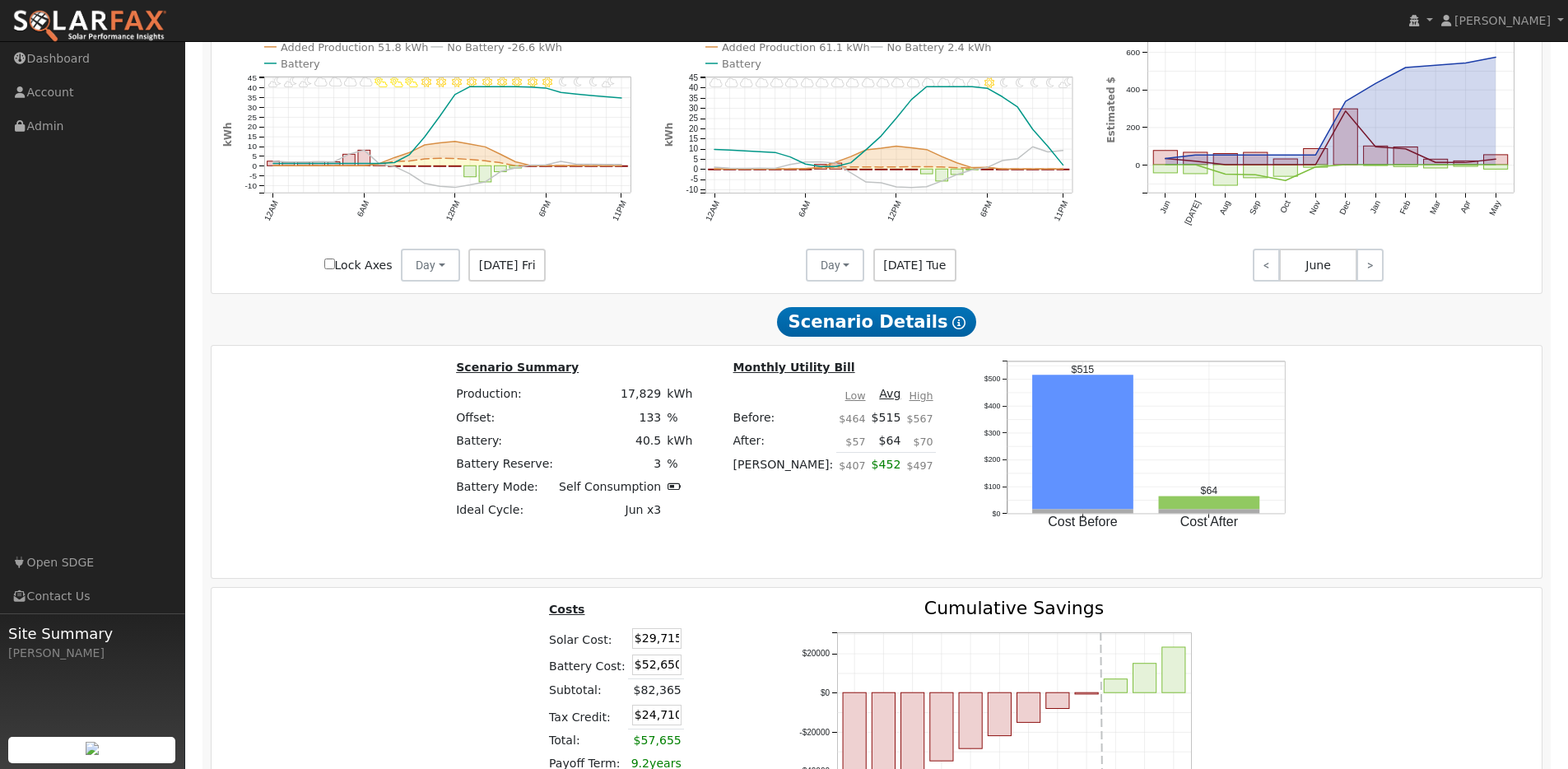
scroll to position [1974, 0]
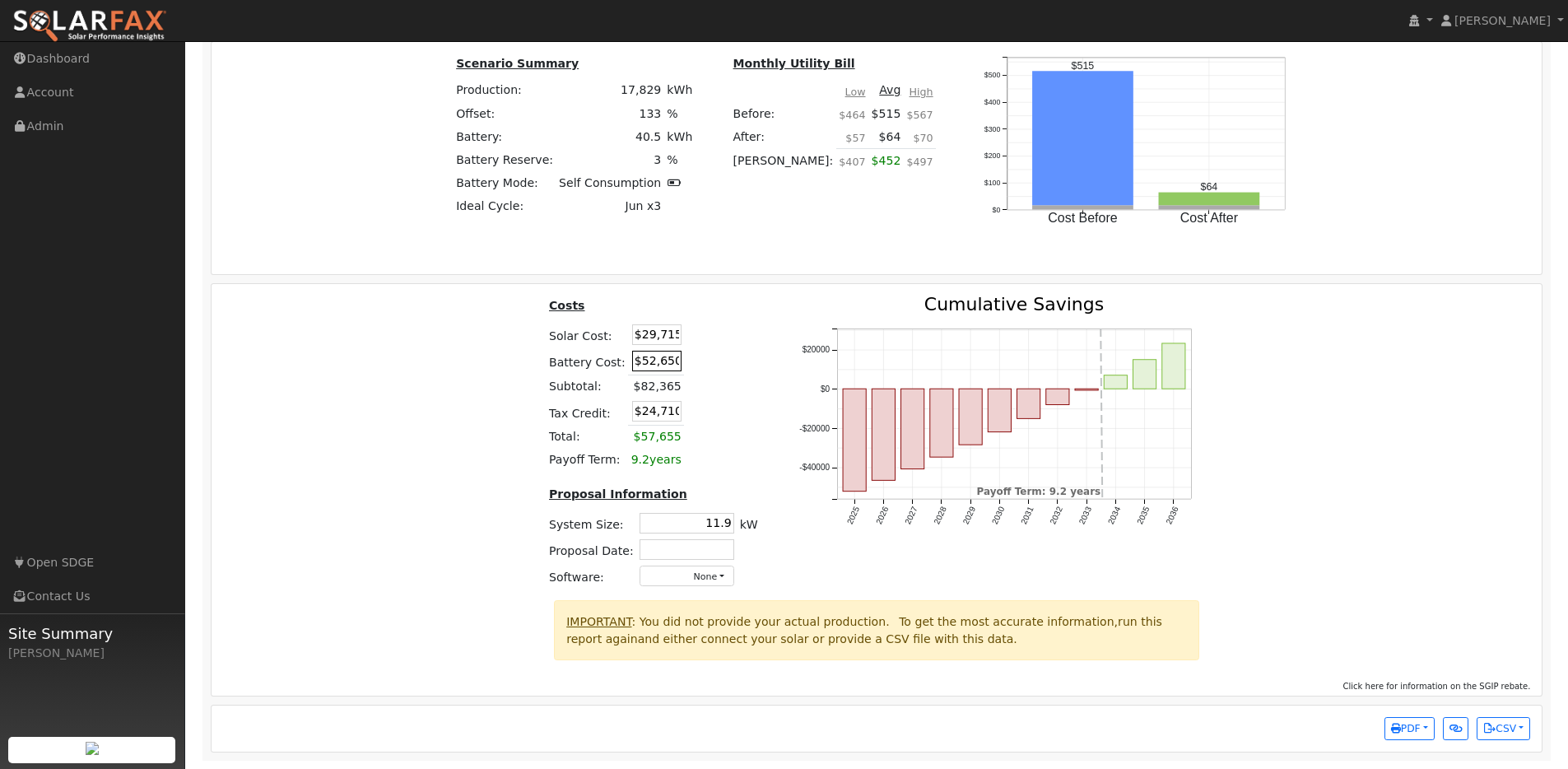
click at [668, 355] on input "$52,650" at bounding box center [656, 360] width 49 height 21
type input "$41,150"
type input "$21,260"
paste input "23,760"
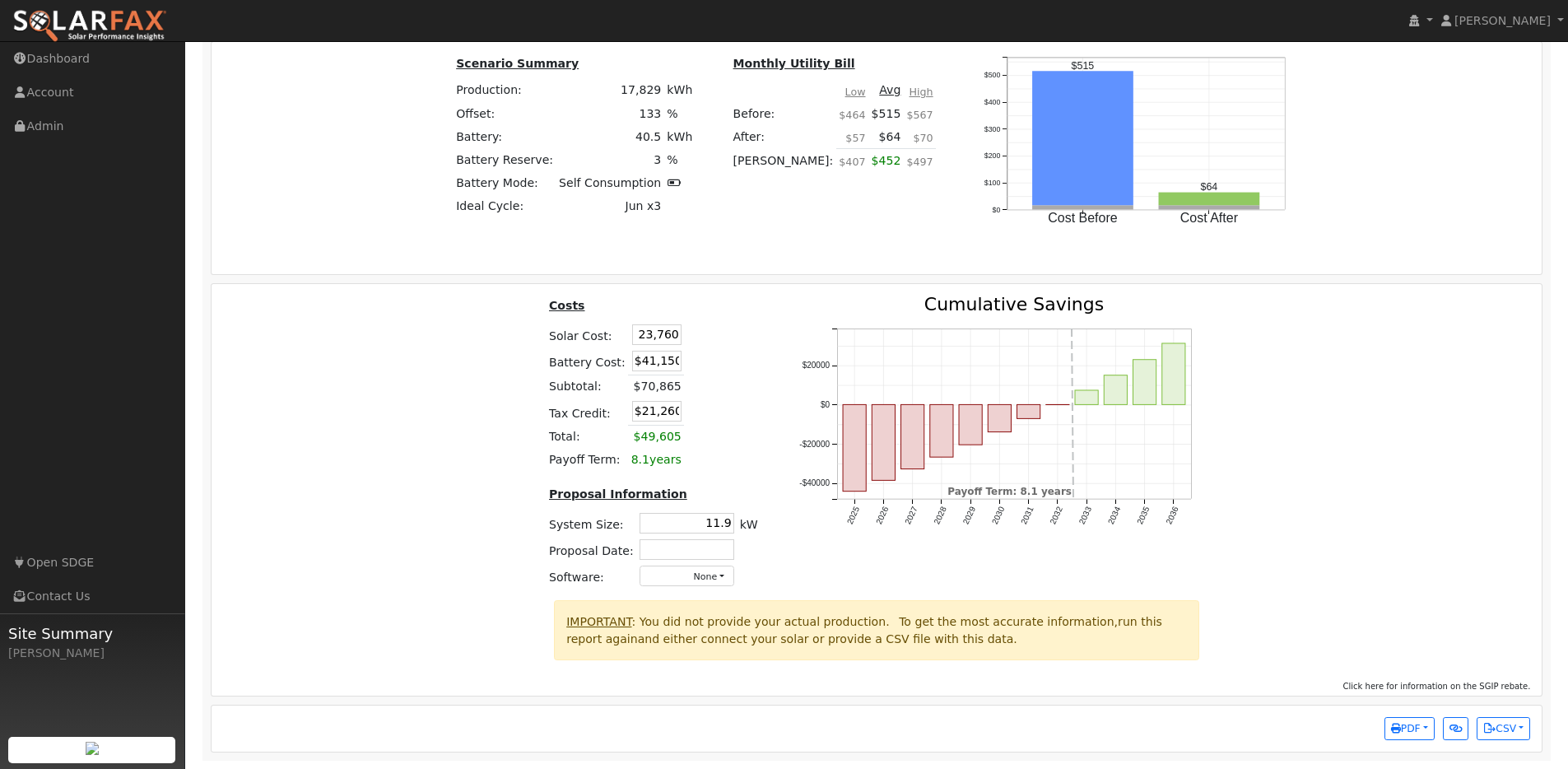
type input "$23,760"
type input "$19,473"
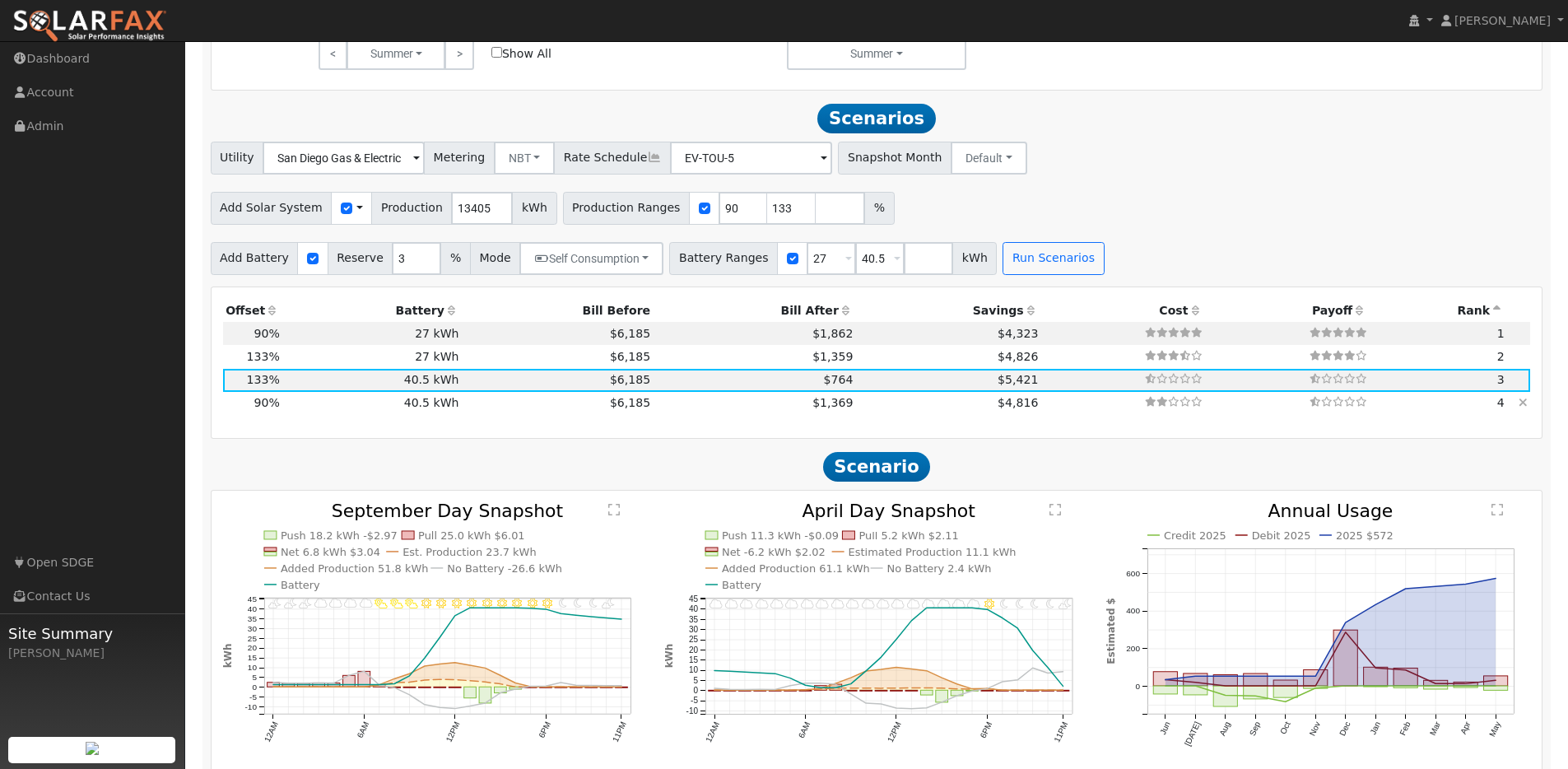
scroll to position [1144, 0]
click at [462, 384] on td "$6,185" at bounding box center [557, 379] width 192 height 23
click at [444, 361] on td "27 kWh" at bounding box center [372, 355] width 179 height 23
type input "$29,715"
type input "$35,100"
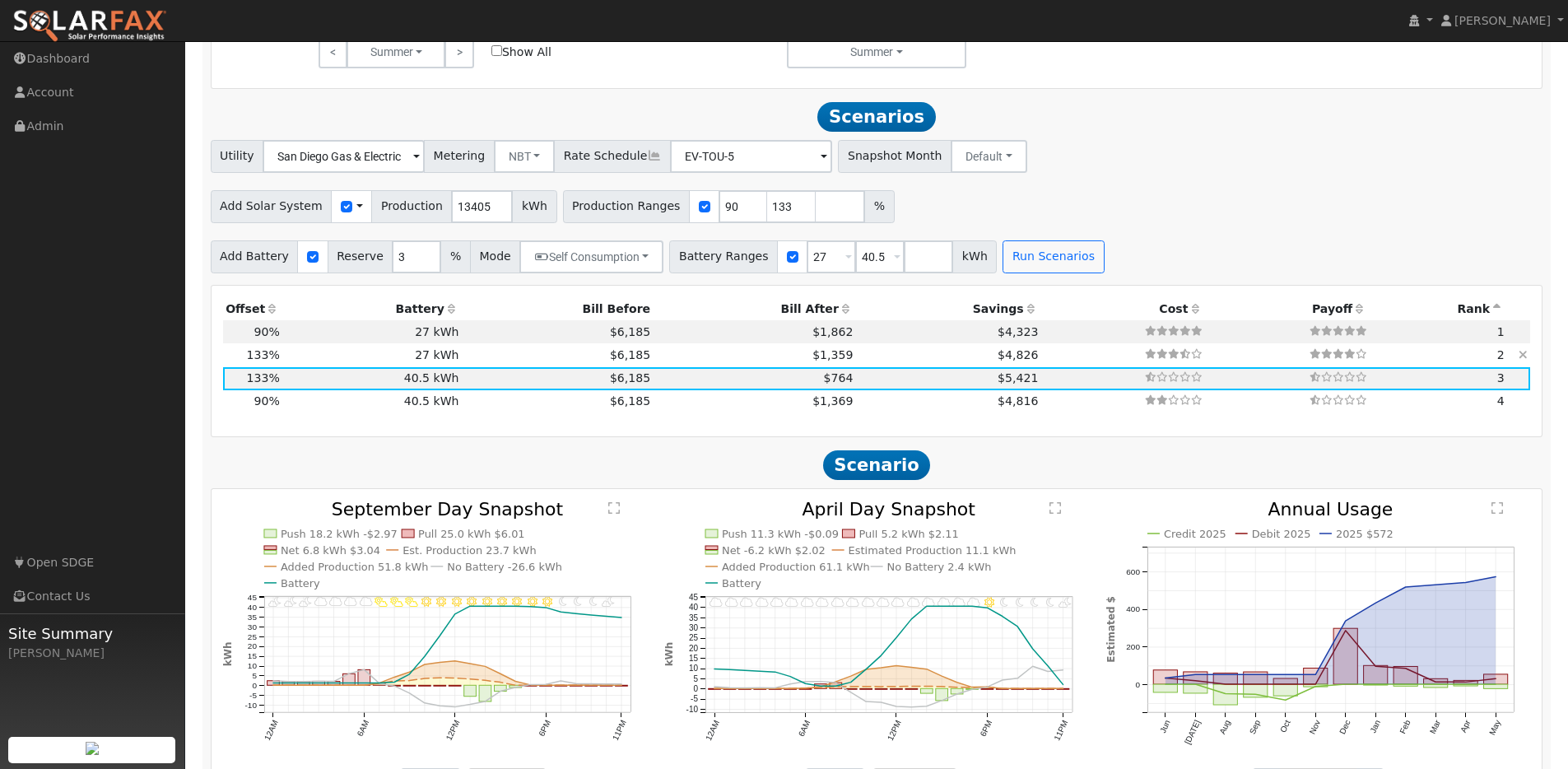
type input "$19,445"
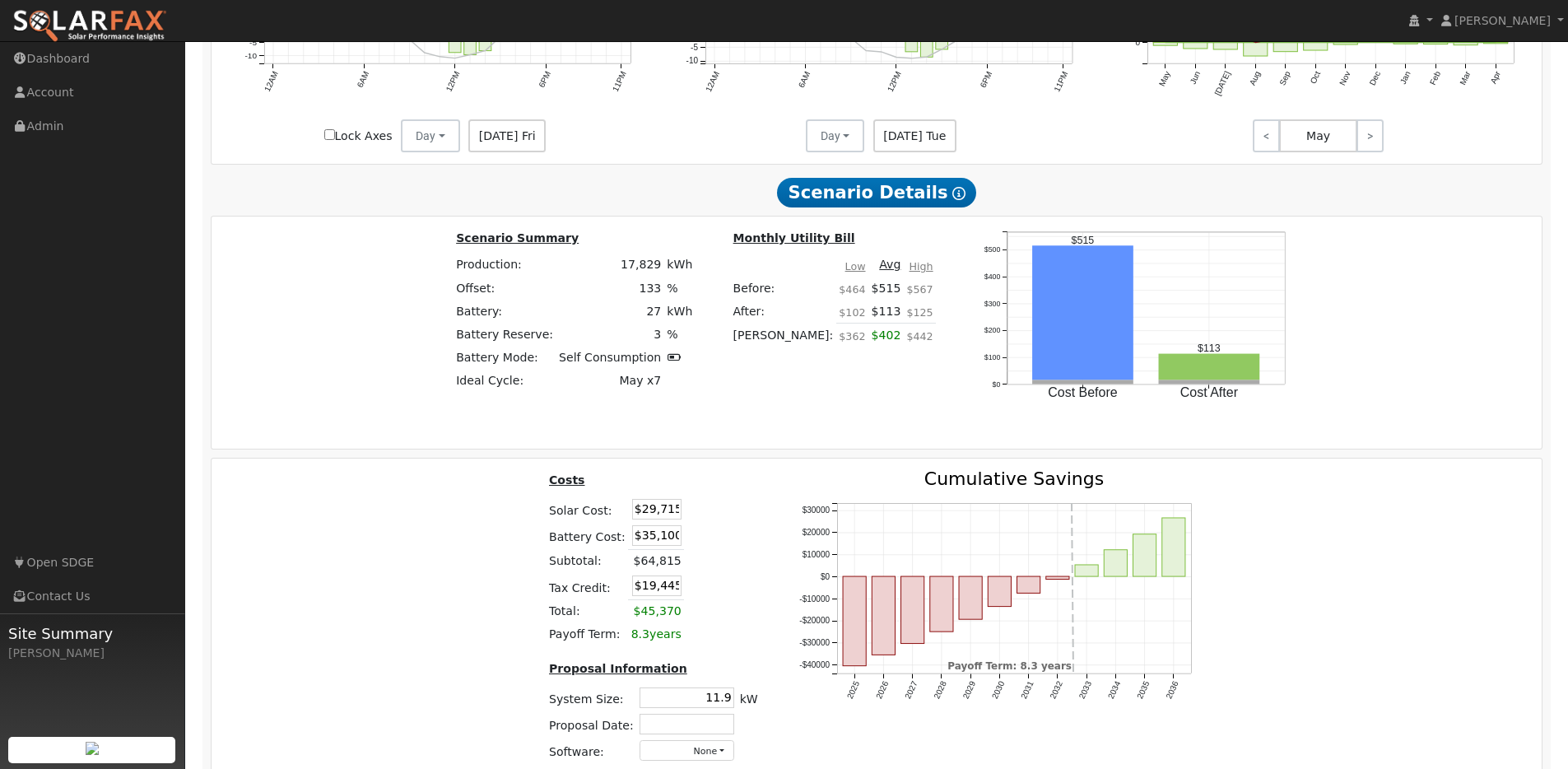
scroll to position [1974, 0]
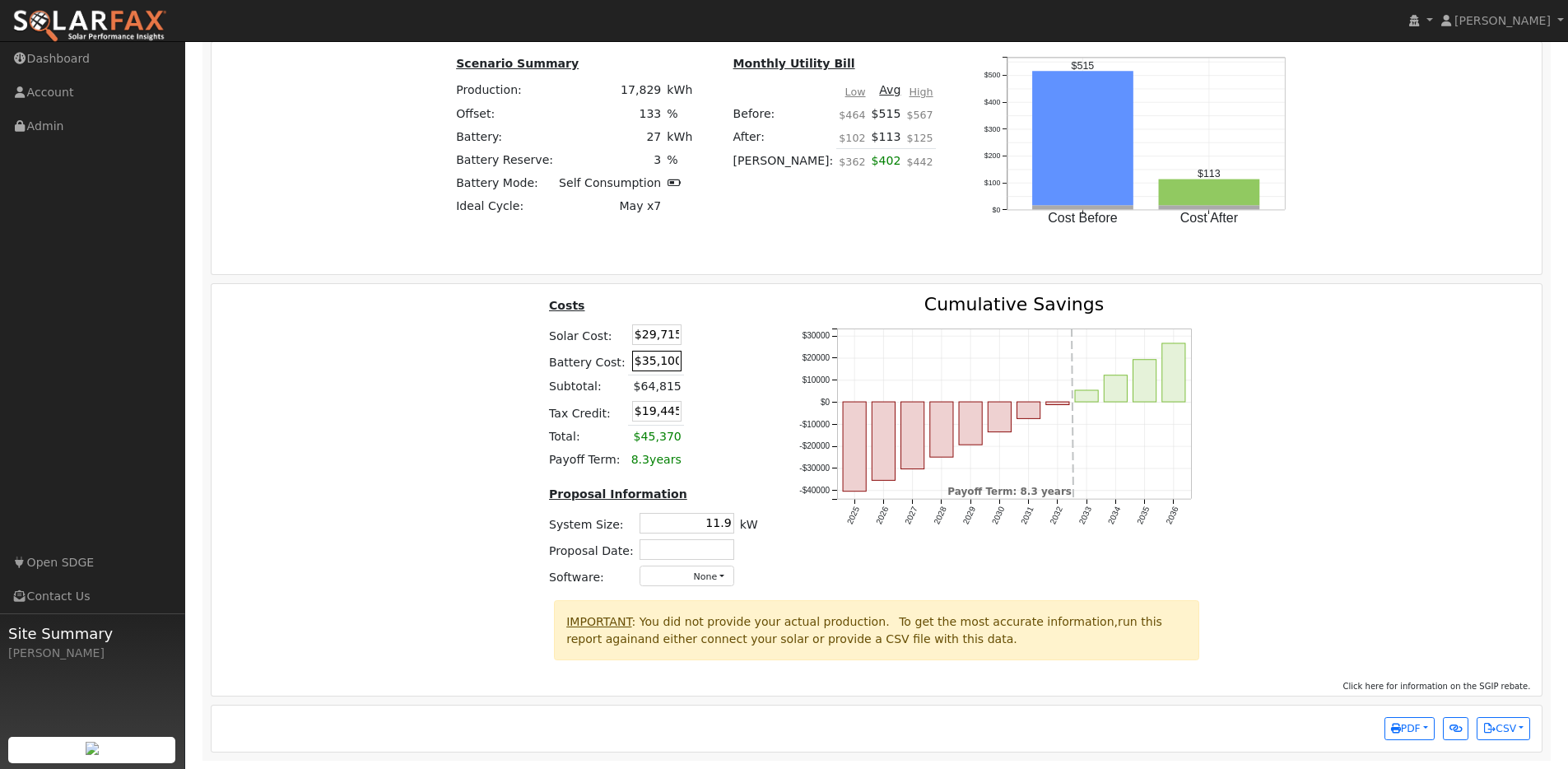
click at [646, 369] on input "$35,100" at bounding box center [656, 360] width 49 height 21
type input "2"
type input "$32,400"
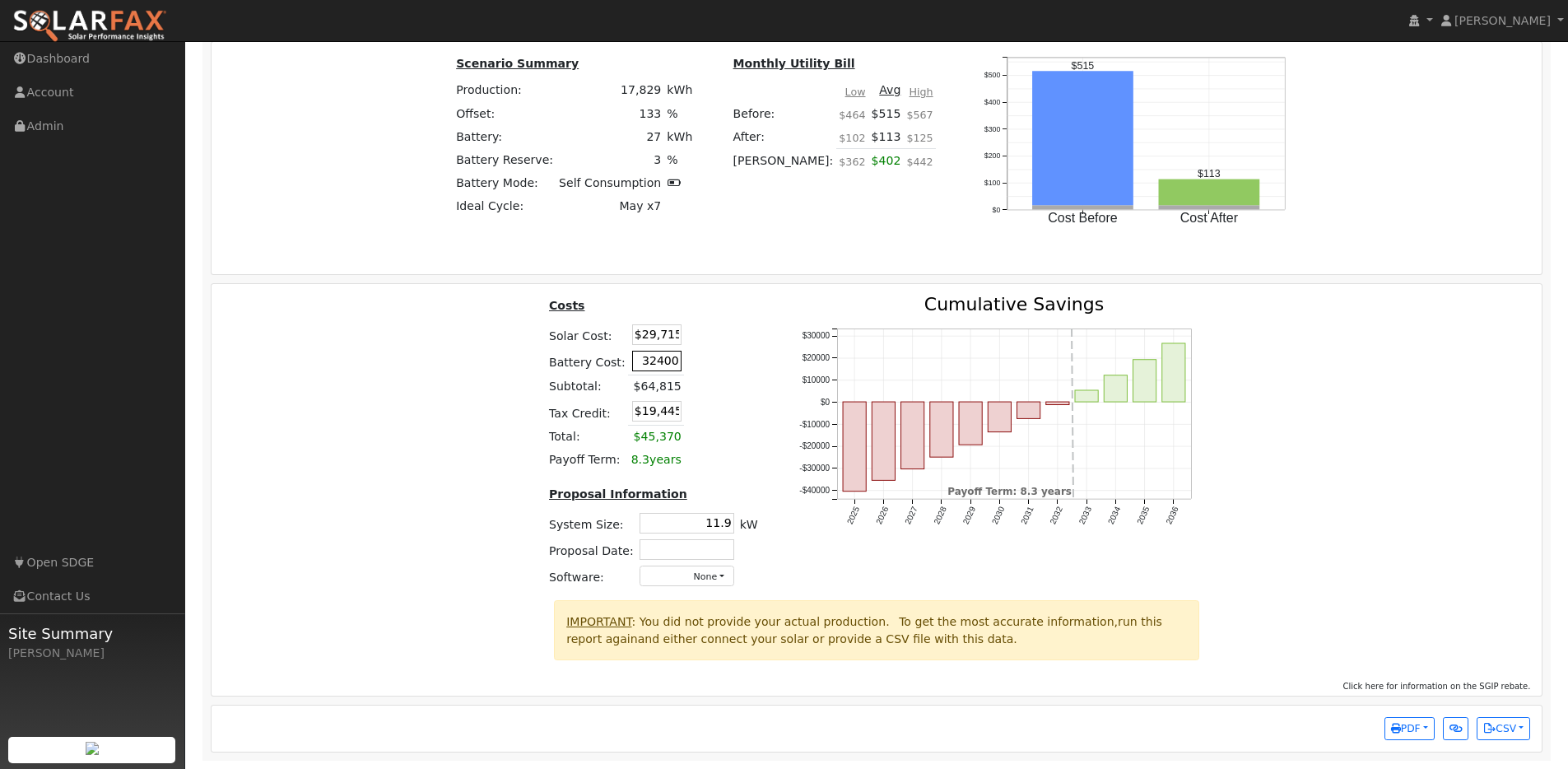
type input "$18,635"
paste input "23,760"
type input "$23,760"
type input "$16,848"
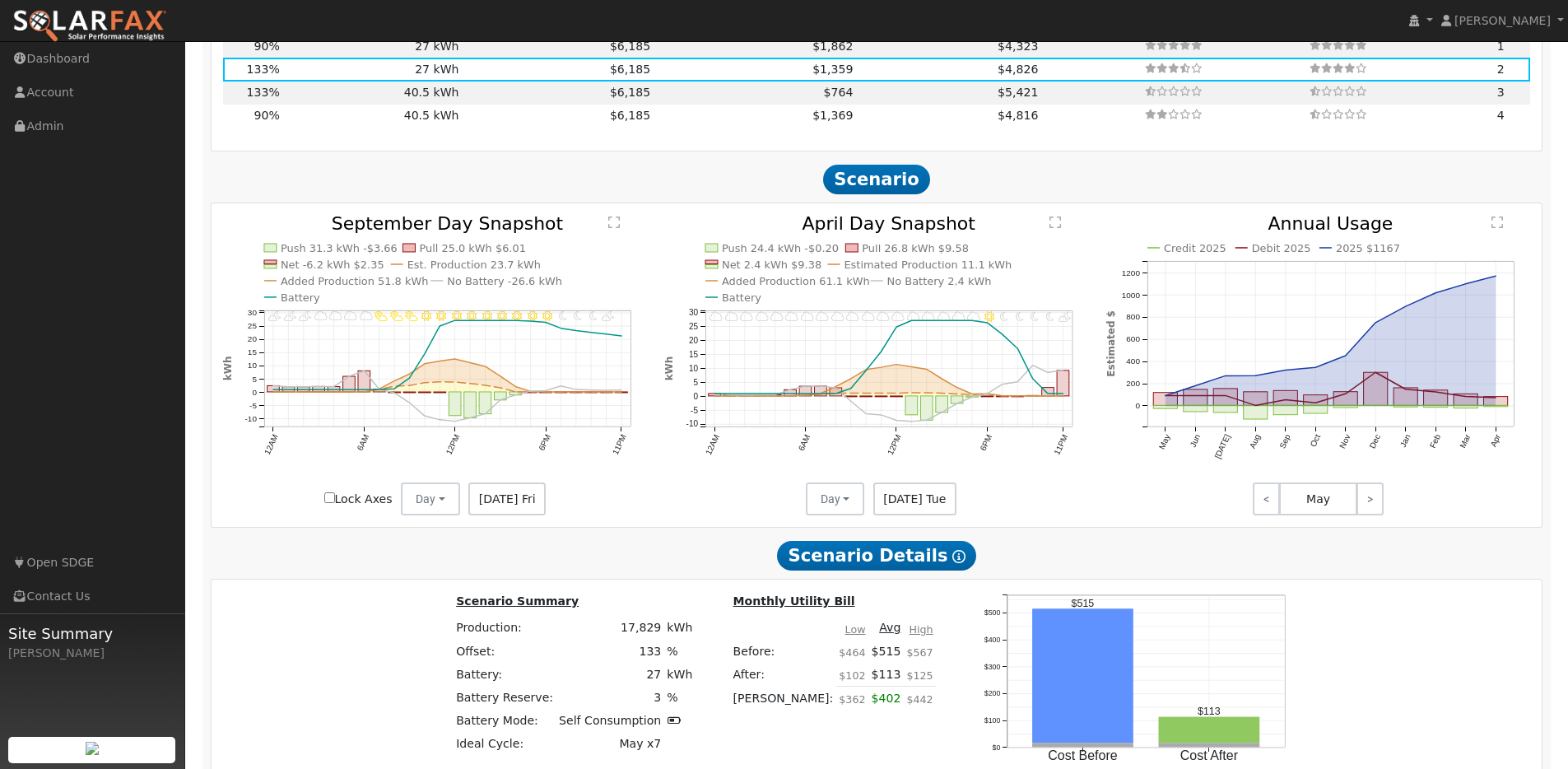
scroll to position [1174, 0]
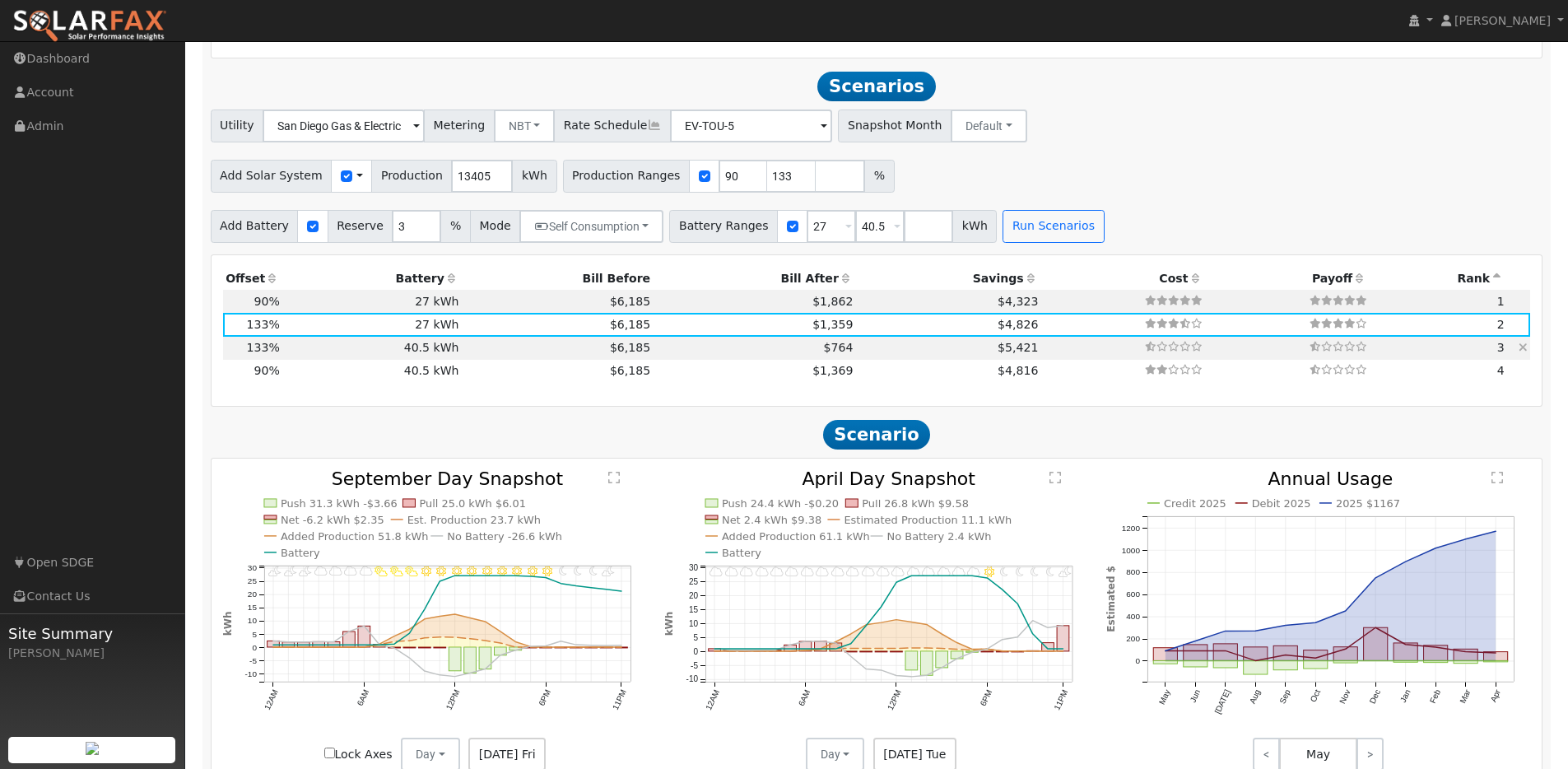
click at [510, 348] on td "$6,185" at bounding box center [557, 348] width 192 height 23
type input "$41,150"
type input "$19,473"
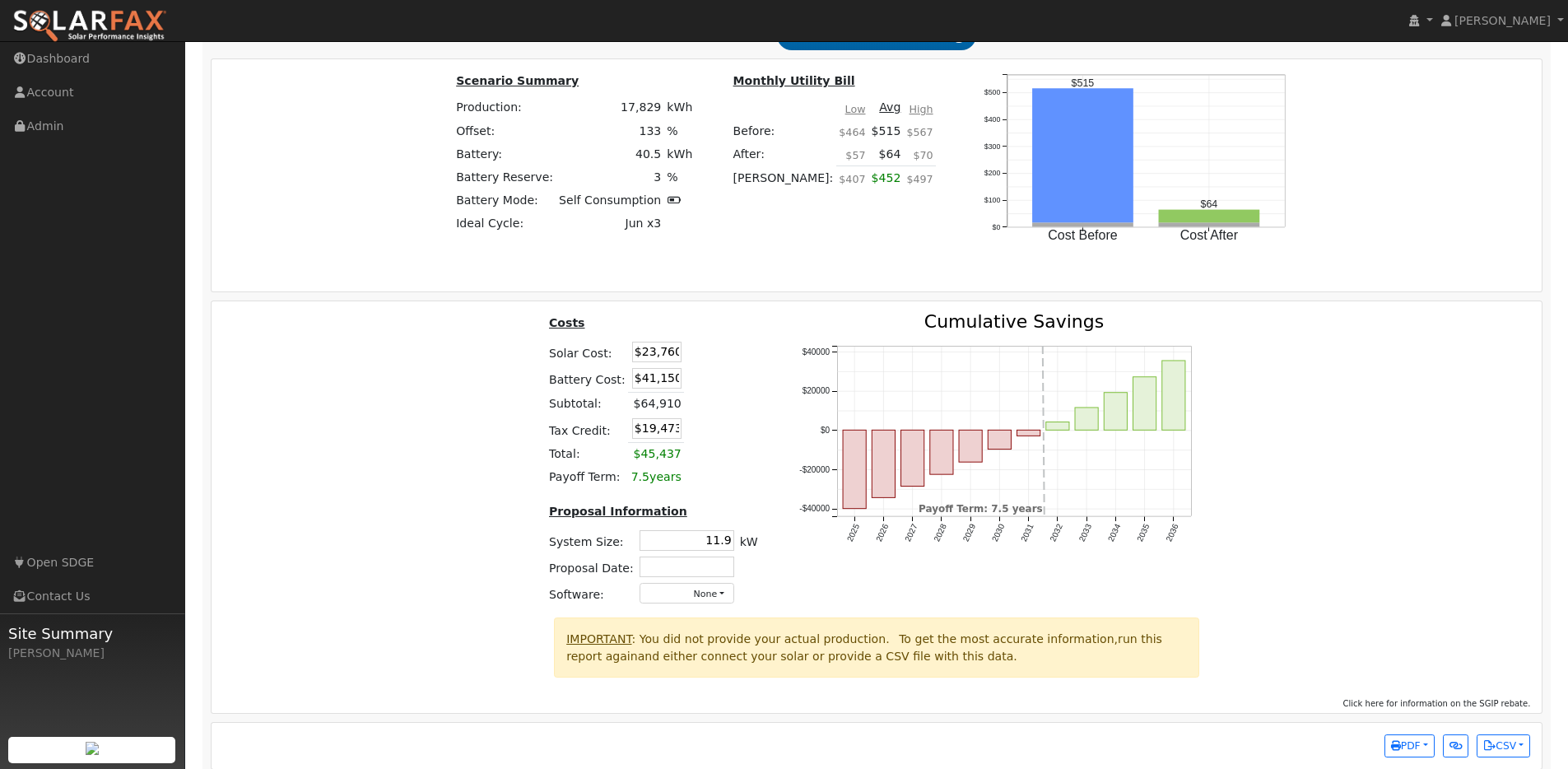
scroll to position [1392, 0]
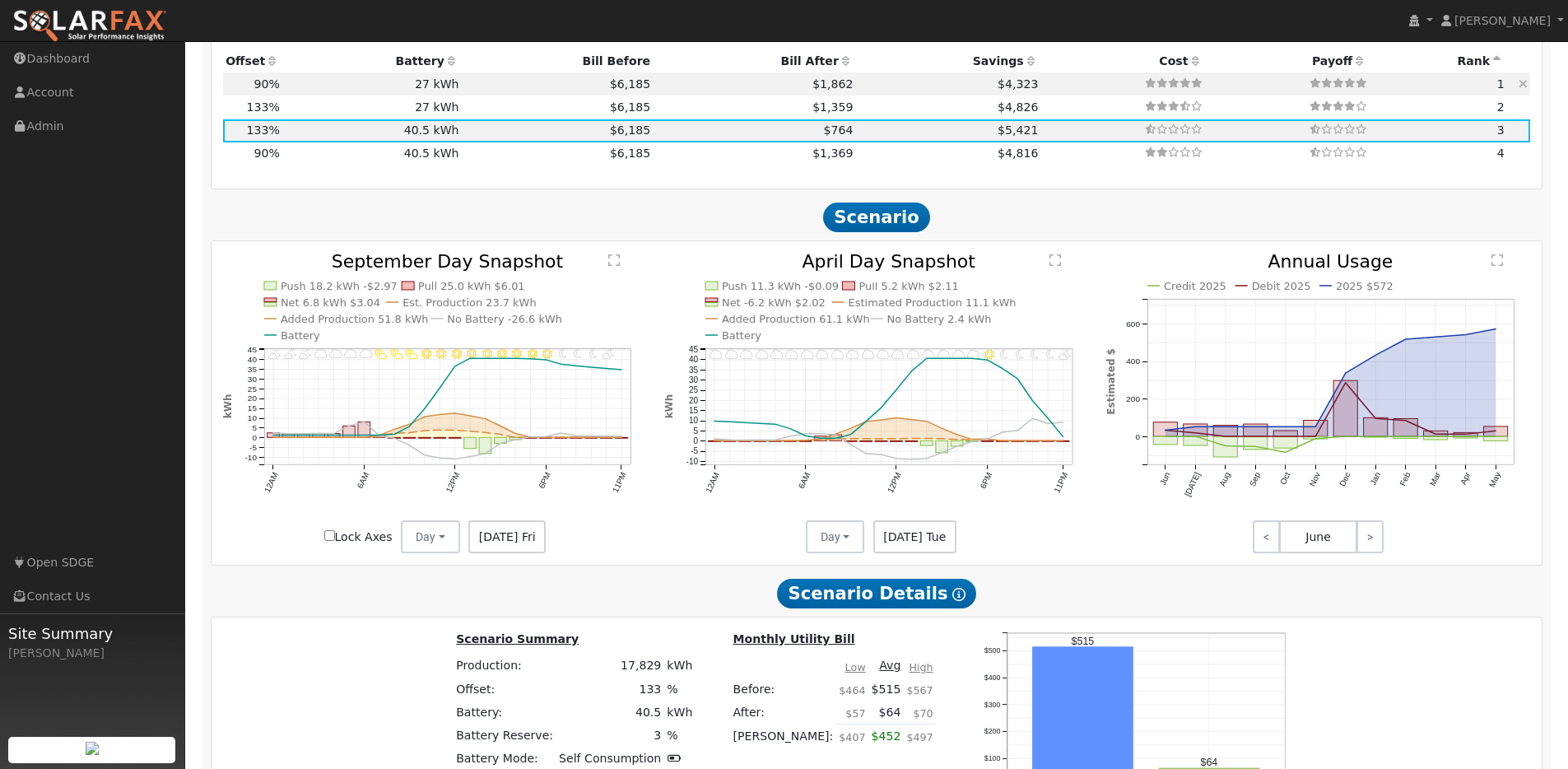
click at [481, 93] on td "$6,185" at bounding box center [557, 84] width 192 height 23
type input "8.0"
type input "$20,107"
type input "$35,100"
type input "$16,562"
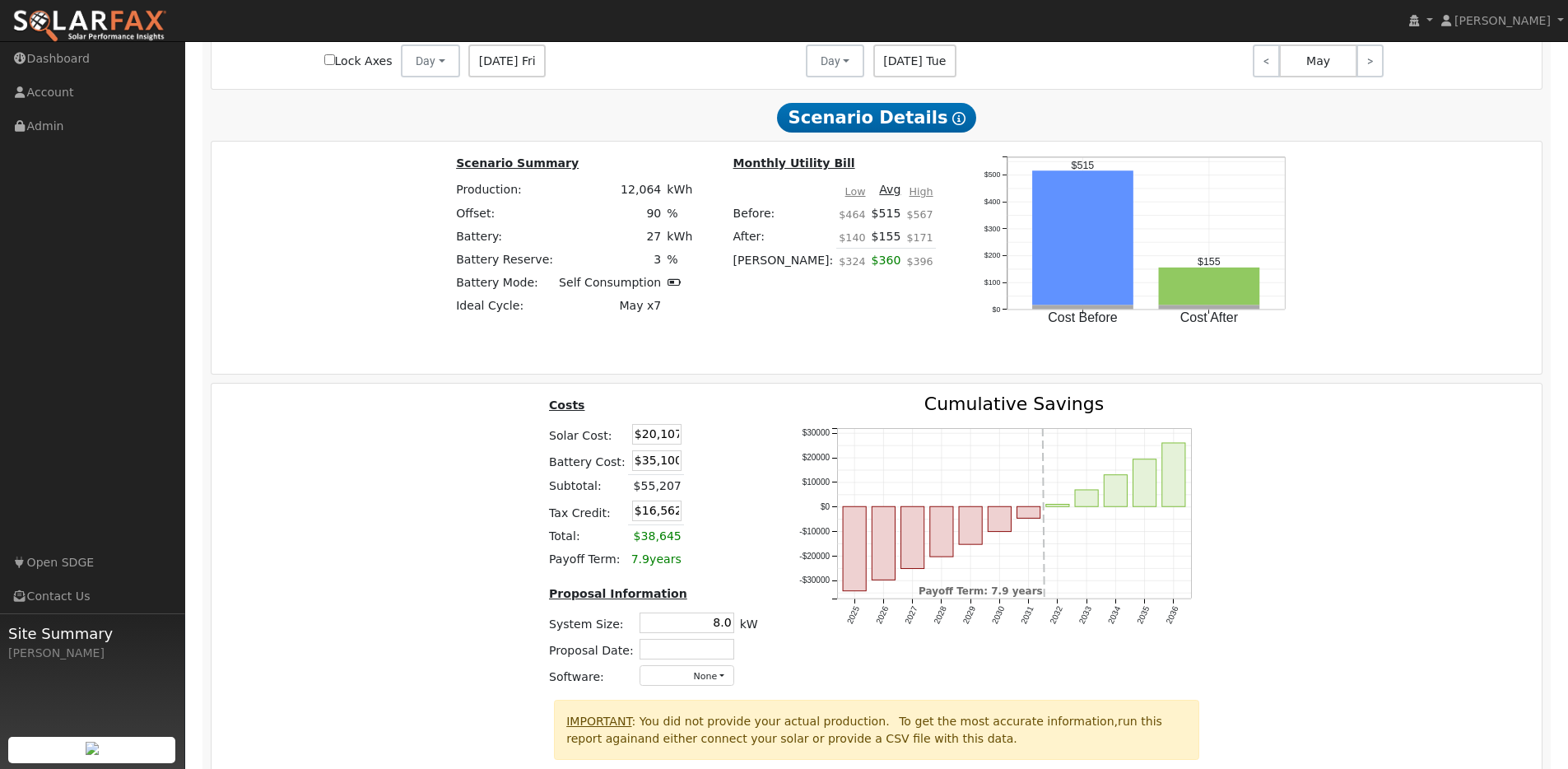
scroll to position [1869, 0]
click at [651, 445] on td "$20,107" at bounding box center [655, 433] width 56 height 27
click at [657, 443] on input "$20,107" at bounding box center [656, 433] width 49 height 21
click at [656, 443] on input "$20,107" at bounding box center [656, 433] width 49 height 21
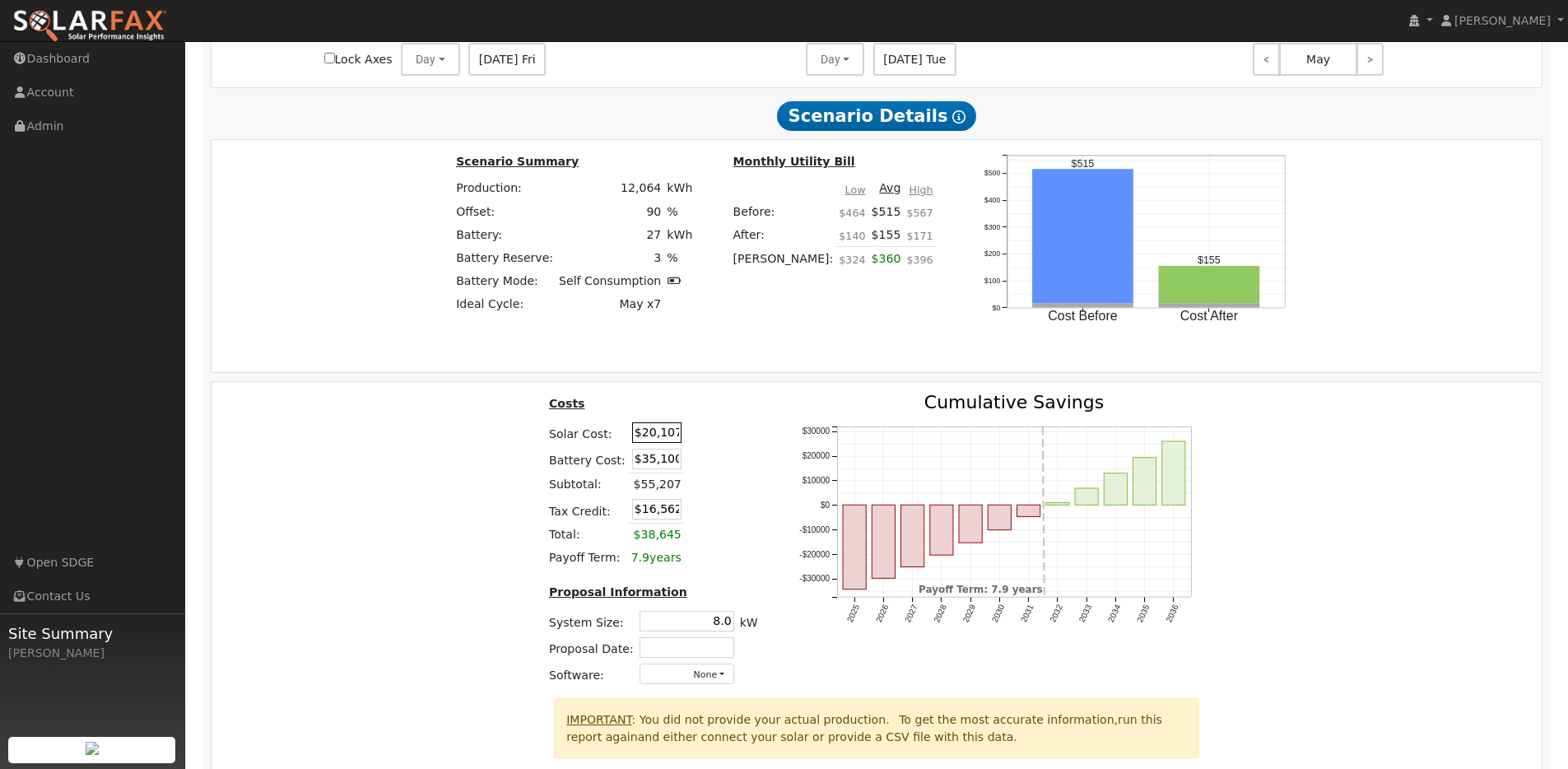
paste input "15,840"
type input "$15,840"
type input "$15,282"
click at [656, 468] on input "$35,100" at bounding box center [656, 458] width 49 height 21
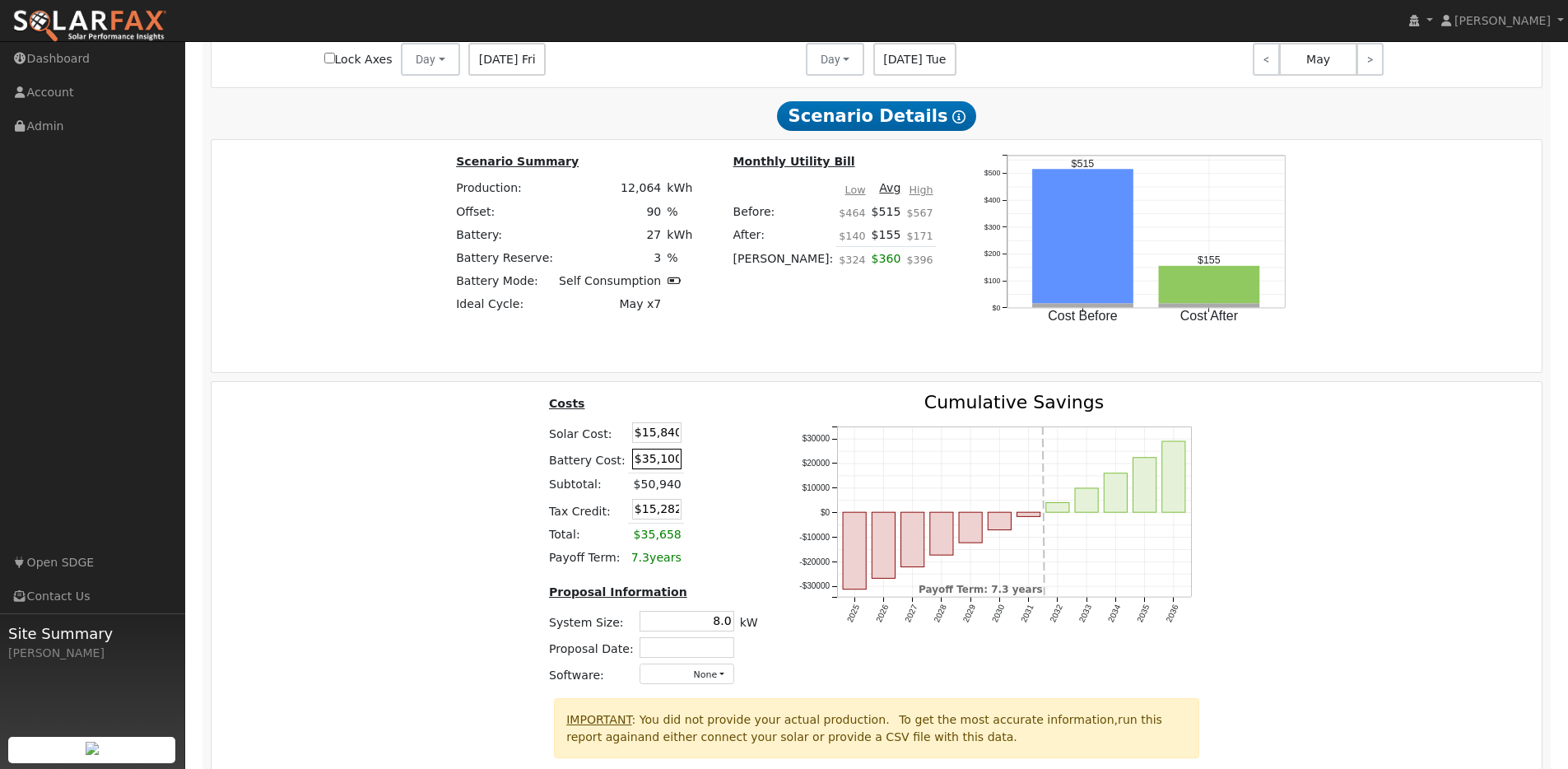
click at [656, 468] on input "$35,100" at bounding box center [656, 458] width 49 height 21
type input "$32,400"
type input "$14,472"
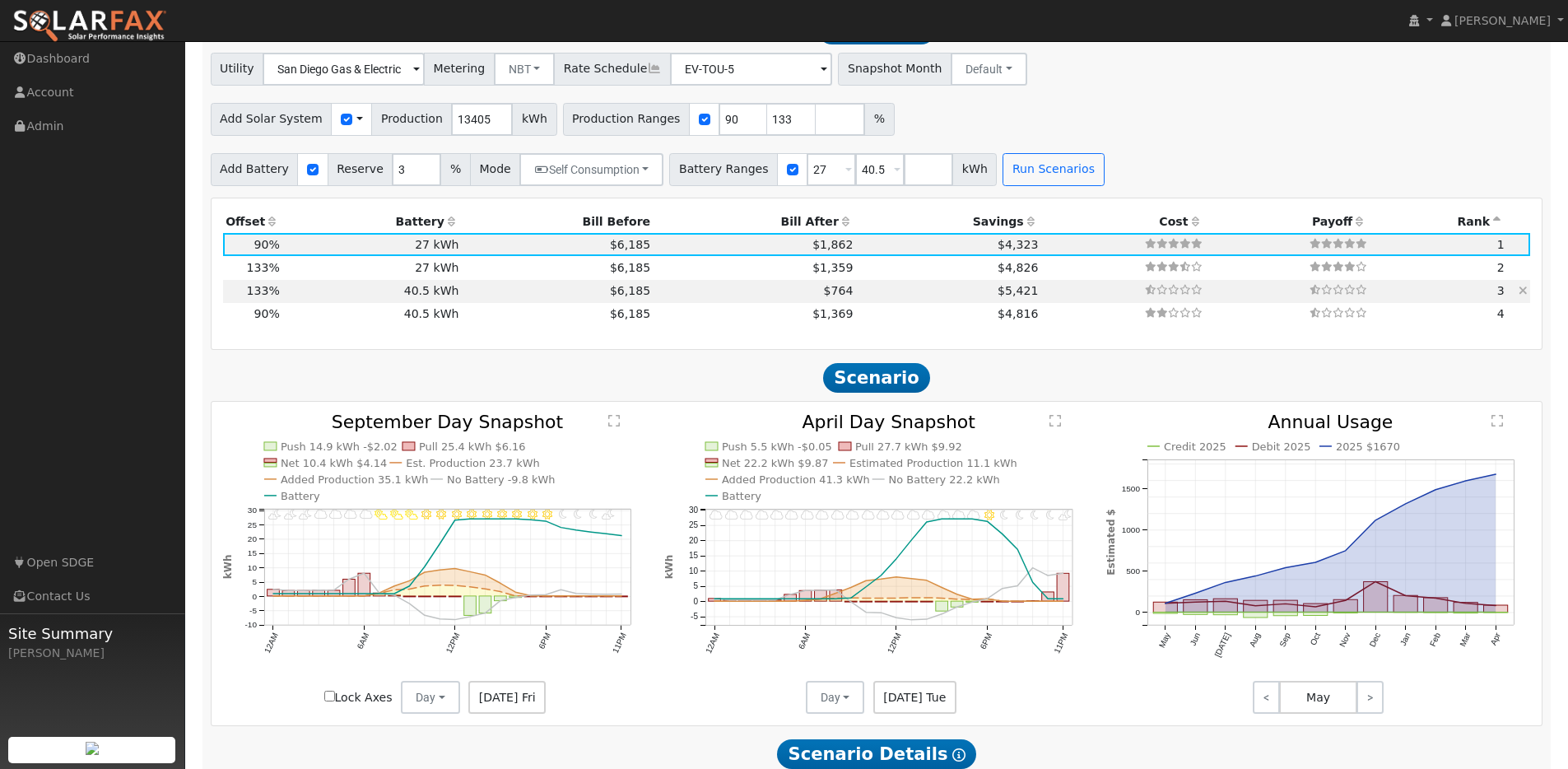
scroll to position [1163, 0]
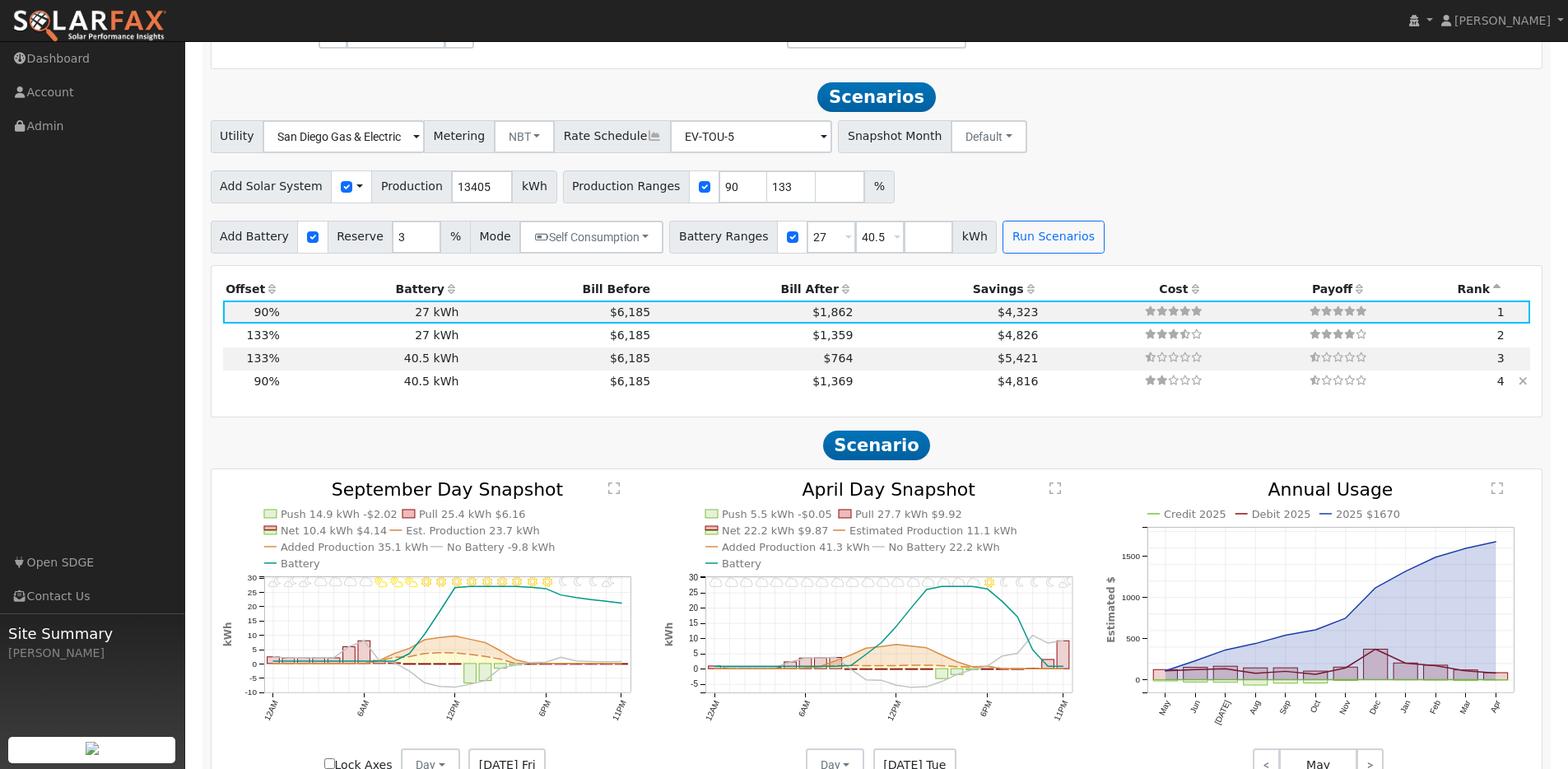
click at [499, 380] on td "$6,185" at bounding box center [557, 382] width 192 height 23
type input "$20,107"
type input "$52,650"
type input "$21,827"
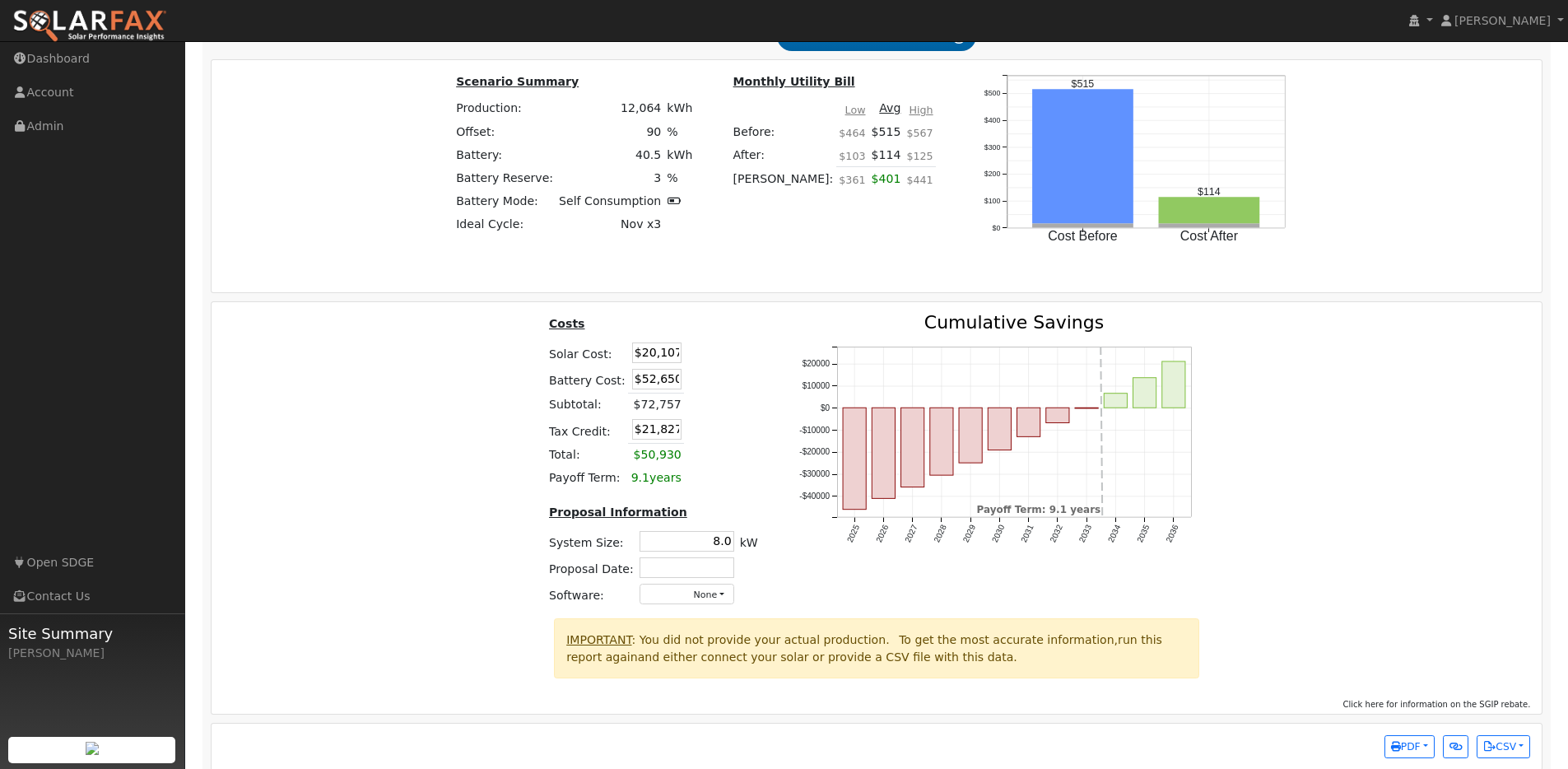
scroll to position [1955, 0]
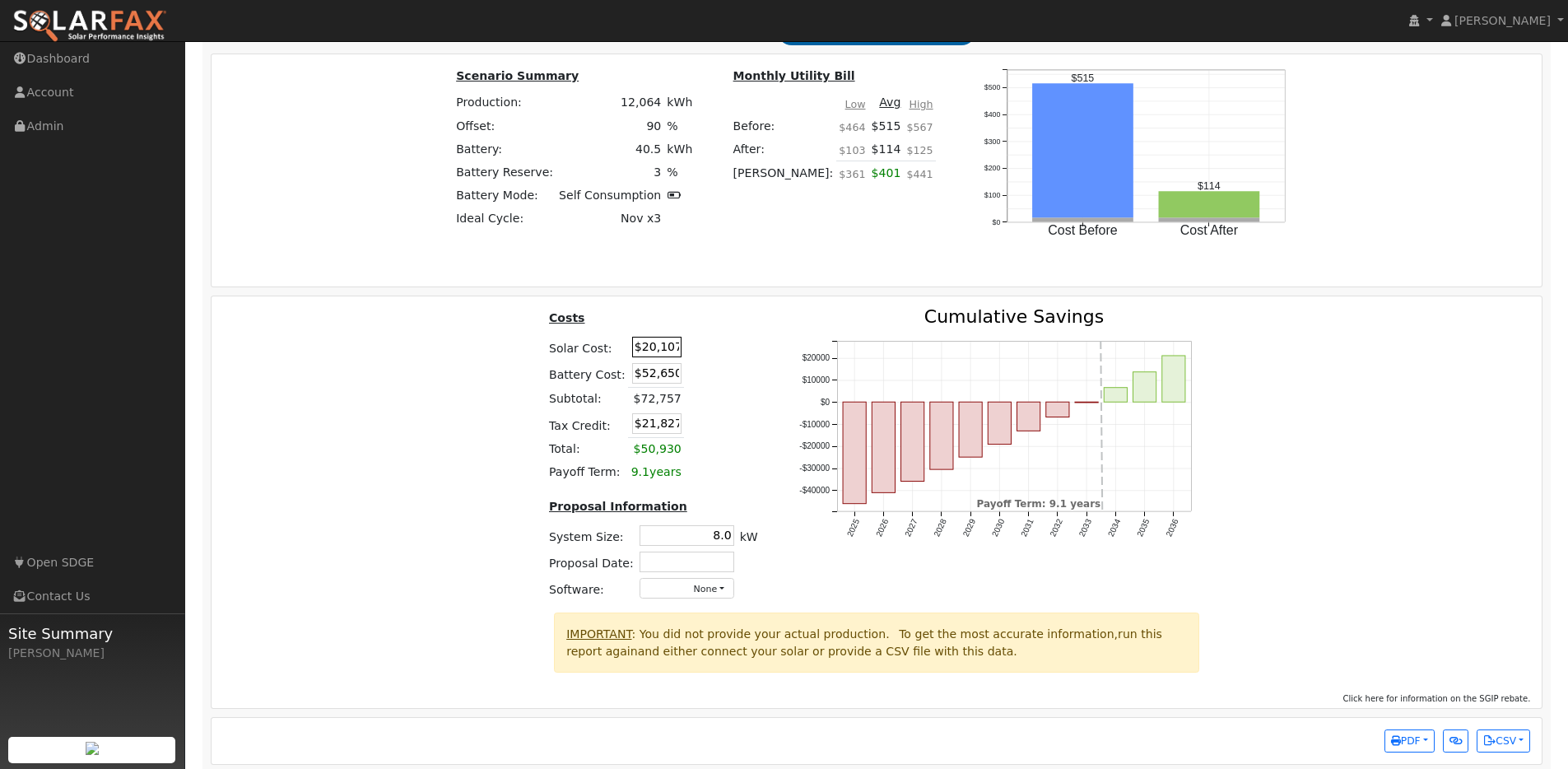
click at [656, 353] on input "$20,107" at bounding box center [656, 346] width 49 height 21
click at [657, 353] on input "$20,107" at bounding box center [656, 346] width 49 height 21
paste input "15,840"
type input "$15,840"
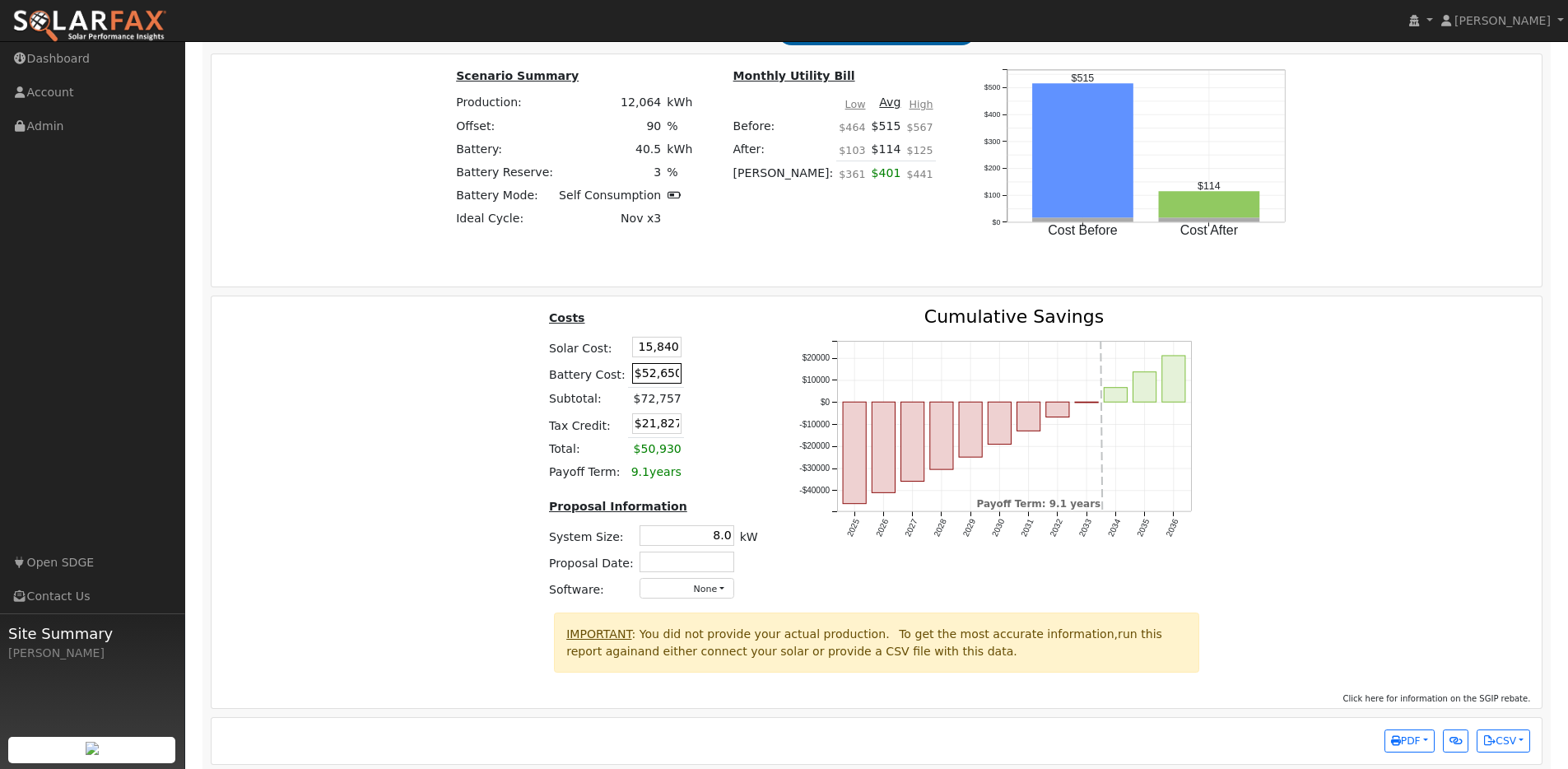
type input "$20,547"
click at [661, 384] on input "$52,650" at bounding box center [656, 373] width 49 height 21
type input "$41,150"
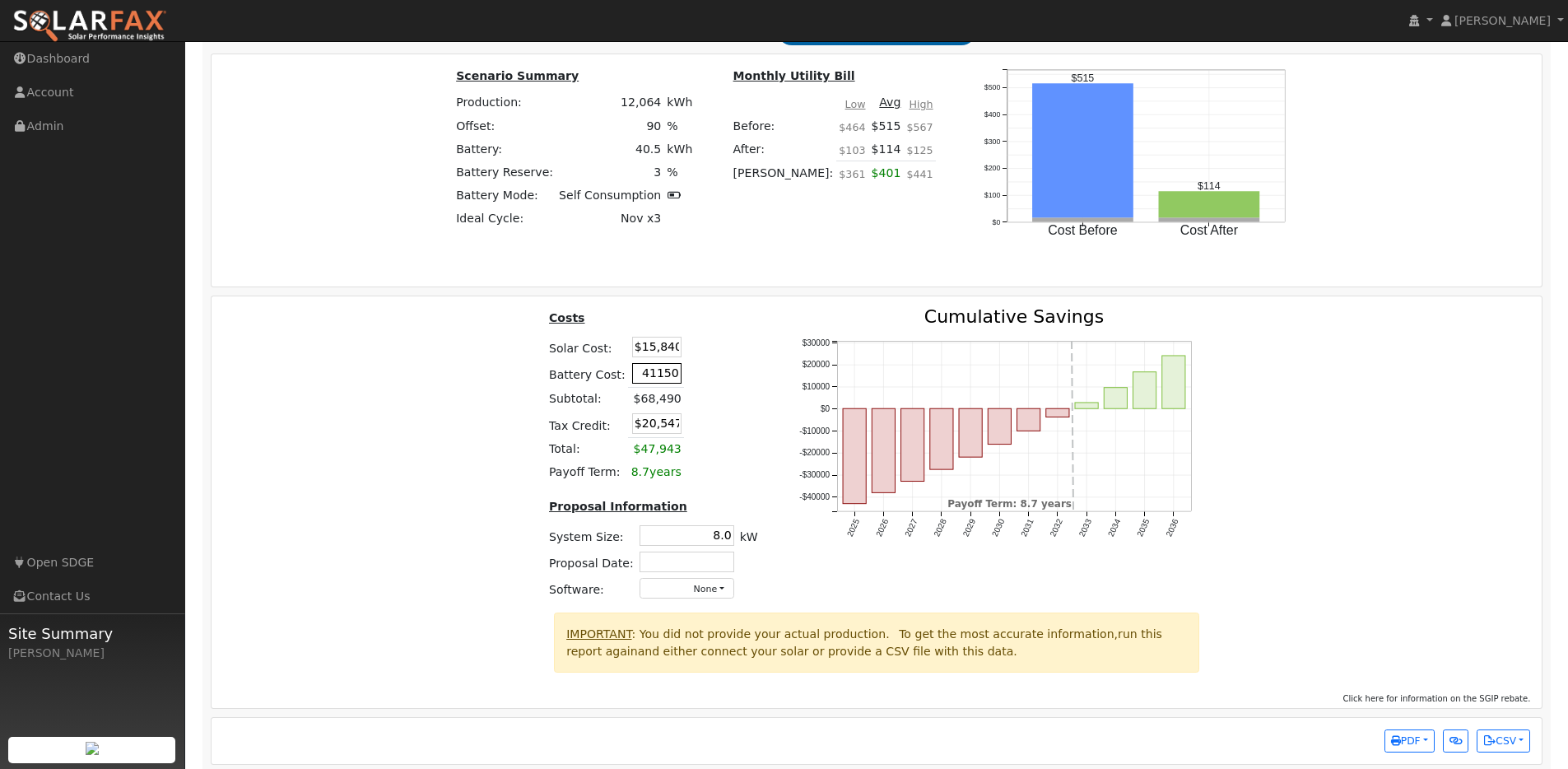
type input "$17,097"
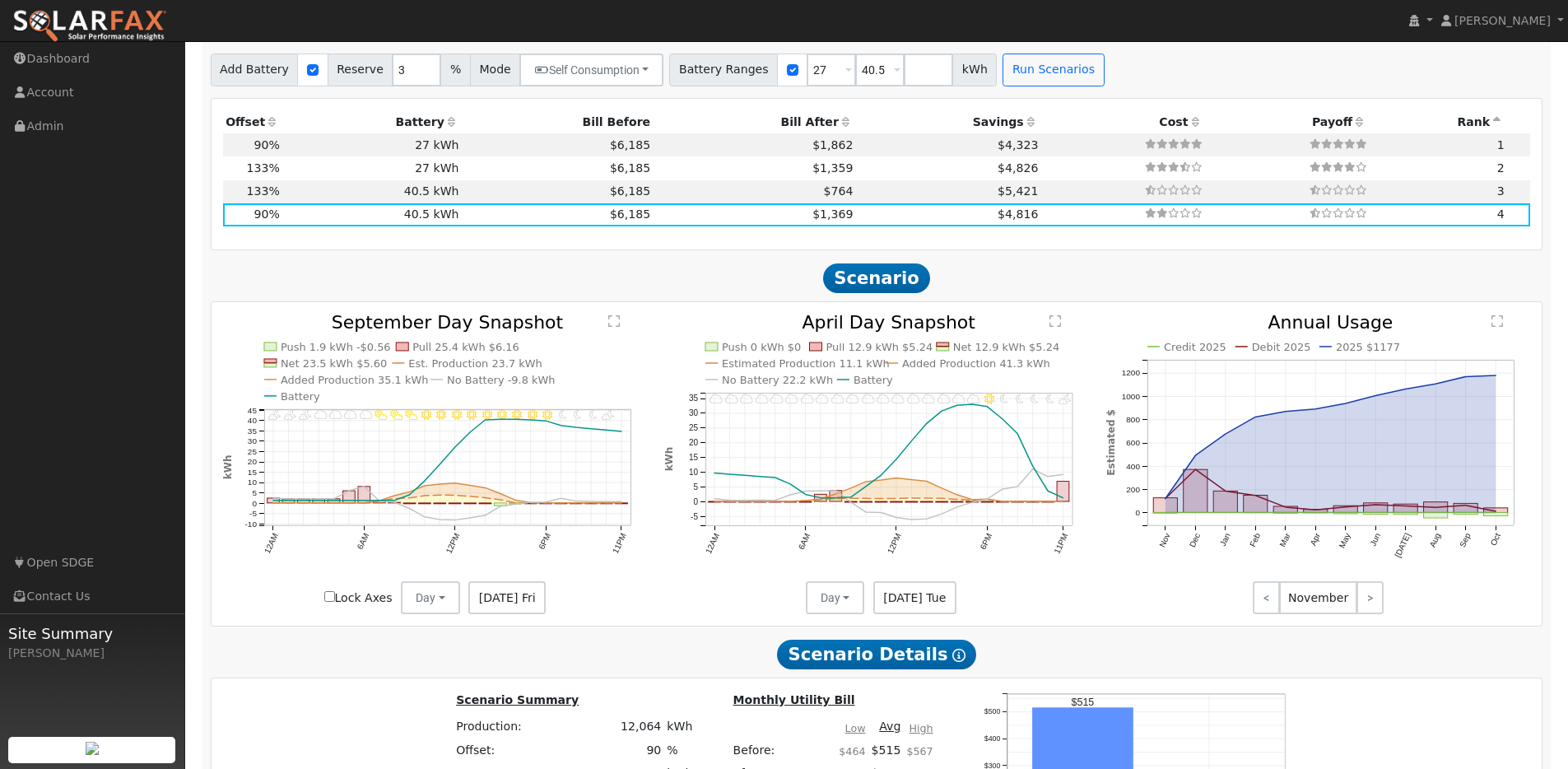
scroll to position [1177, 0]
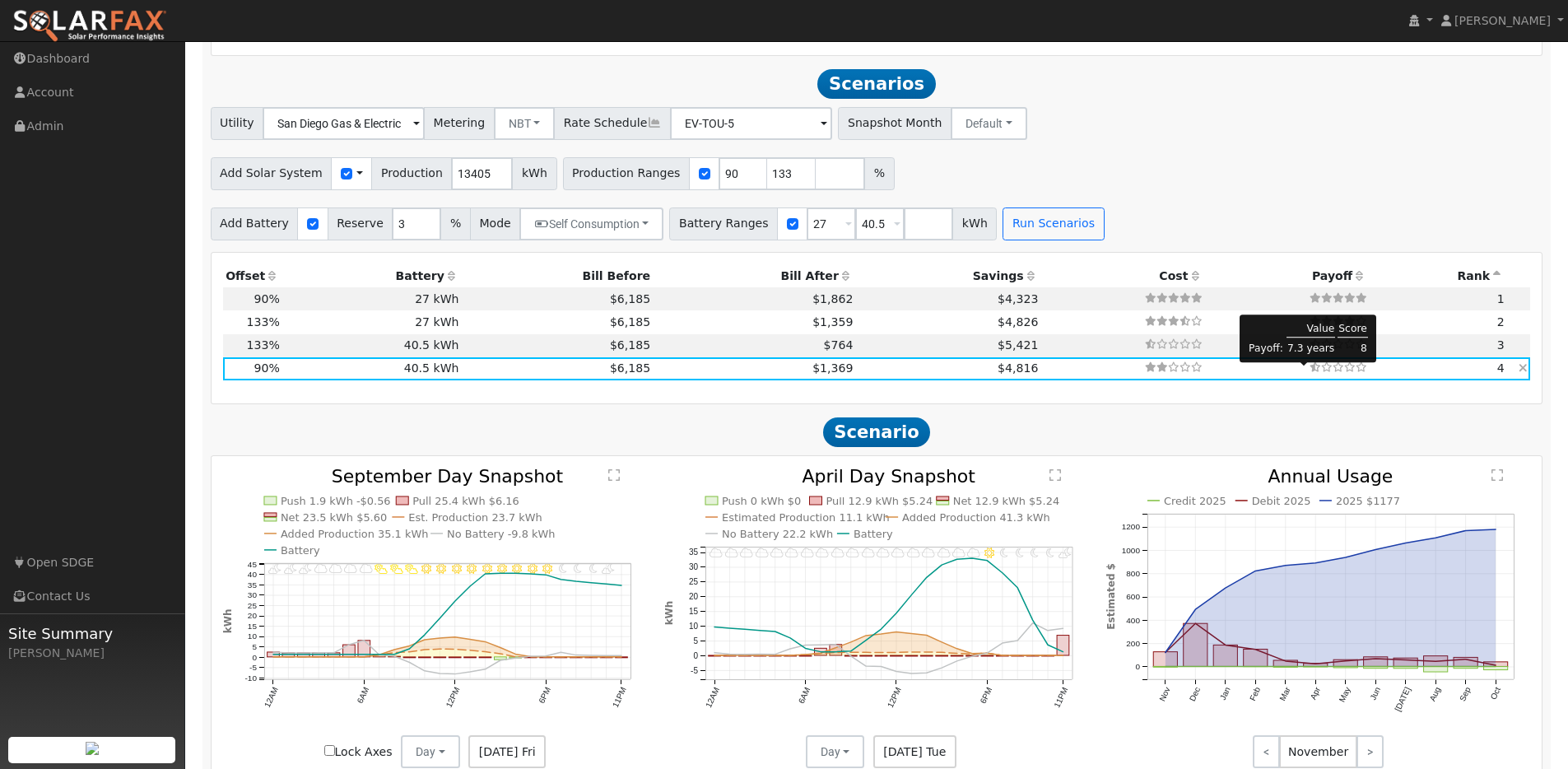
click at [1344, 371] on icon at bounding box center [1350, 367] width 12 height 10
click at [930, 223] on input "number" at bounding box center [928, 224] width 49 height 33
click at [910, 223] on input "number" at bounding box center [928, 224] width 49 height 33
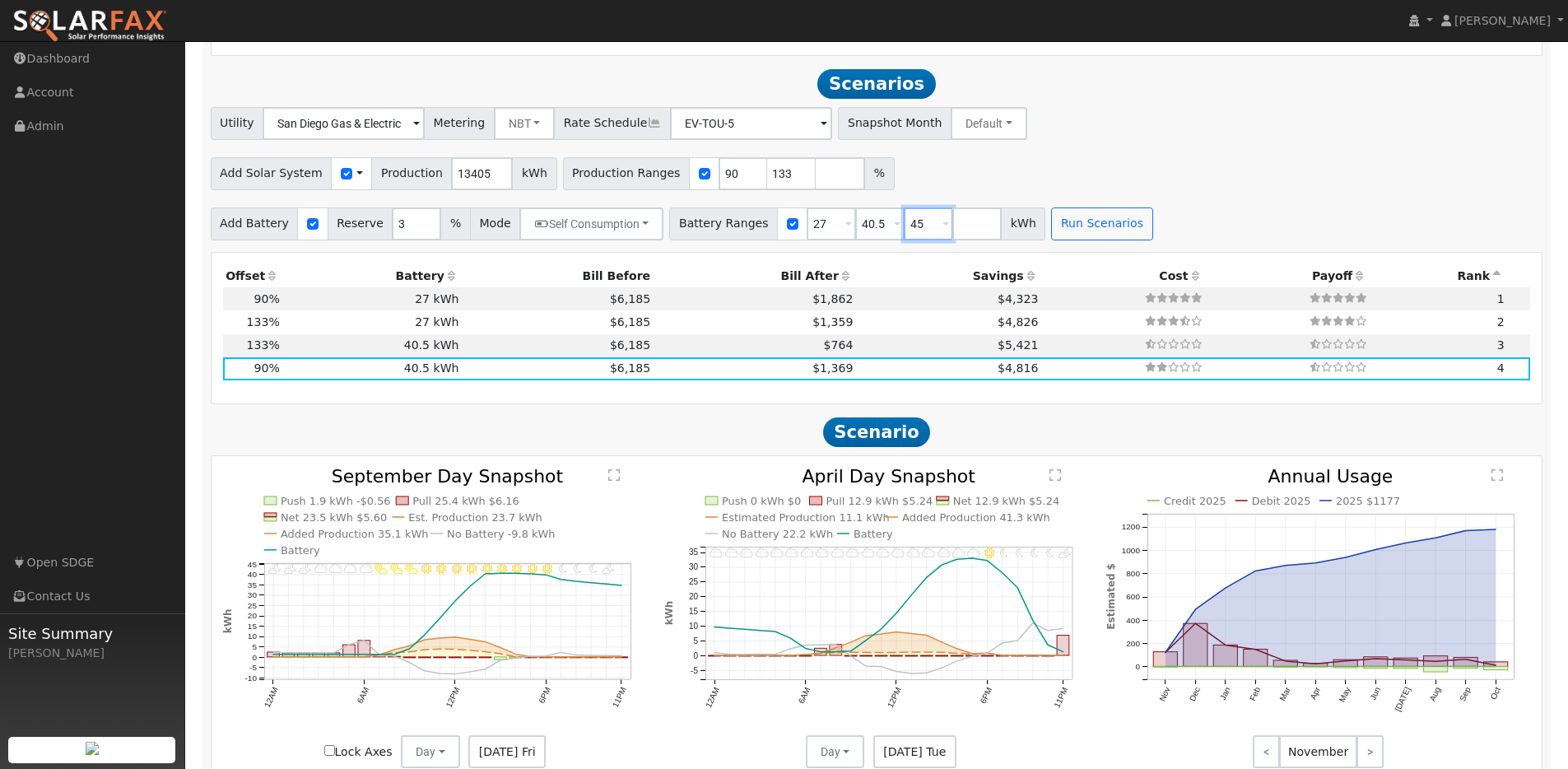
type input "4"
type input "54"
click at [699, 179] on input "checkbox" at bounding box center [705, 174] width 12 height 12
click at [699, 178] on input "checkbox" at bounding box center [705, 174] width 12 height 12
checkbox input "true"
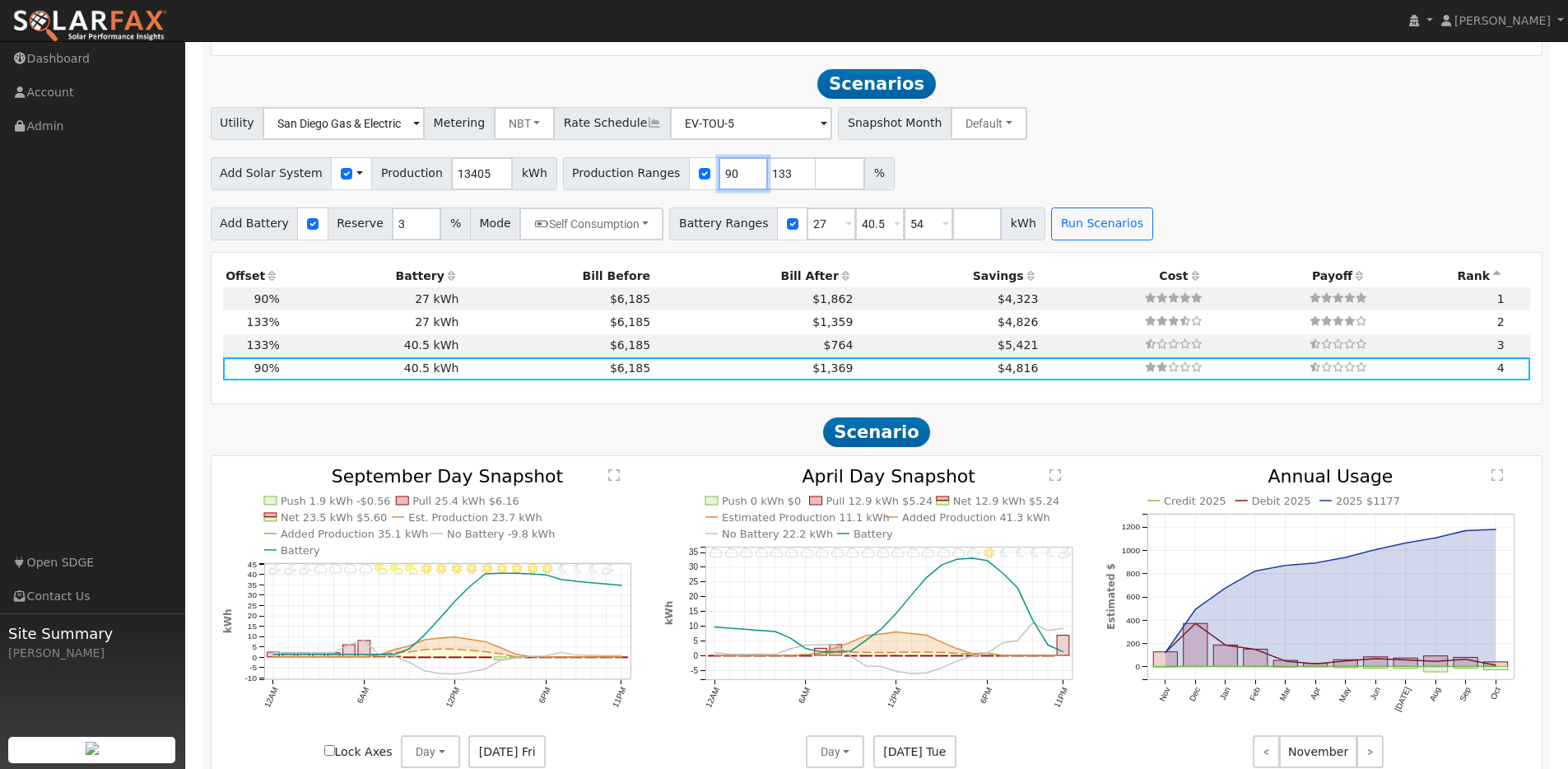
click at [719, 184] on input "90" at bounding box center [743, 174] width 49 height 33
type input "133"
click at [1049, 214] on div "Add Battery Reserve 3 % Mode Self Consumption Self Consumption Peak Savings ACC…" at bounding box center [877, 221] width 1338 height 39
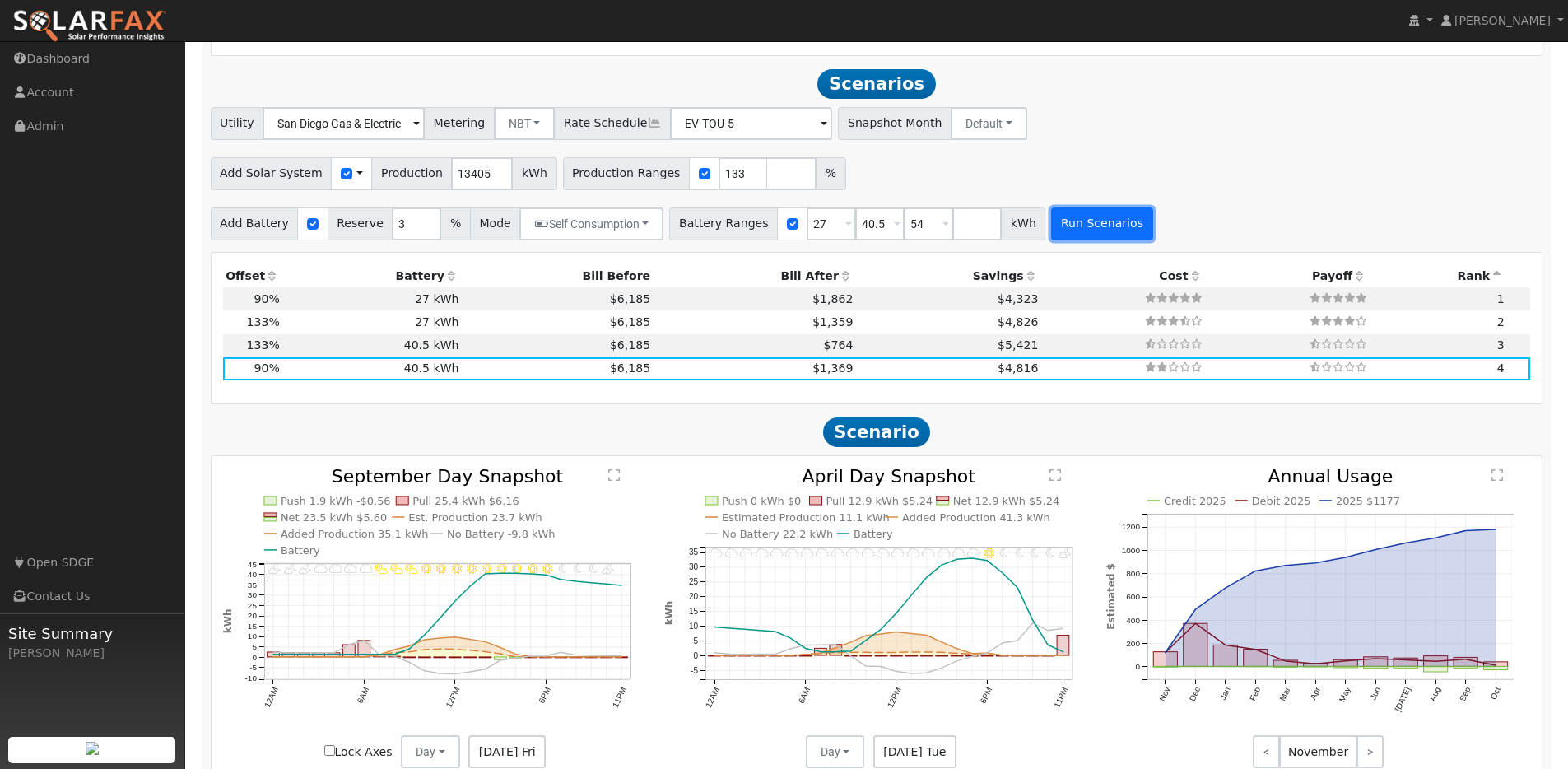
click at [1051, 220] on button "Run Scenarios" at bounding box center [1102, 224] width 101 height 33
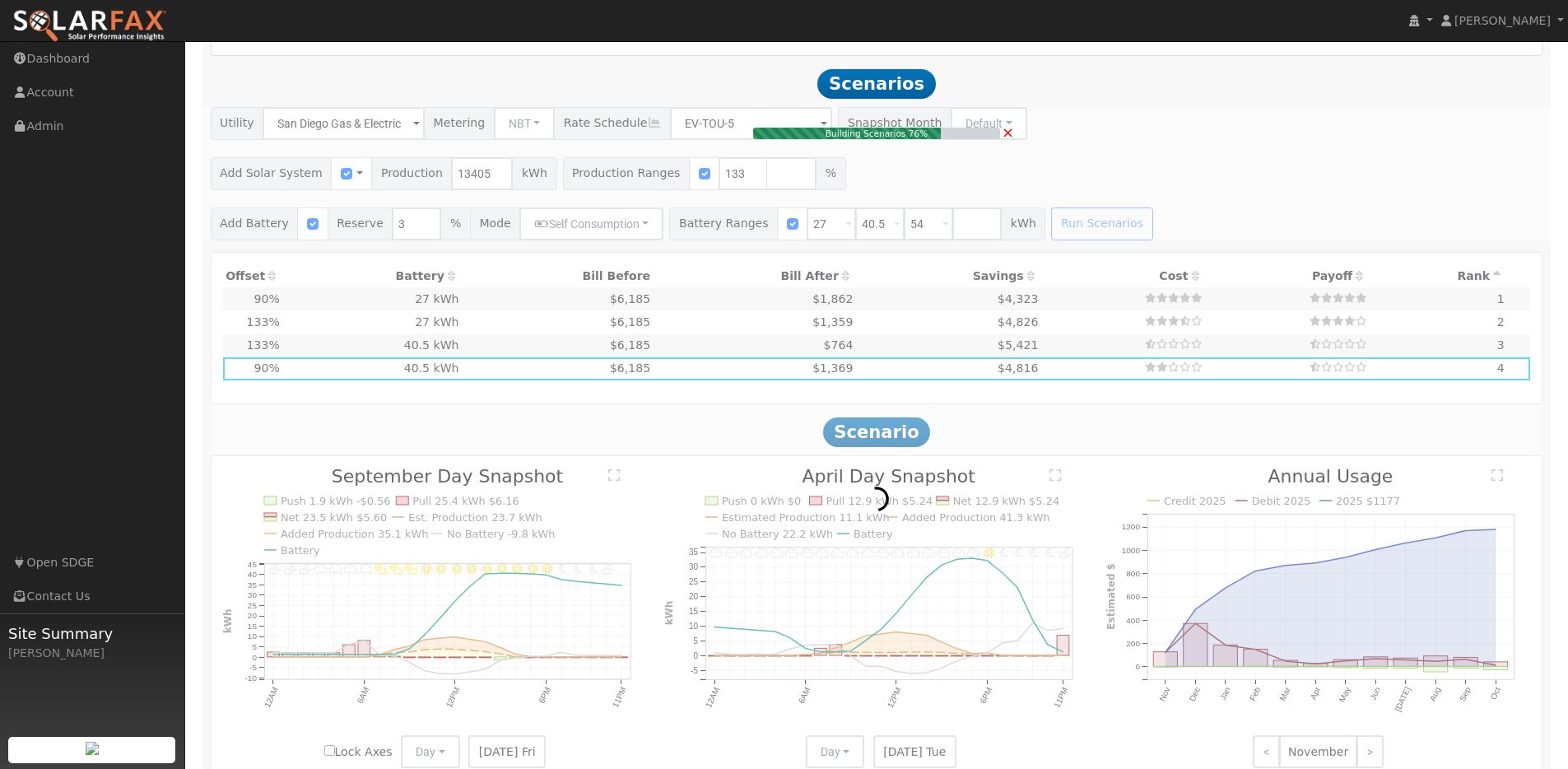
type input "11.9"
type input "$29,715"
type input "$35,100"
type input "$19,445"
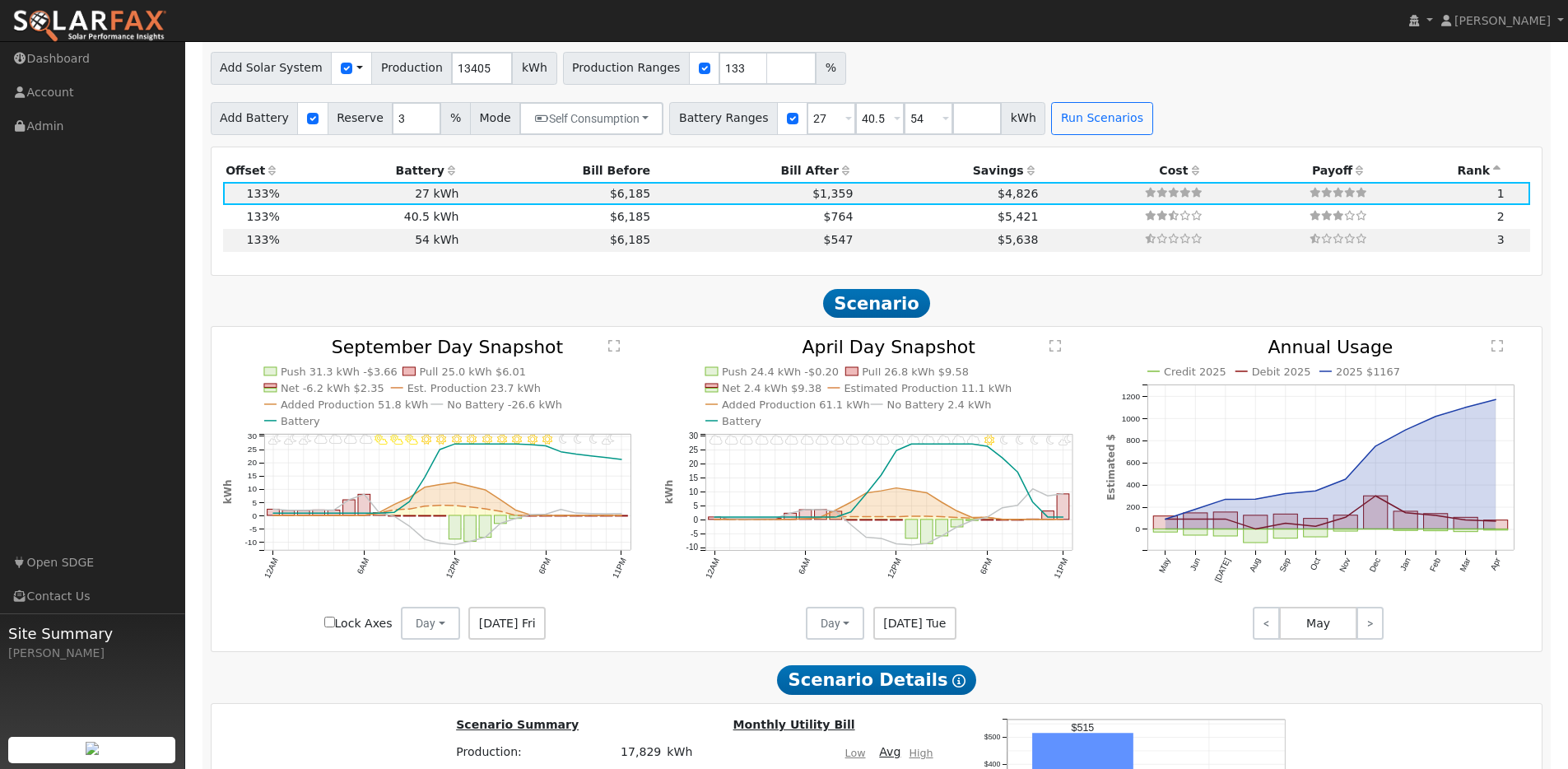
scroll to position [965, 0]
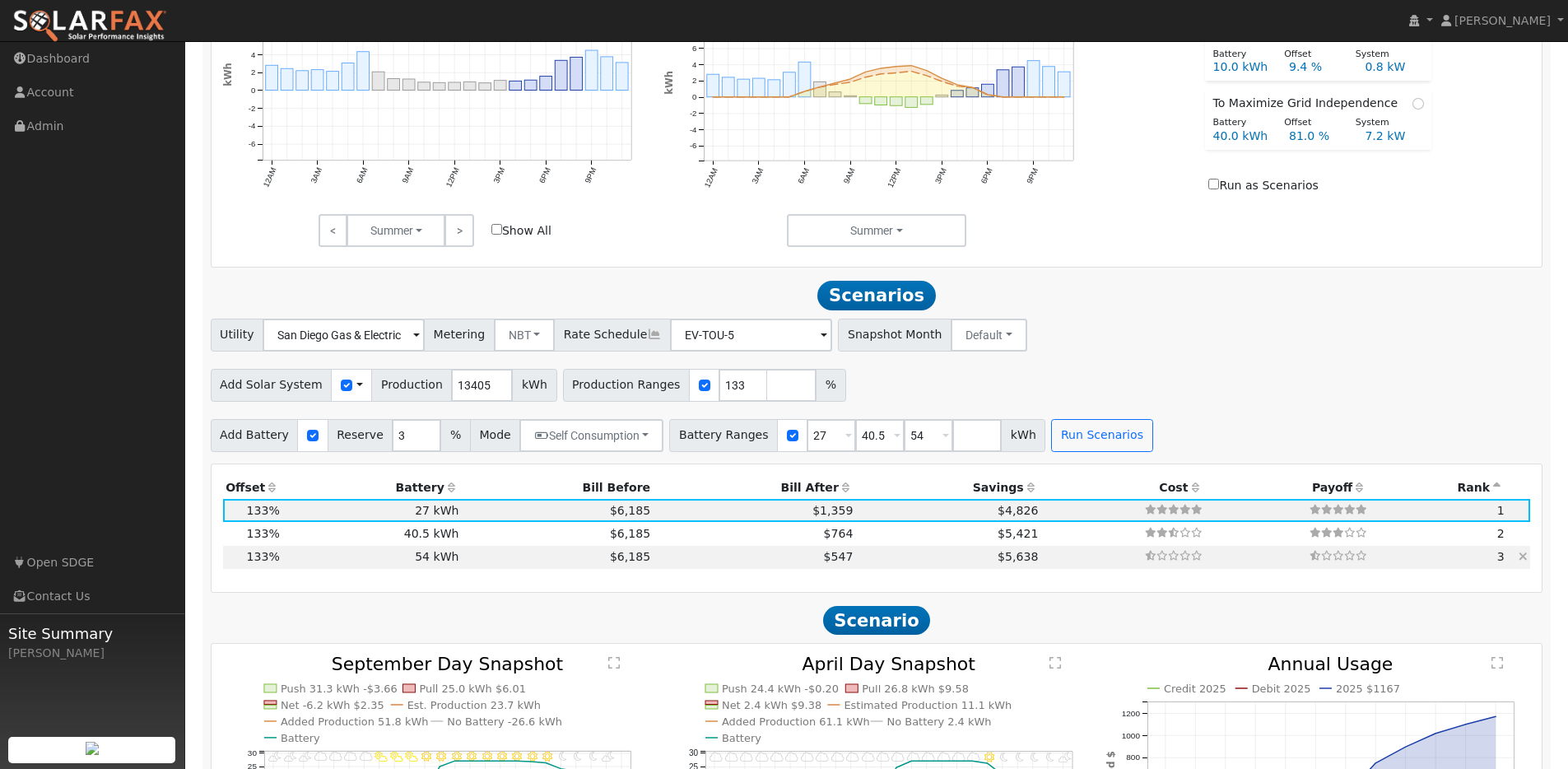
click at [336, 557] on td "54 kWh" at bounding box center [372, 557] width 179 height 23
type input "$70,200"
type input "$29,975"
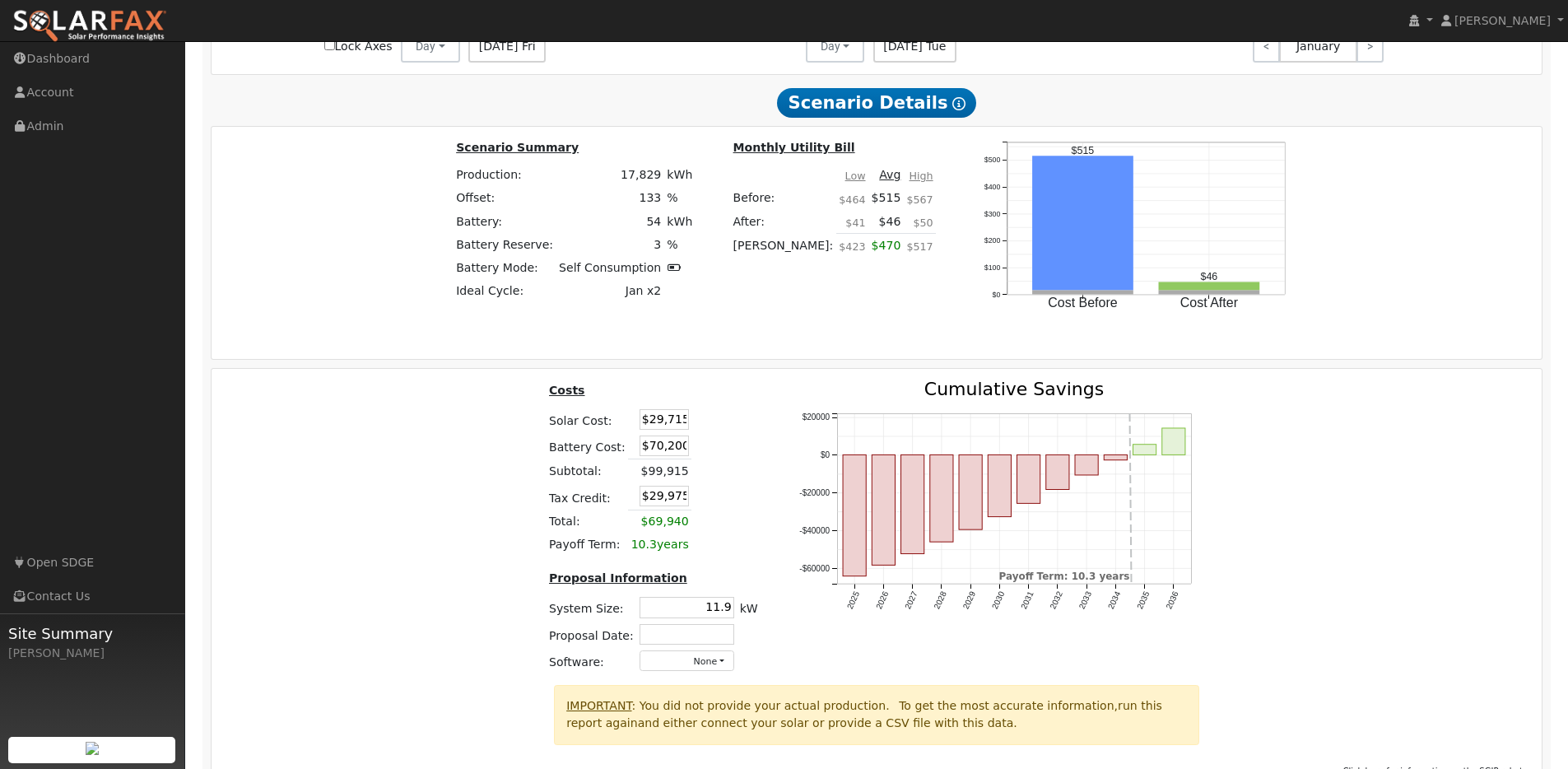
scroll to position [1870, 0]
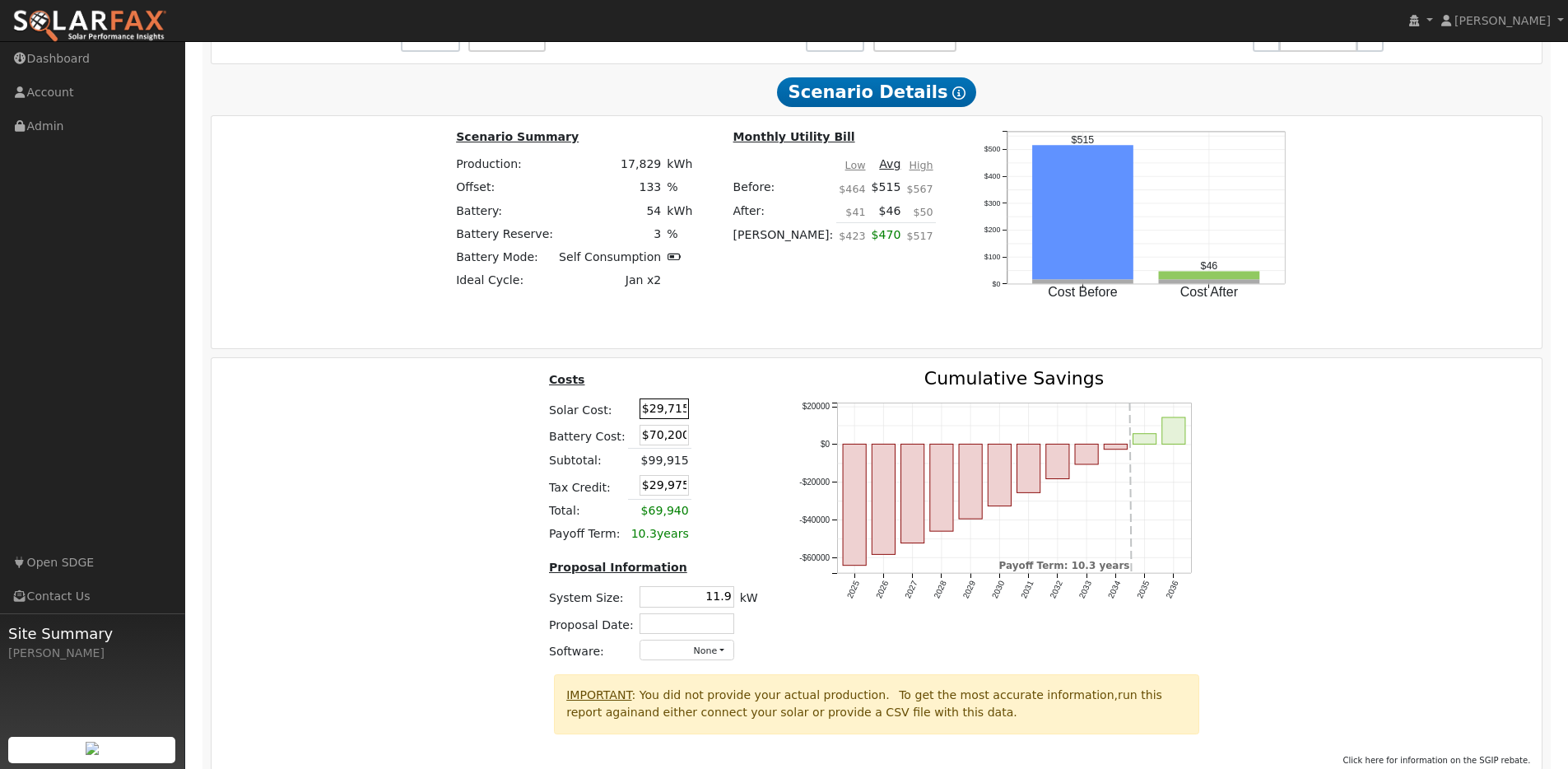
click at [661, 419] on input "$29,715" at bounding box center [663, 409] width 49 height 21
paste input "3,760"
type input "$23,760"
type input "$28,188"
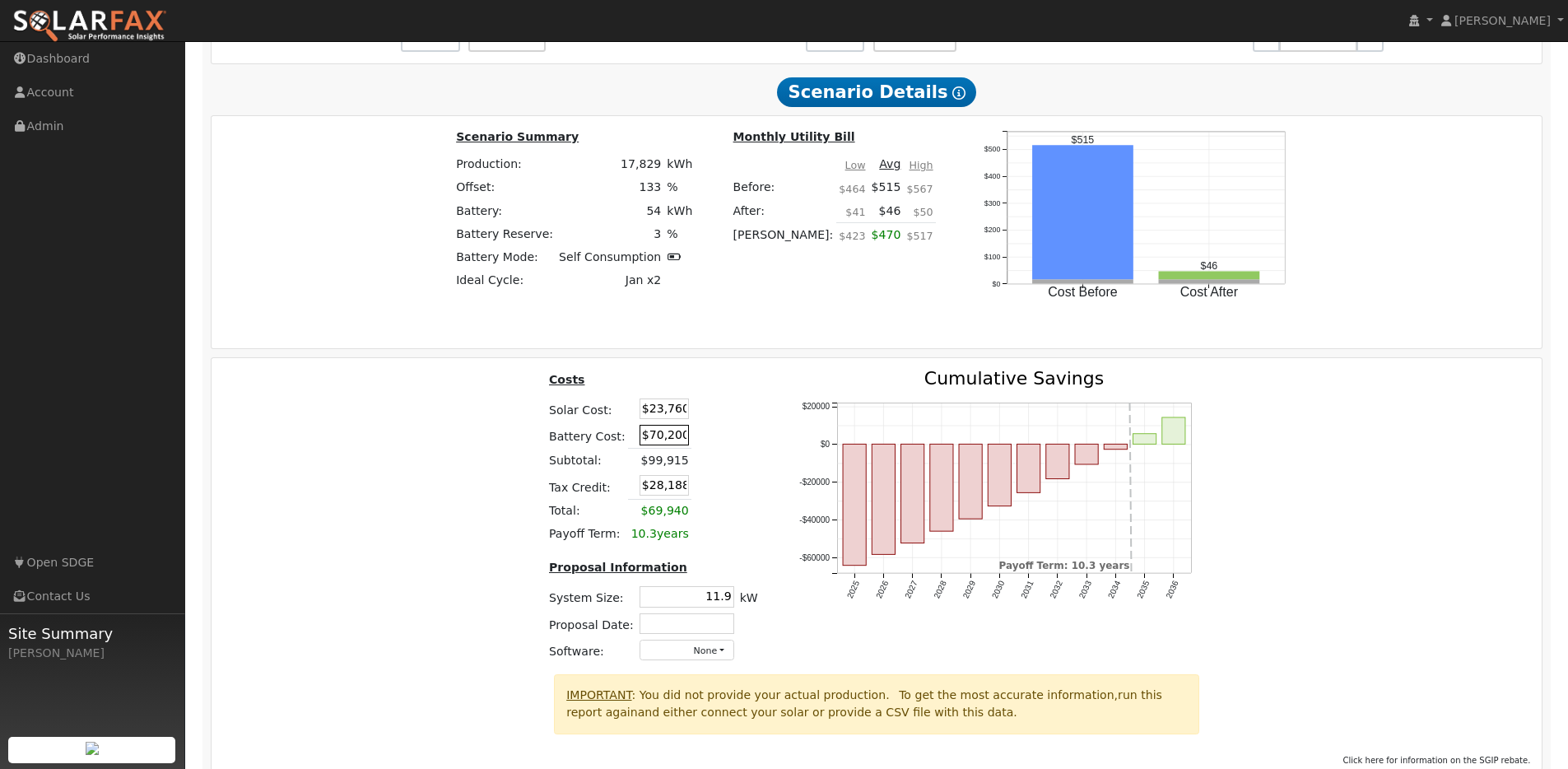
click at [657, 445] on input "$70,200" at bounding box center [663, 435] width 49 height 21
click at [657, 445] on input "$70,200" at bounding box center [656, 435] width 49 height 21
type input "$49,900"
type input "$22,098"
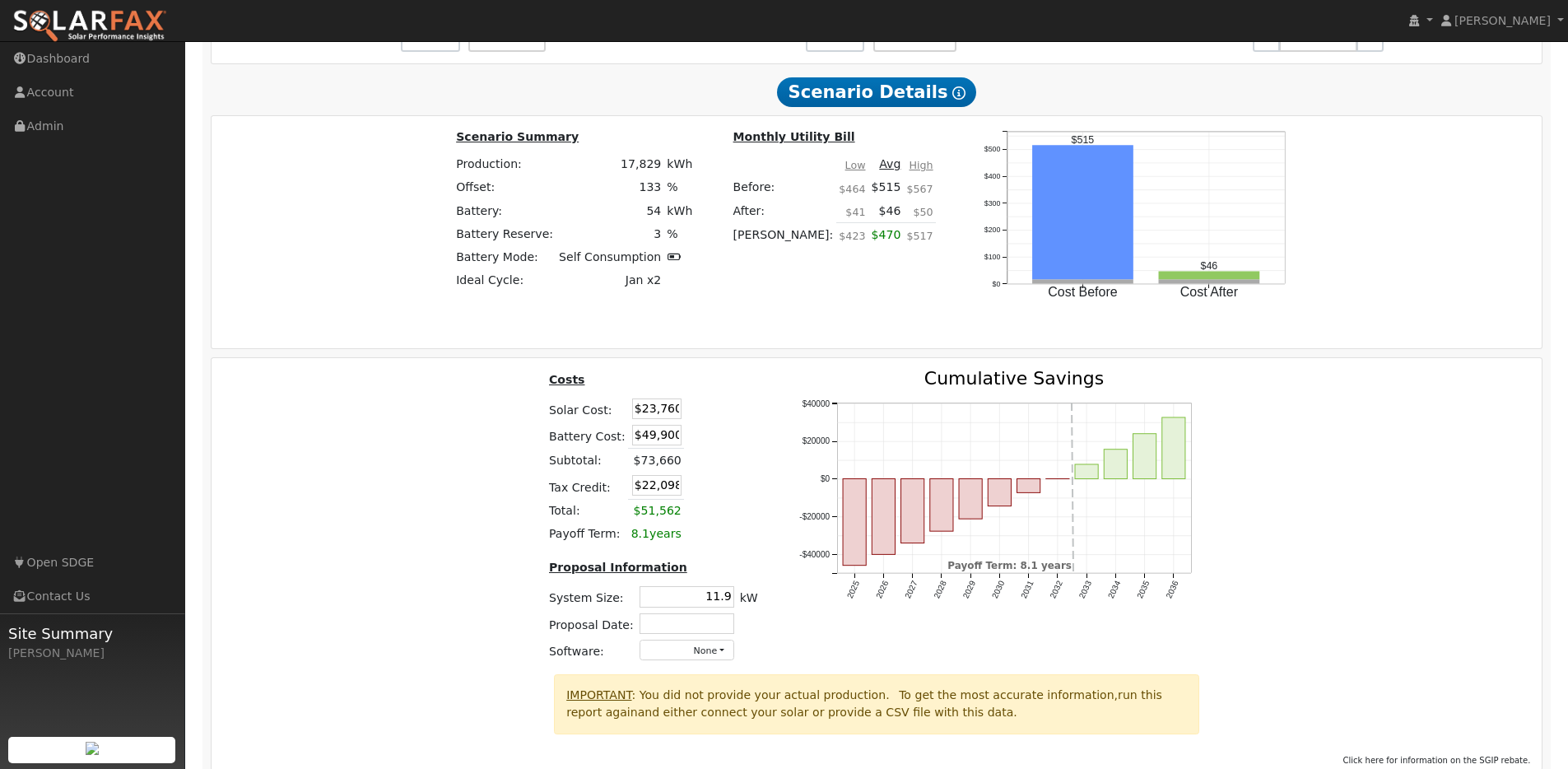
click at [460, 489] on div "Costs Solar Cost: $23,760 Battery Cost: $49,900 Subtotal: $73,660 Tax Credit: $…" at bounding box center [877, 522] width 1342 height 305
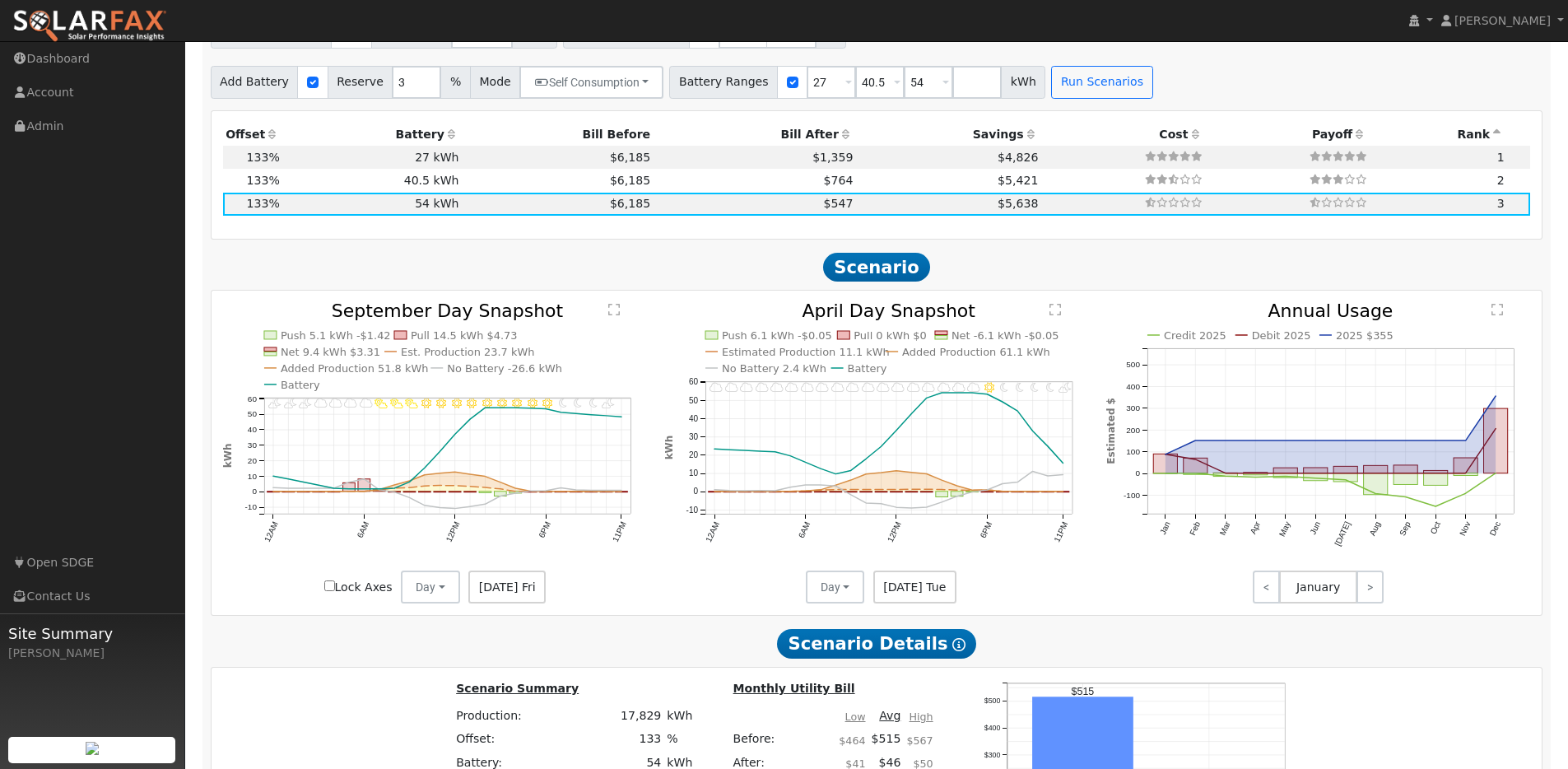
scroll to position [1218, 0]
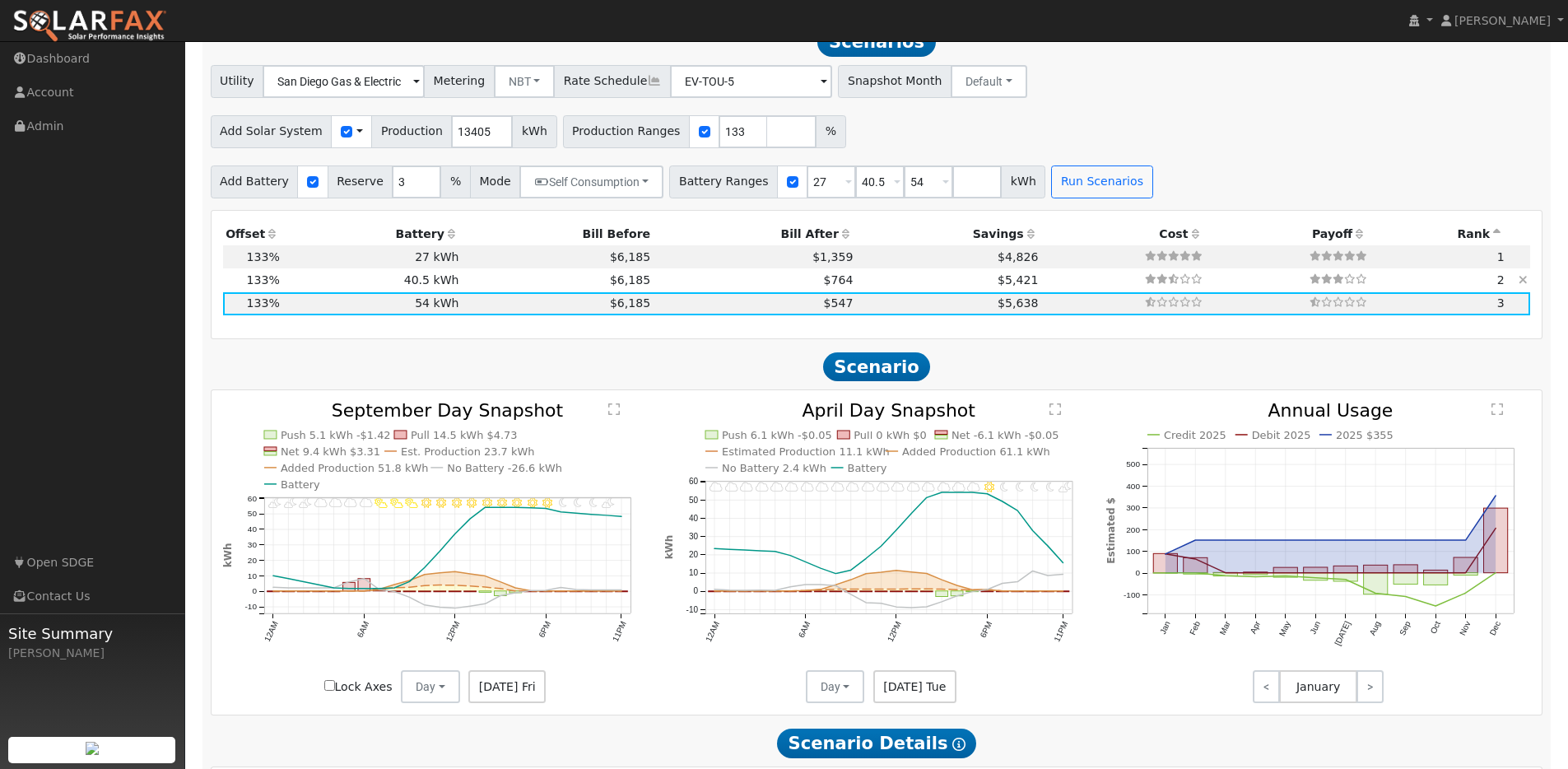
click at [462, 286] on td "$6,185" at bounding box center [557, 280] width 192 height 23
type input "$29,715"
type input "$52,650"
type input "$24,710"
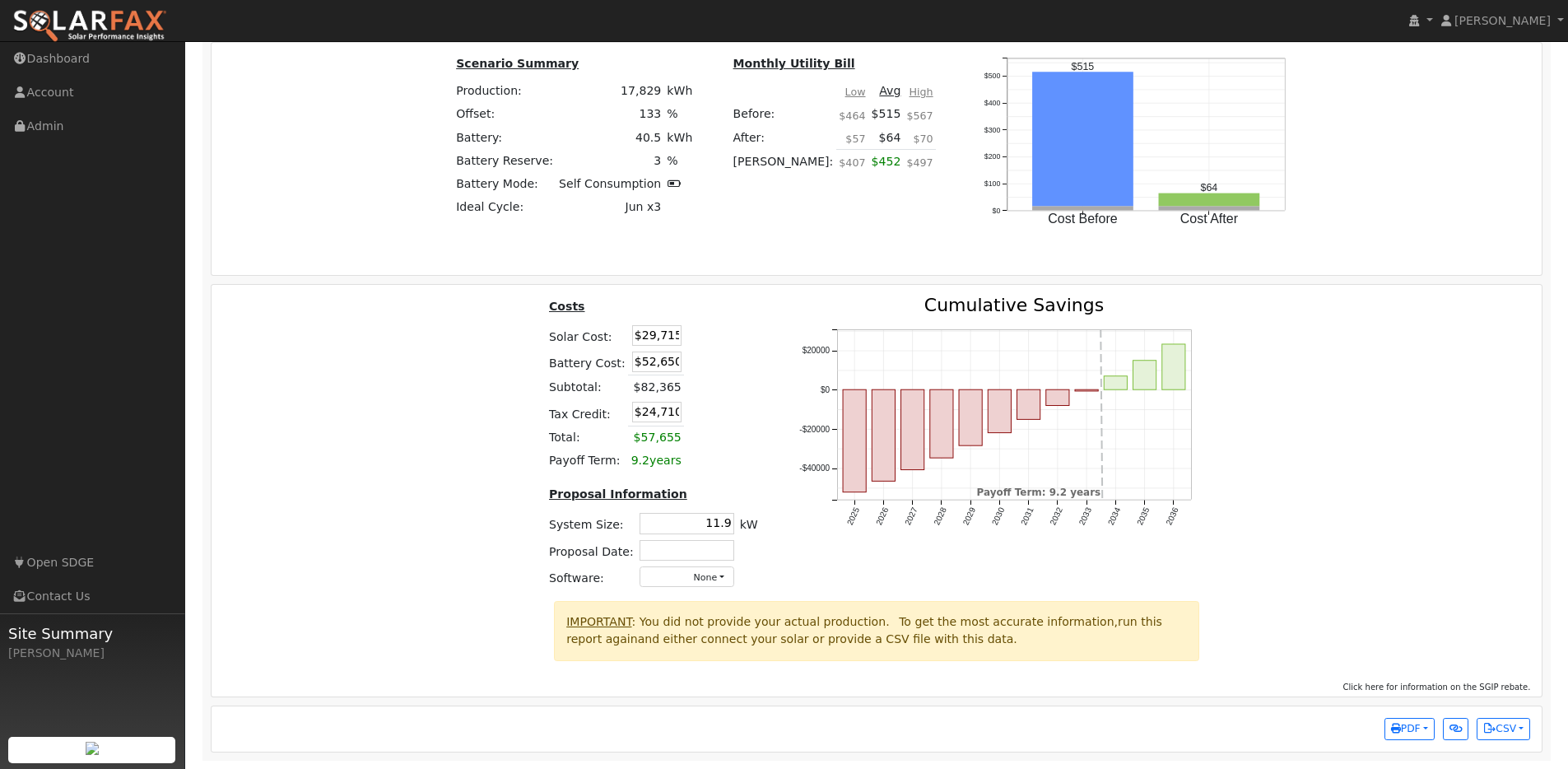
scroll to position [1952, 0]
click at [657, 336] on input "$29,715" at bounding box center [656, 336] width 49 height 21
paste input "23,760"
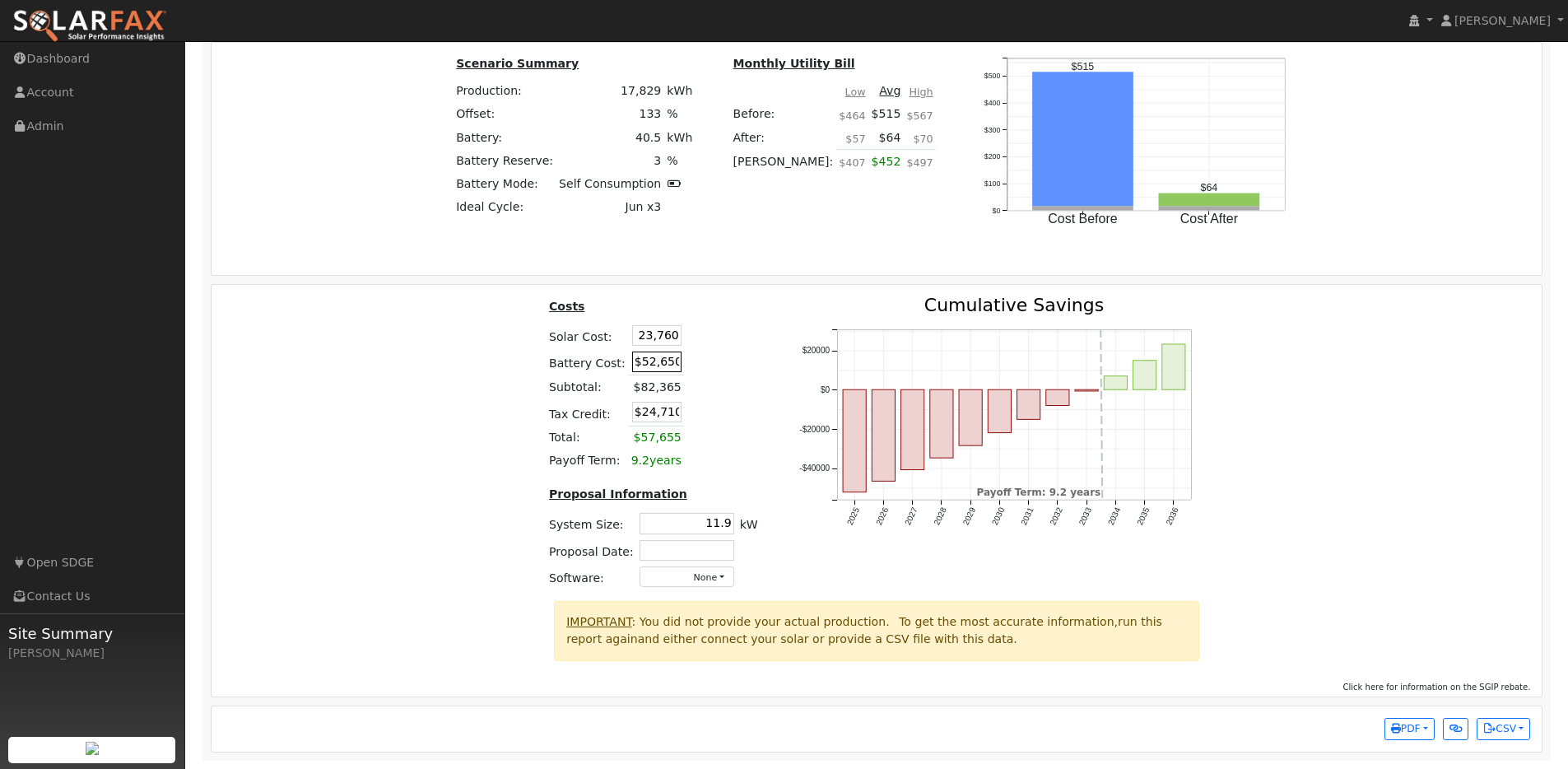
type input "$23,760"
type input "$22,923"
type input "$41,150"
type input "$19,473"
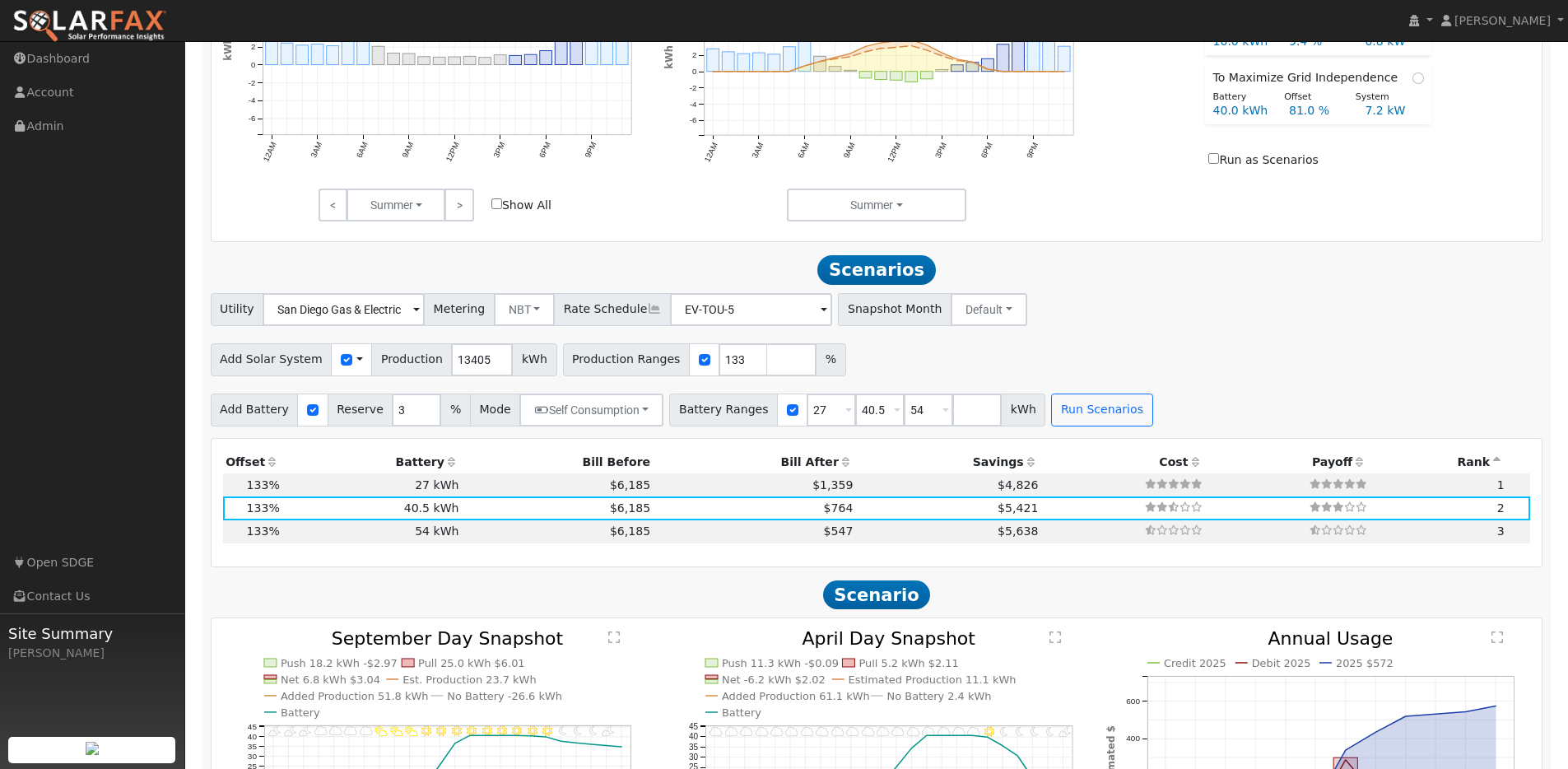
scroll to position [986, 0]
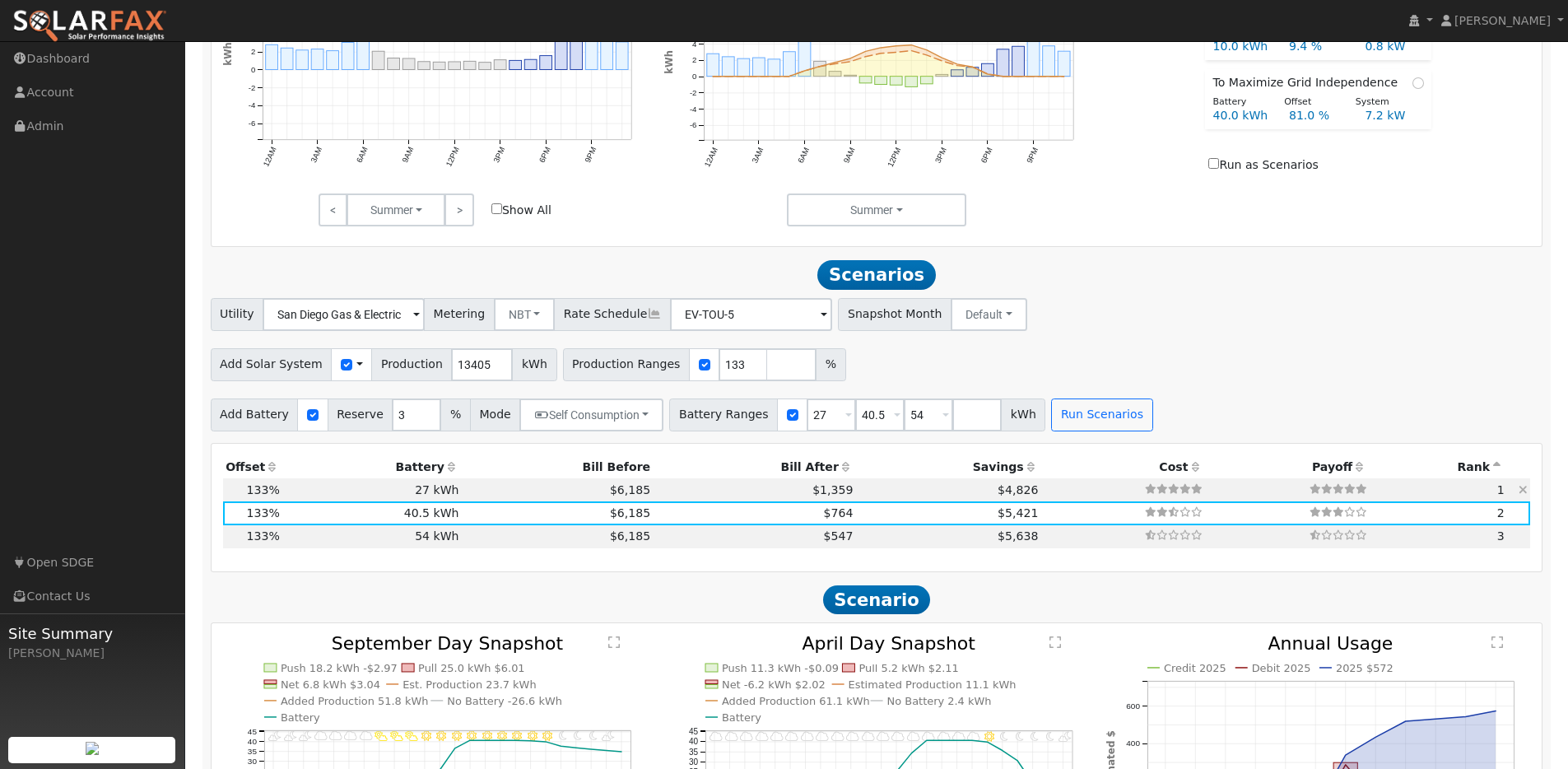
click at [312, 494] on td "27 kWh" at bounding box center [372, 490] width 179 height 23
type input "$29,715"
type input "$35,100"
type input "$19,445"
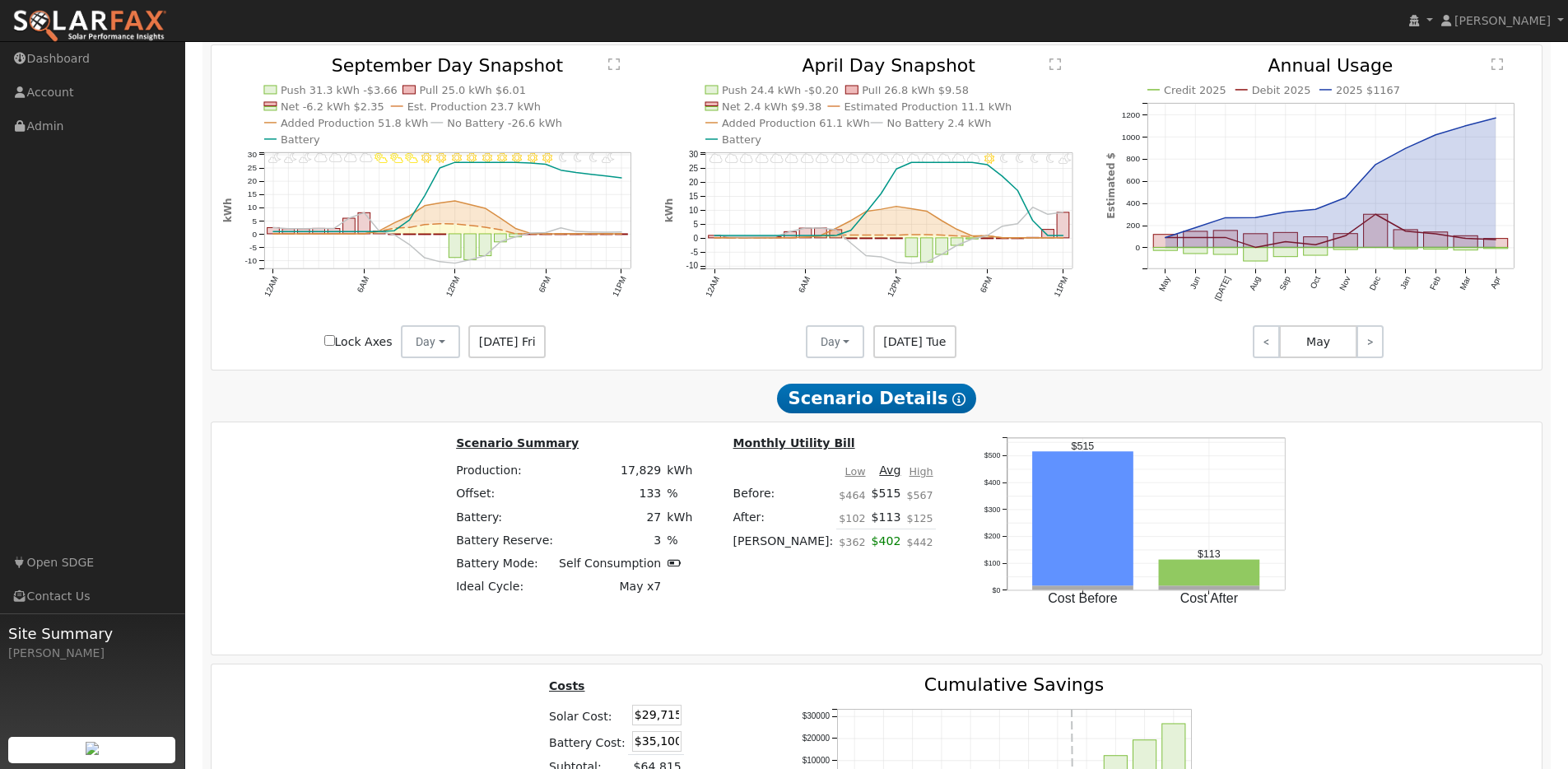
scroll to position [1905, 0]
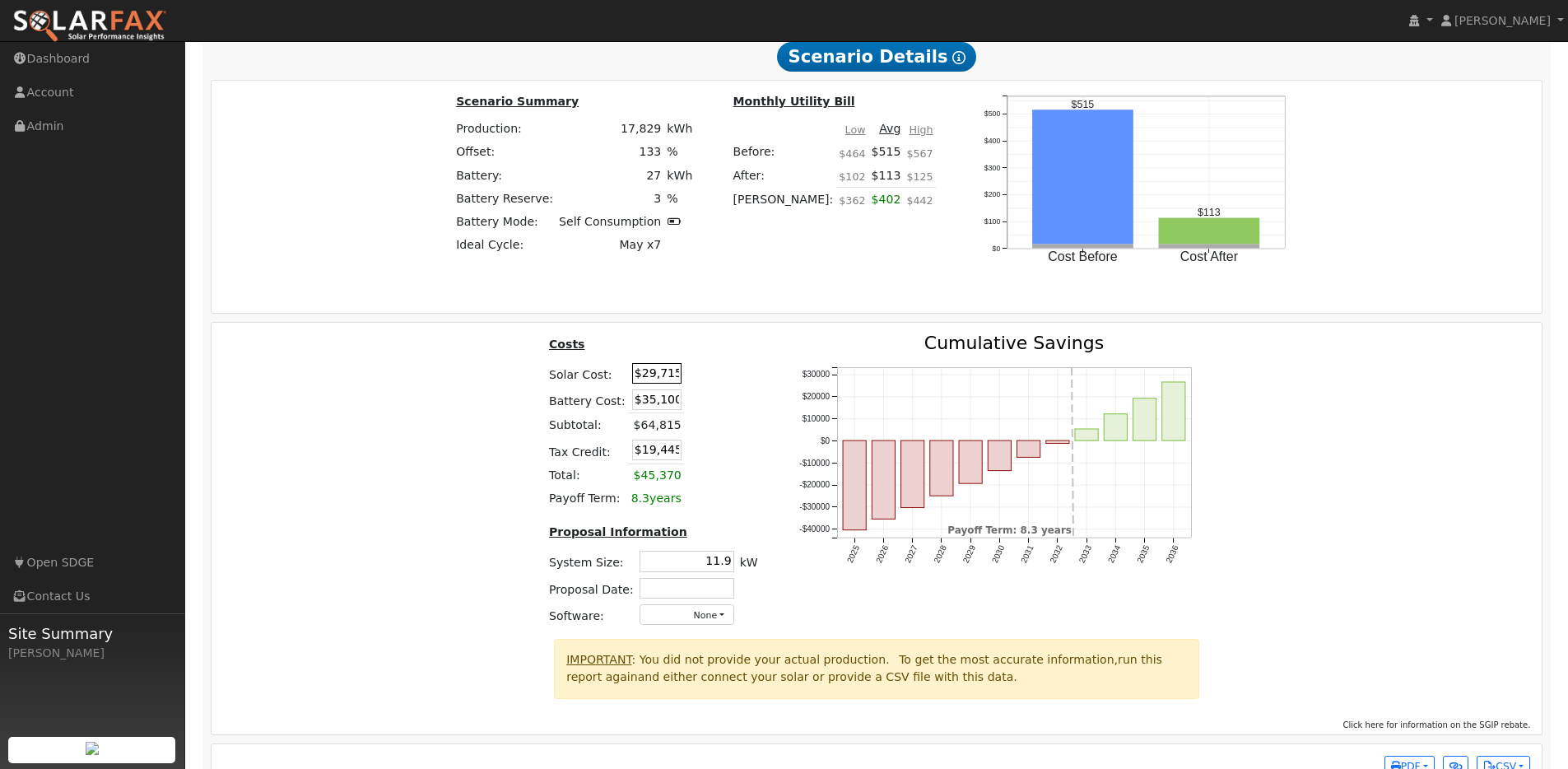
click at [664, 384] on input "$29,715" at bounding box center [656, 373] width 49 height 21
paste input "3,760"
type input "$23,760"
type input "$17,658"
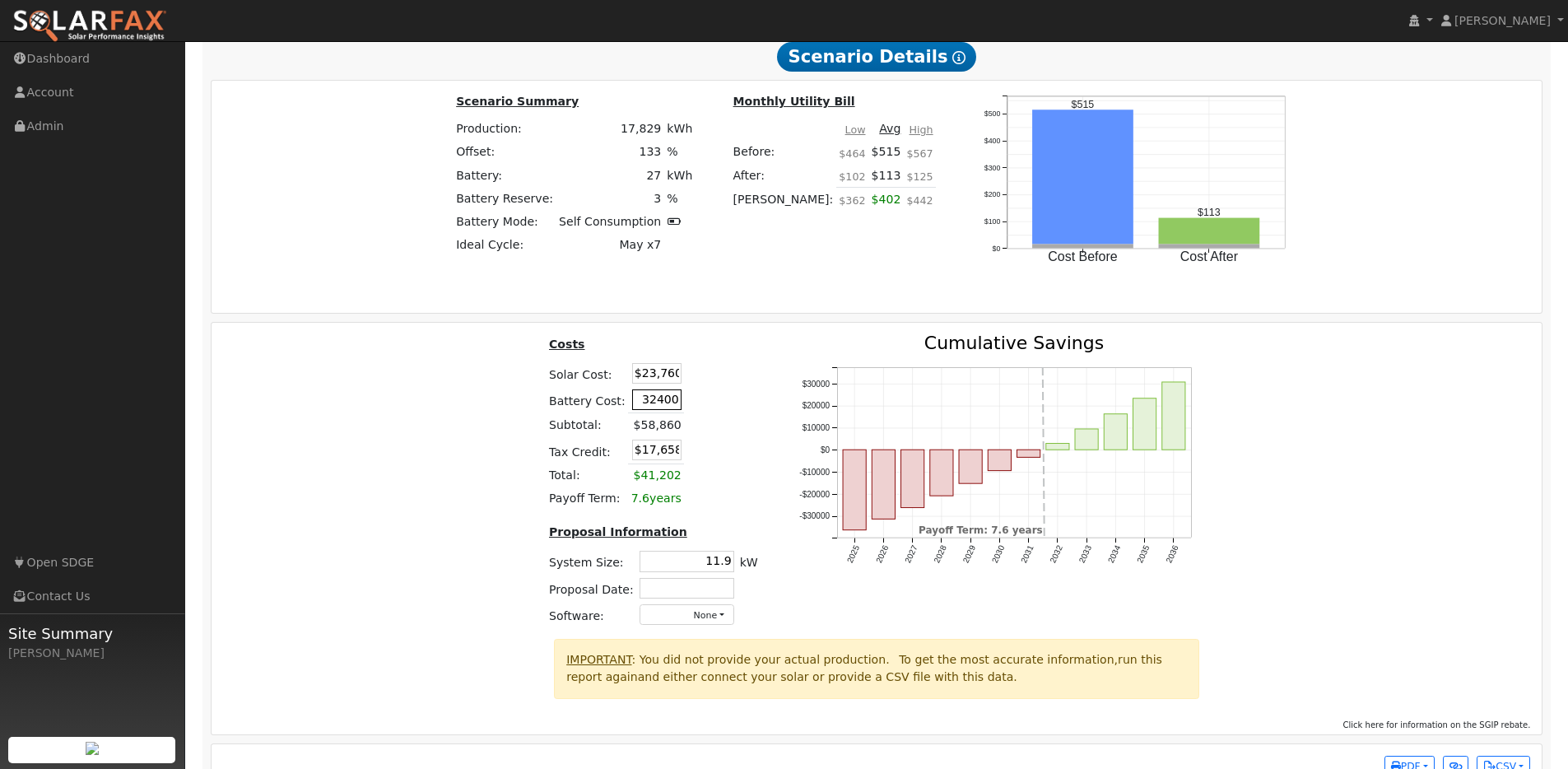
type input "$32,400"
type input "$16,848"
click at [797, 458] on icon "2025 2026 2027 2028 2029 2030 2031 2032 2033 2034 2035 2036 -$30000 -$20000 -$1…" at bounding box center [1002, 469] width 412 height 269
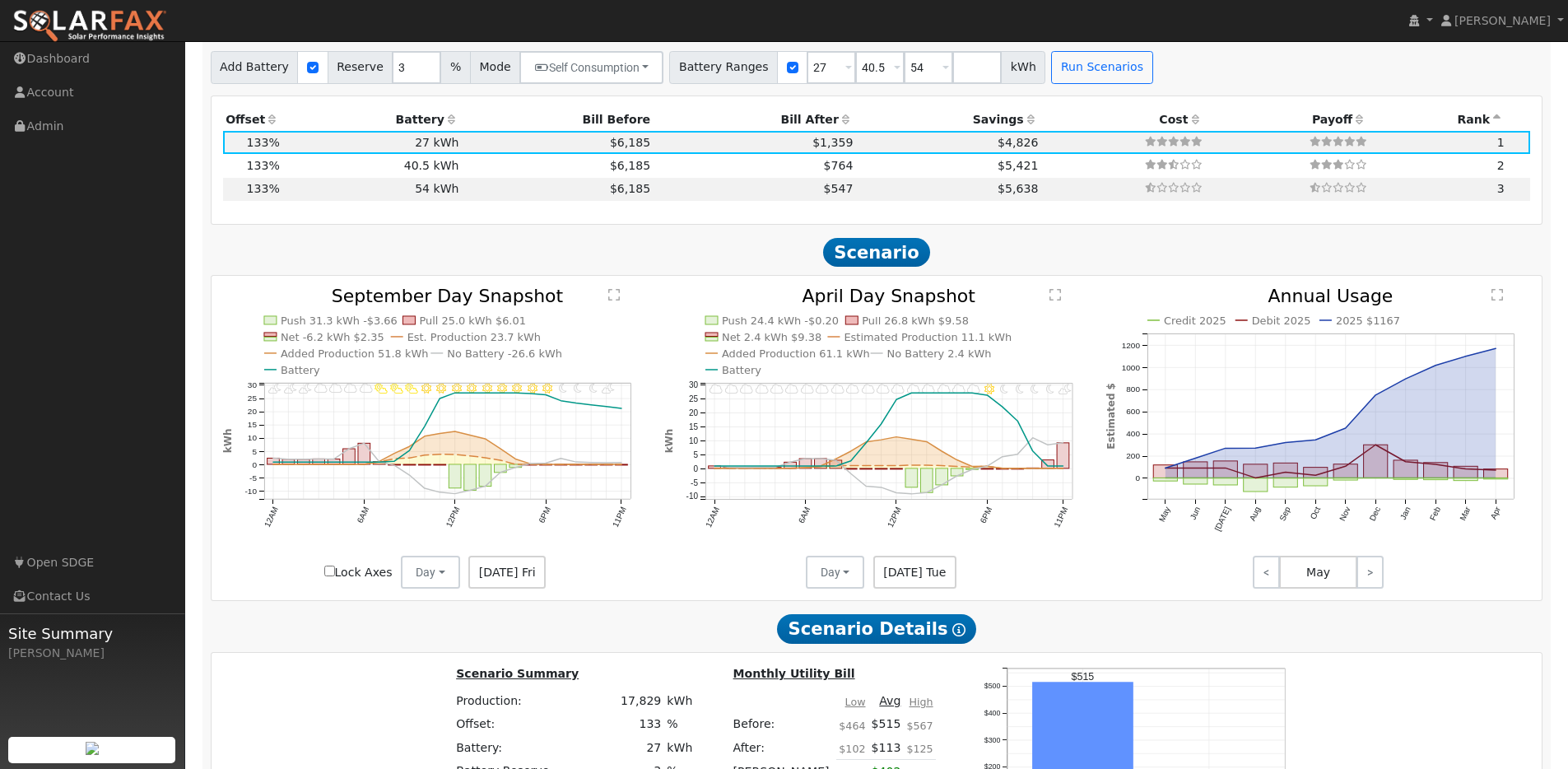
scroll to position [1315, 0]
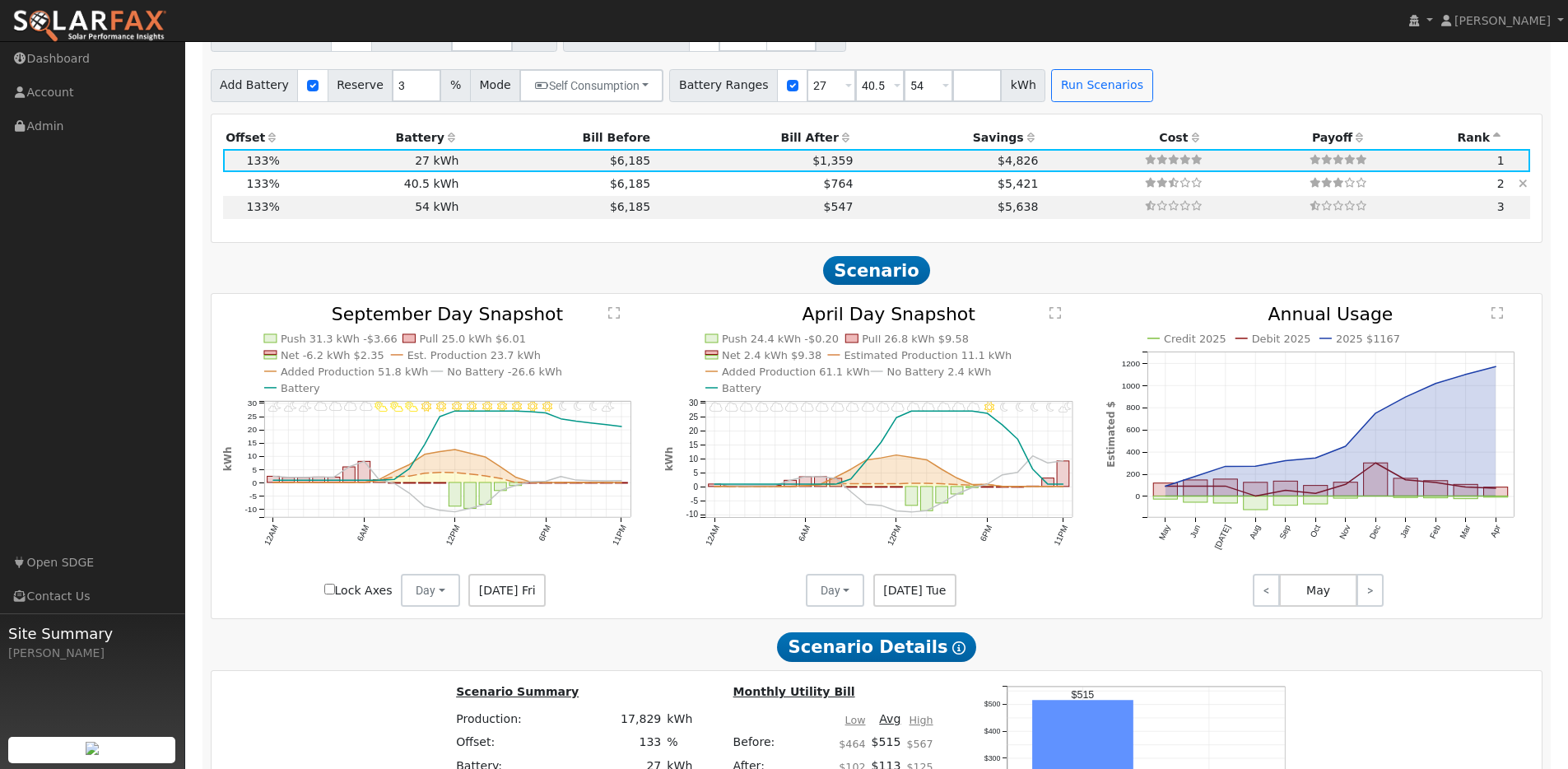
click at [1391, 184] on td "2" at bounding box center [1439, 184] width 138 height 23
type input "$41,150"
type input "$19,473"
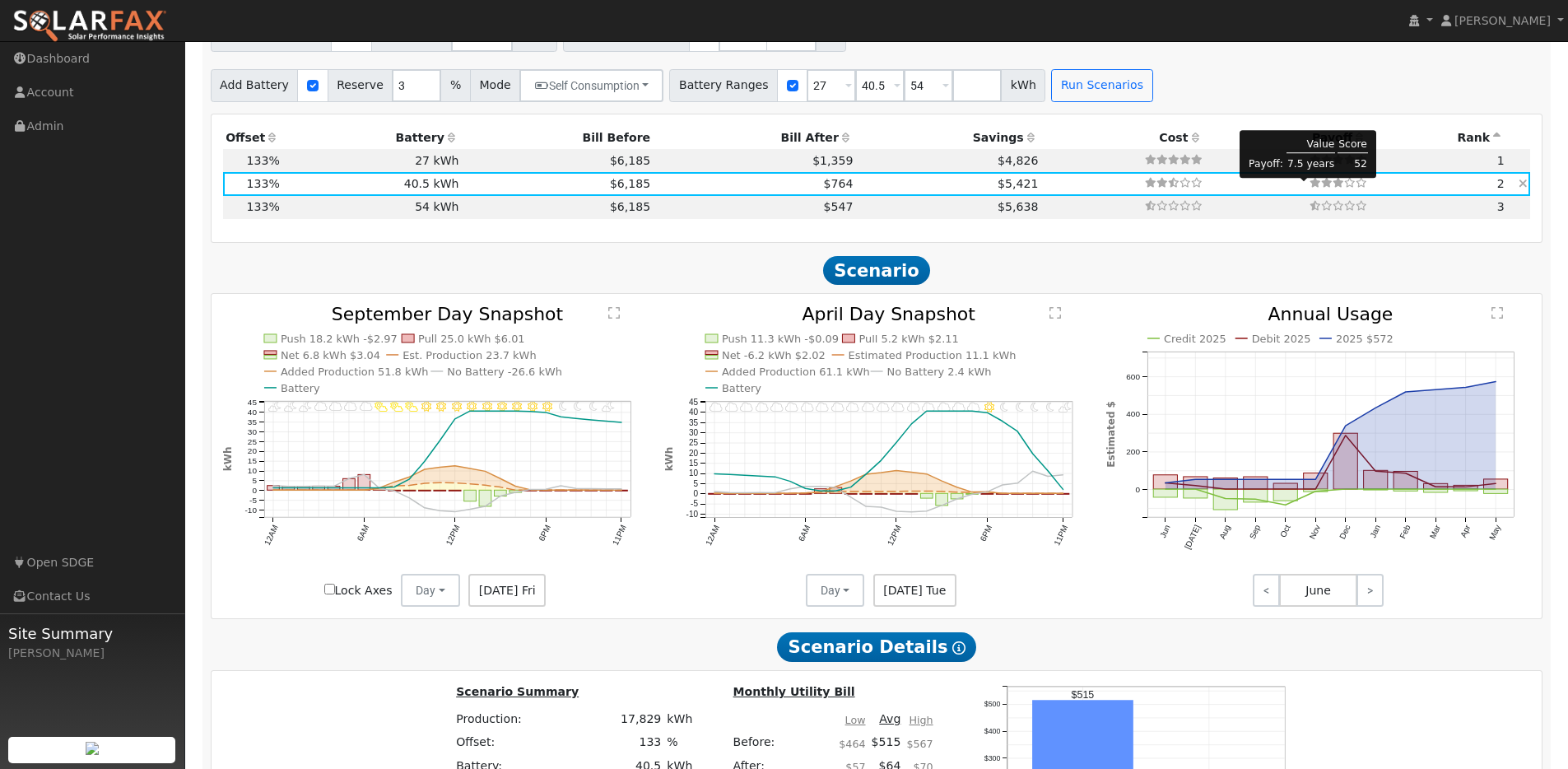
click at [1335, 186] on icon at bounding box center [1338, 183] width 12 height 10
click at [1336, 167] on div at bounding box center [1337, 159] width 57 height 15
type input "$32,400"
type input "$16,848"
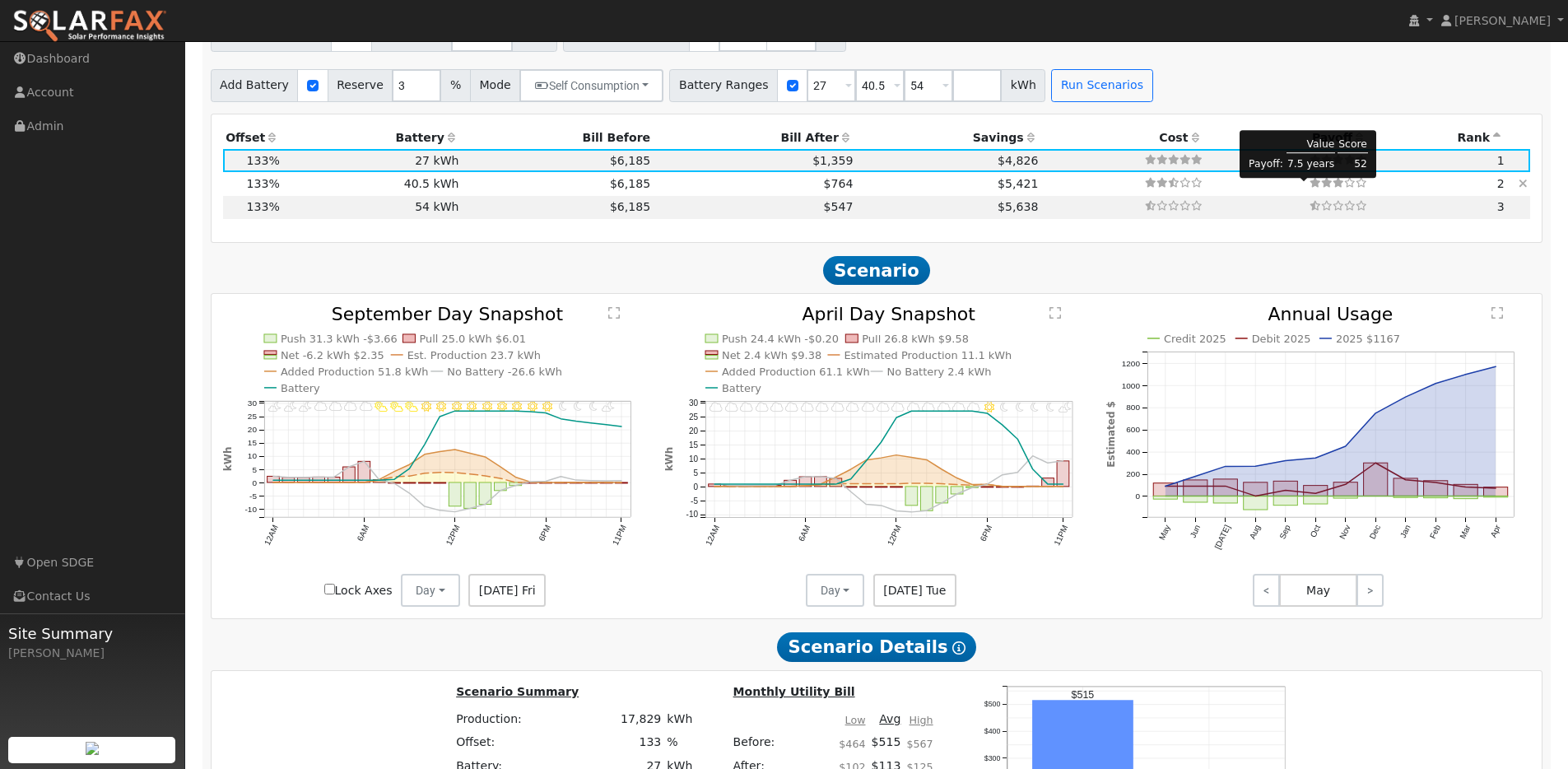
click at [1344, 188] on icon at bounding box center [1350, 183] width 12 height 10
type input "$41,150"
type input "$19,473"
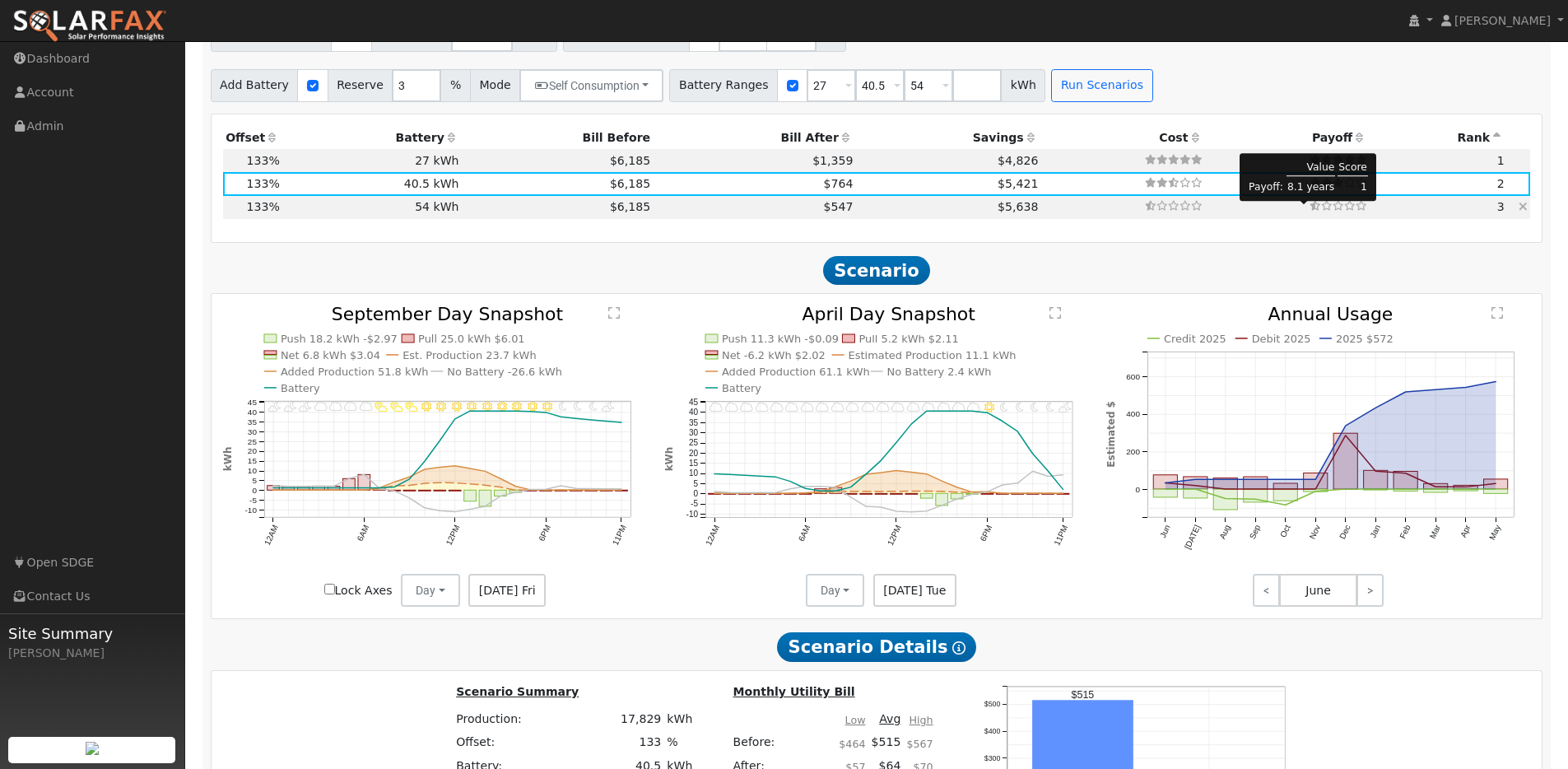
click at [1335, 211] on icon at bounding box center [1338, 206] width 12 height 10
type input "$49,900"
type input "$22,098"
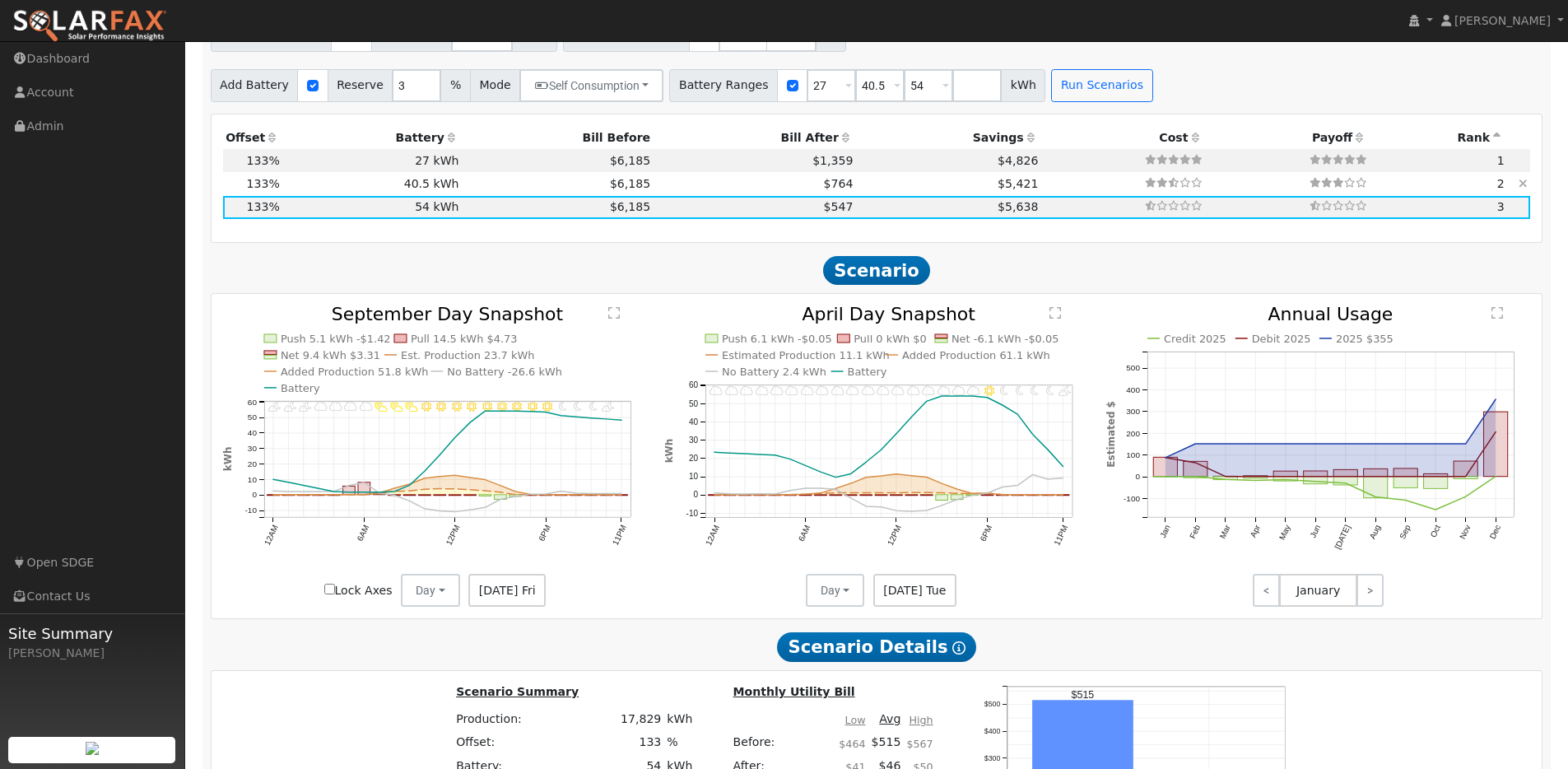
click at [1318, 182] on body "installed Connor Smith Connor Smith Profile My Company Help Center Terms Of Ser…" at bounding box center [784, 61] width 1568 height 2671
click at [1335, 188] on icon at bounding box center [1338, 183] width 12 height 10
type input "$41,150"
type input "$19,473"
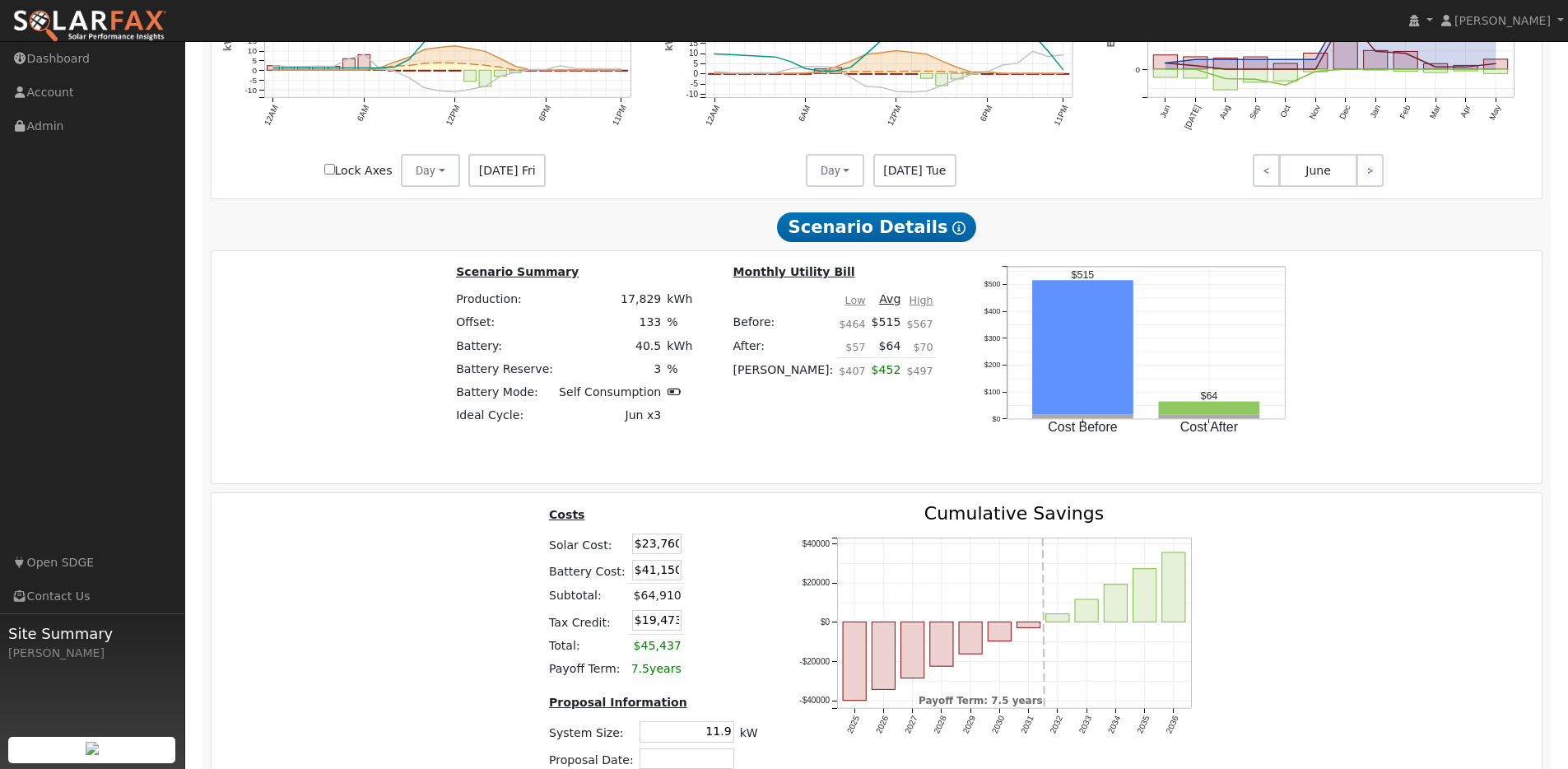
scroll to position [1952, 0]
